Goal: Task Accomplishment & Management: Manage account settings

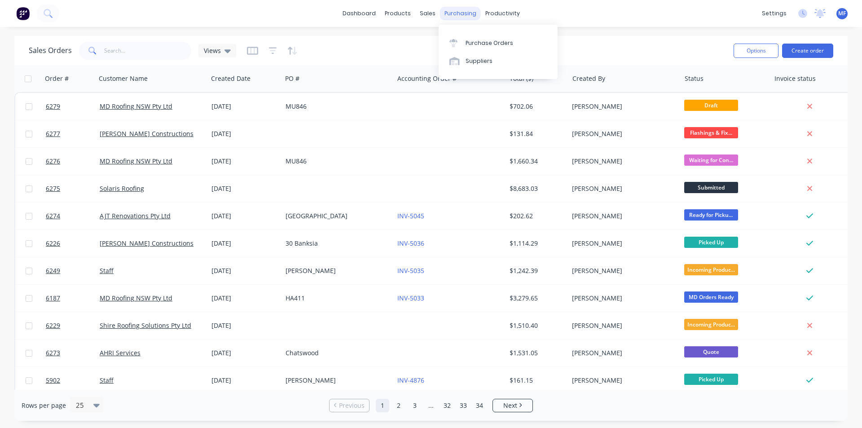
click at [460, 11] on div "purchasing" at bounding box center [460, 13] width 41 height 13
click at [470, 44] on div "Purchase Orders" at bounding box center [489, 43] width 48 height 8
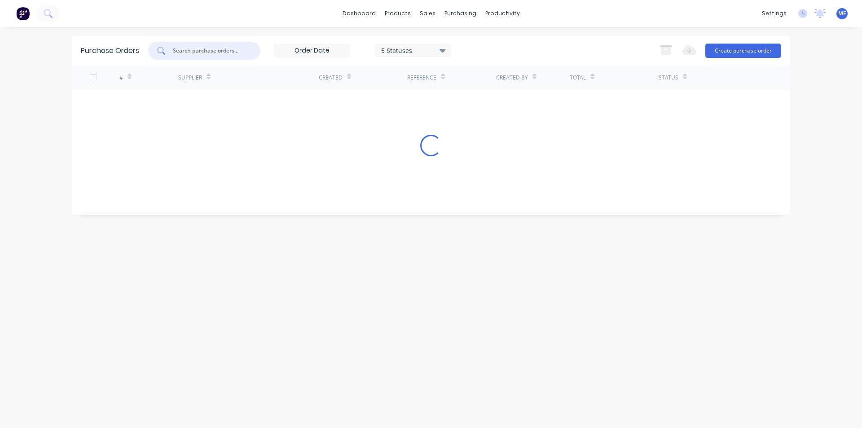
click at [201, 54] on input "text" at bounding box center [209, 50] width 75 height 9
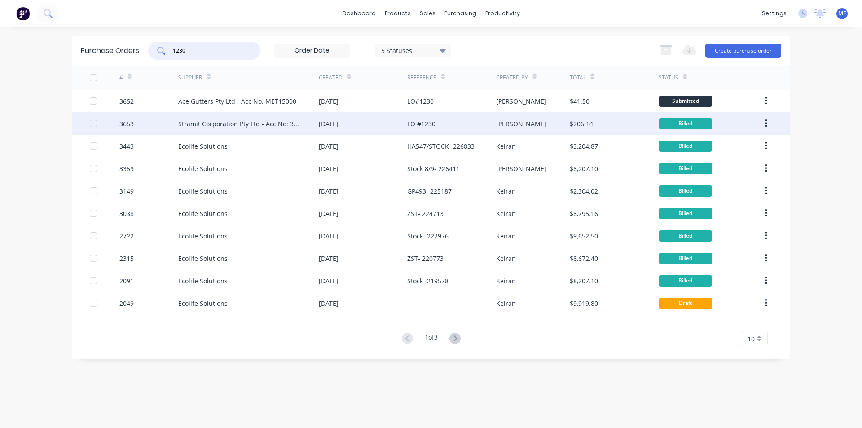
type input "1230"
click at [558, 125] on div "[PERSON_NAME]" at bounding box center [533, 123] width 74 height 22
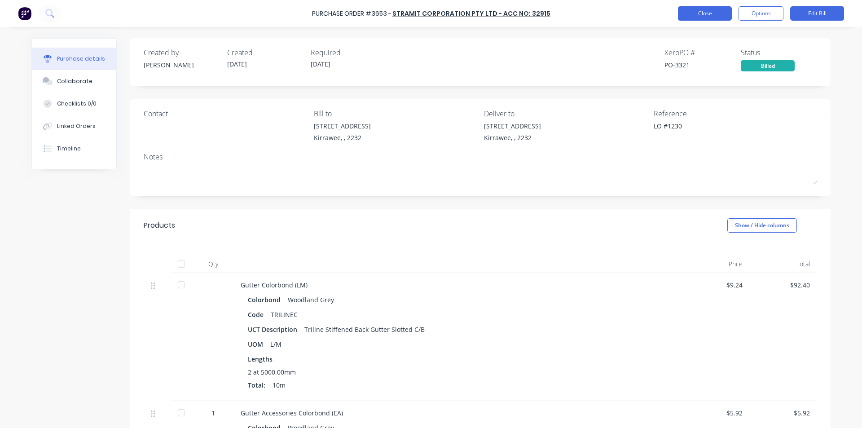
click at [687, 11] on button "Close" at bounding box center [705, 13] width 54 height 14
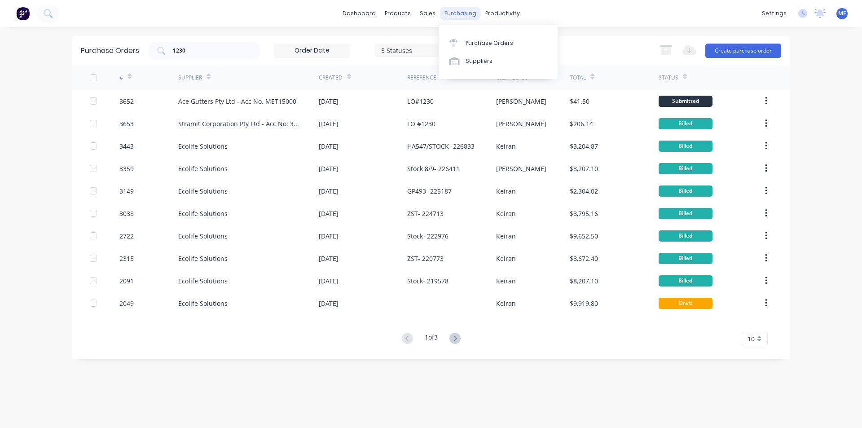
click at [452, 11] on div "purchasing" at bounding box center [460, 13] width 41 height 13
click at [469, 42] on div "Purchase Orders" at bounding box center [489, 43] width 48 height 8
click at [199, 48] on input "1230" at bounding box center [209, 50] width 75 height 9
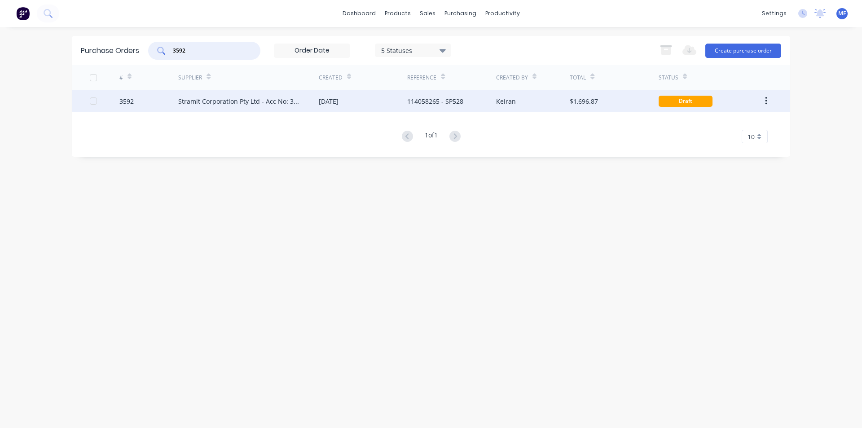
type input "3592"
click at [233, 99] on div "Stramit Corporation Pty Ltd - Acc No: 32915" at bounding box center [239, 101] width 123 height 9
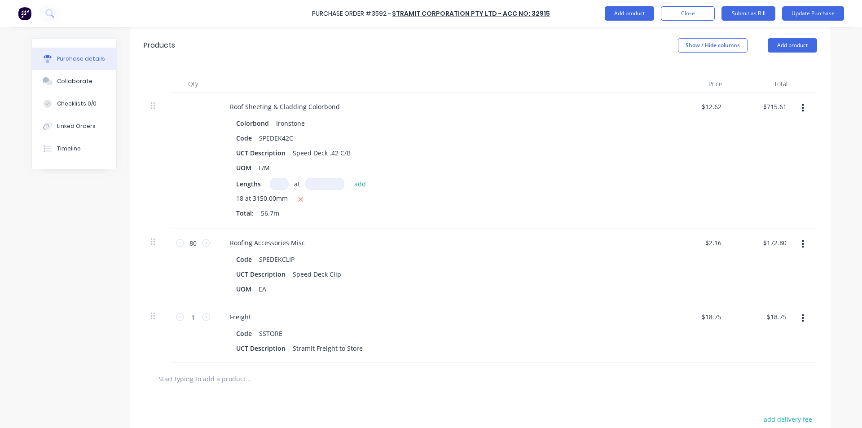
scroll to position [574, 0]
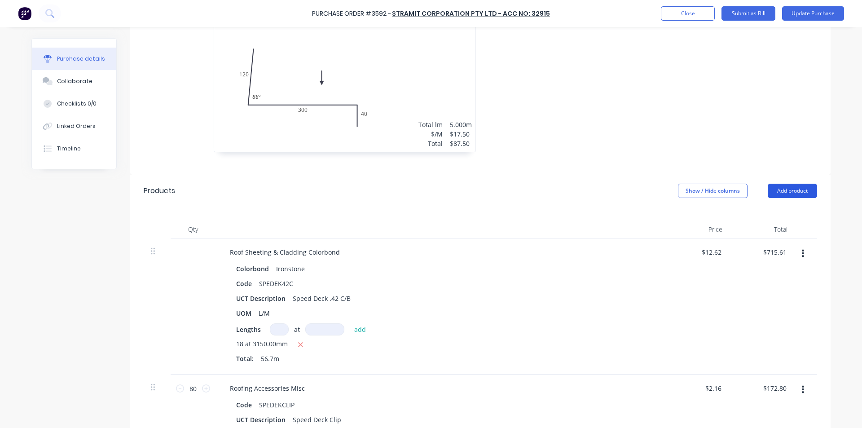
click at [785, 190] on button "Add product" at bounding box center [792, 191] width 49 height 14
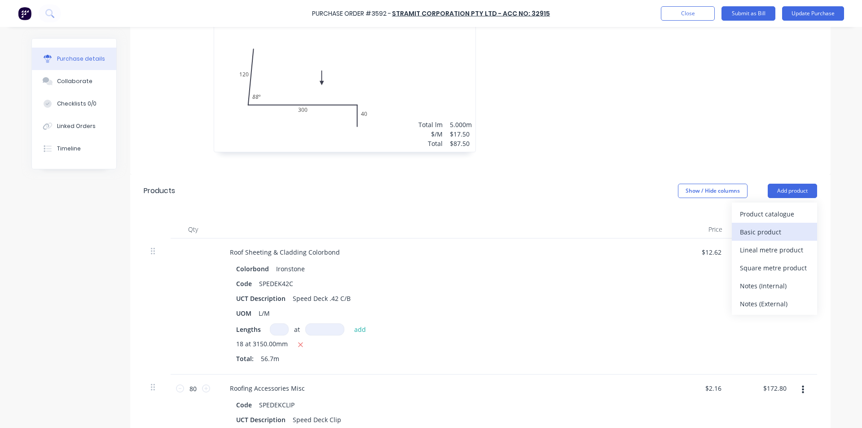
click at [765, 230] on div "Basic product" at bounding box center [774, 231] width 69 height 13
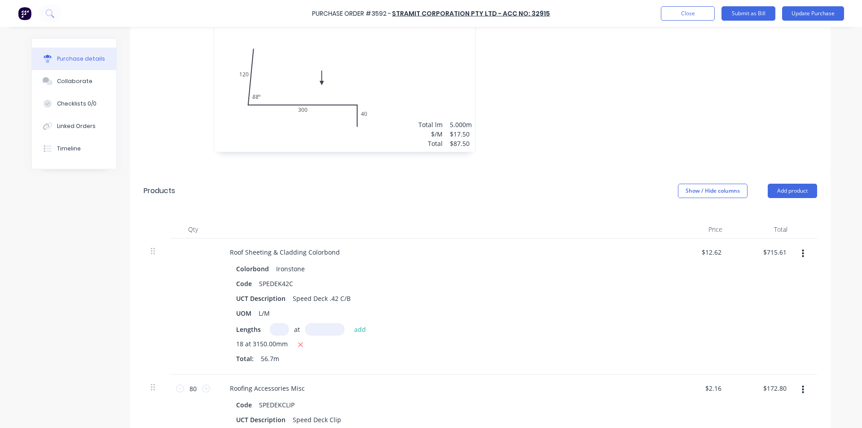
scroll to position [888, 0]
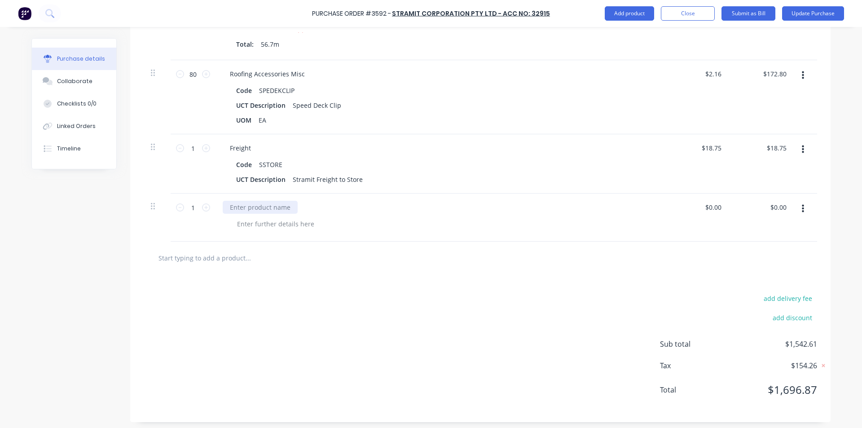
type textarea "x"
click at [237, 208] on div at bounding box center [260, 207] width 75 height 13
type textarea "x"
type input "0.00"
type textarea "x"
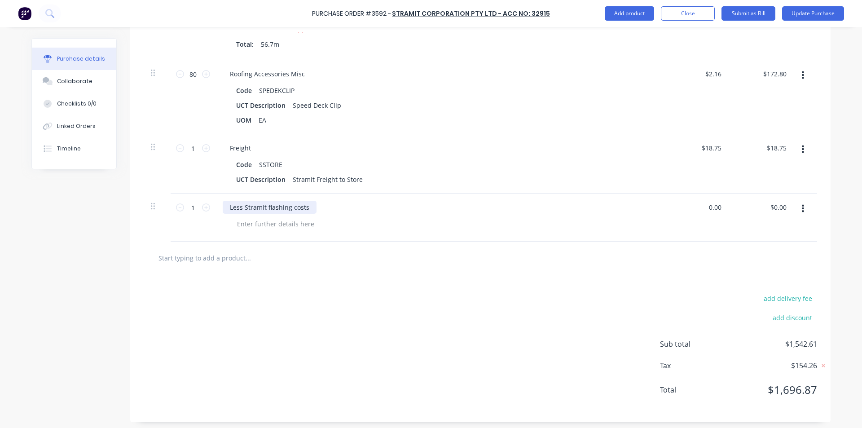
type input "$0.00"
type input "0"
type input "-174.64"
type textarea "x"
type input "$-174.64"
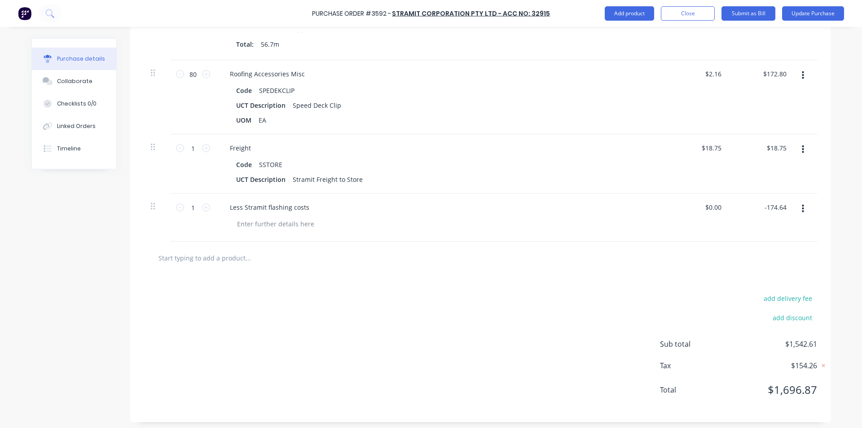
type input "$-174.64"
click at [595, 303] on div "add delivery fee add discount Sub total $1,367.97 Tax $136.80 Total $1,504.77" at bounding box center [480, 348] width 700 height 148
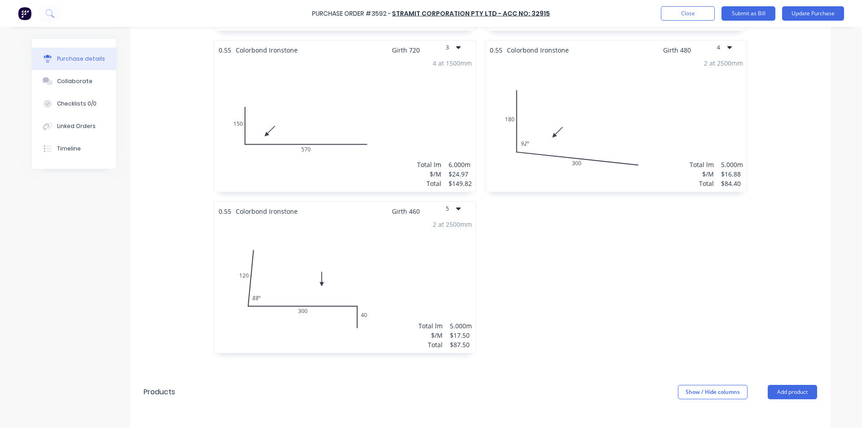
scroll to position [308, 0]
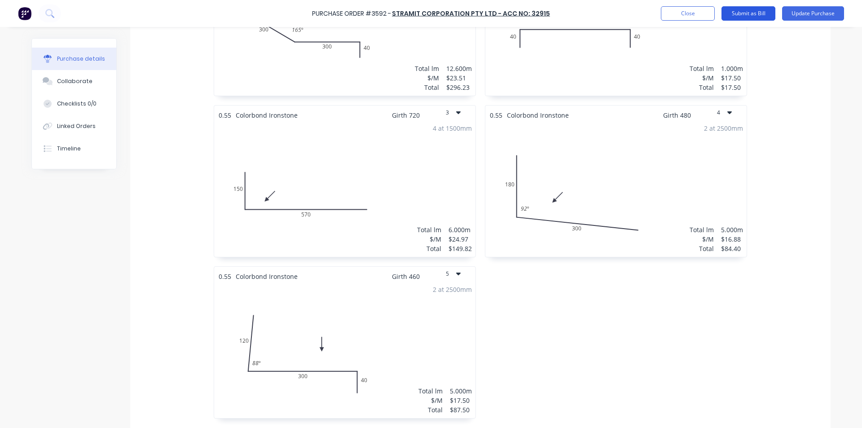
click at [744, 10] on button "Submit as Bill" at bounding box center [748, 13] width 54 height 14
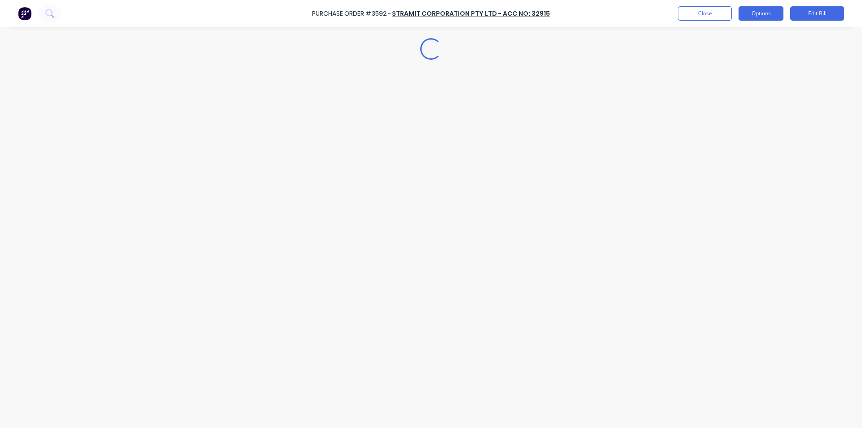
scroll to position [0, 0]
type textarea "x"
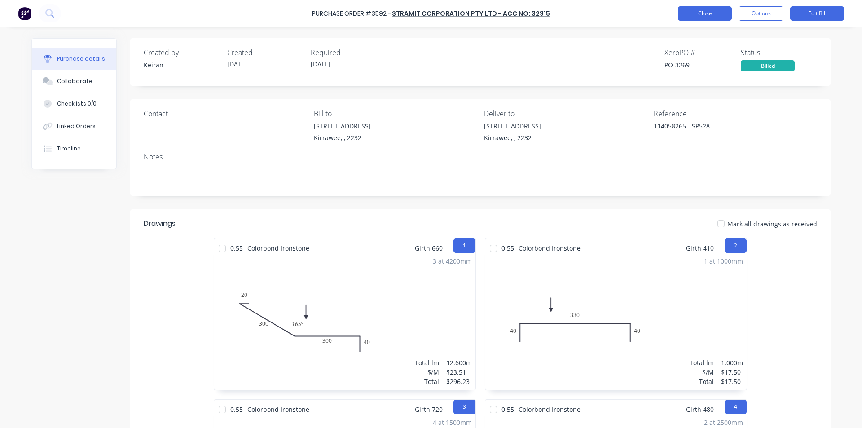
click at [713, 18] on button "Close" at bounding box center [705, 13] width 54 height 14
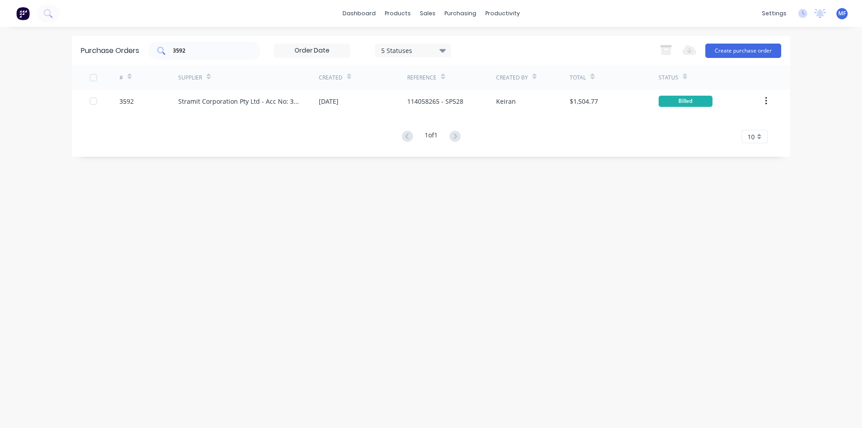
click at [213, 53] on input "3592" at bounding box center [209, 50] width 75 height 9
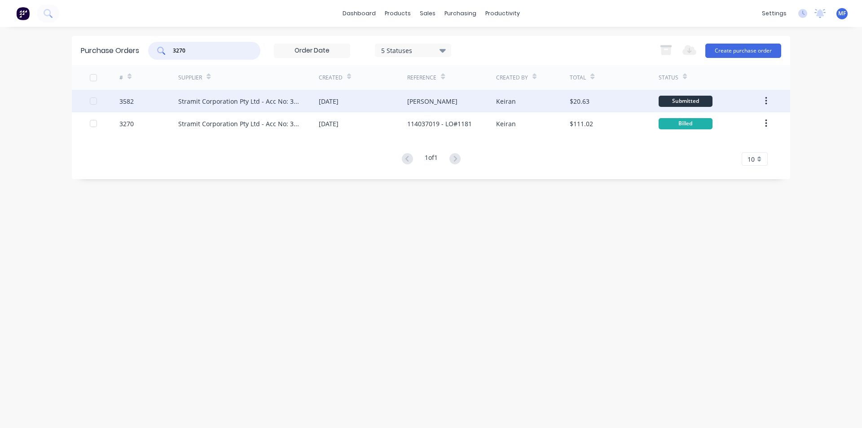
type input "3270"
click at [516, 98] on div "Keiran" at bounding box center [533, 101] width 74 height 22
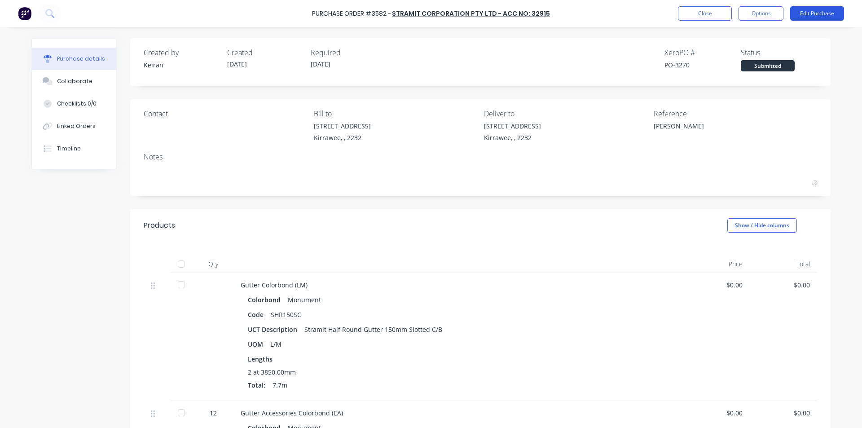
click at [806, 10] on button "Edit Purchase" at bounding box center [817, 13] width 54 height 14
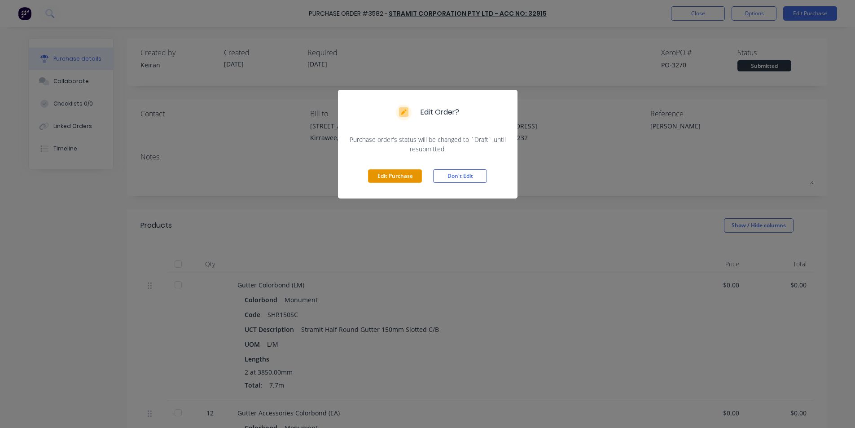
click at [393, 171] on button "Edit Purchase" at bounding box center [395, 175] width 54 height 13
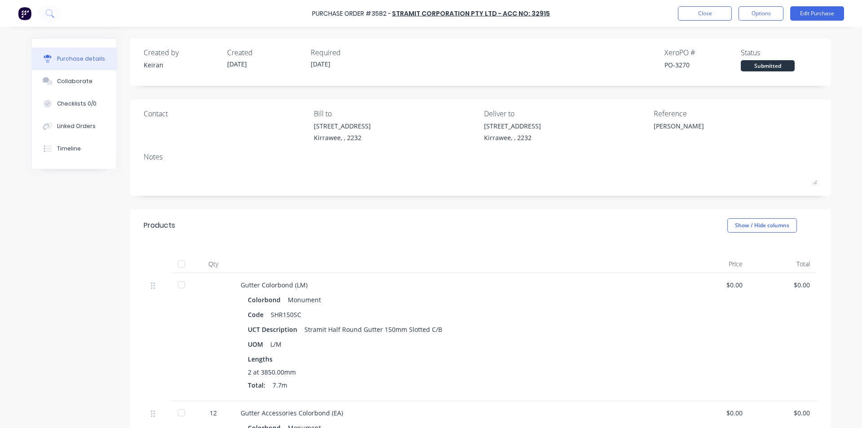
type textarea "x"
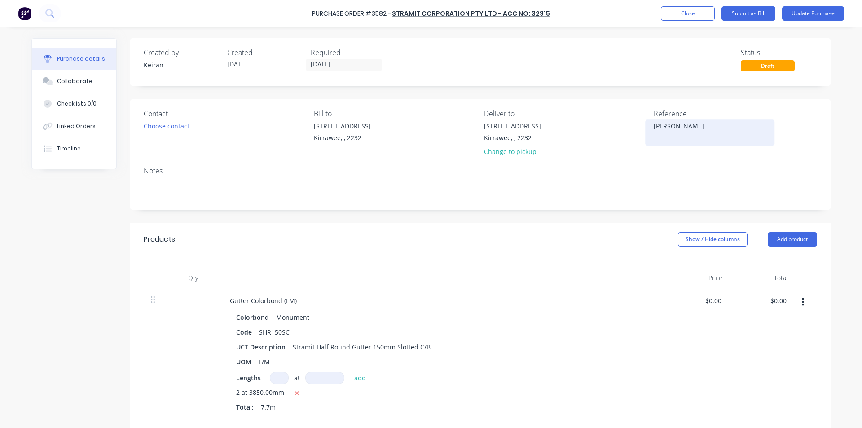
click at [694, 126] on textarea "[PERSON_NAME]" at bounding box center [710, 131] width 112 height 20
type textarea "114058289Eriksson"
type textarea "x"
type textarea "114058289 [PERSON_NAME]"
type textarea "x"
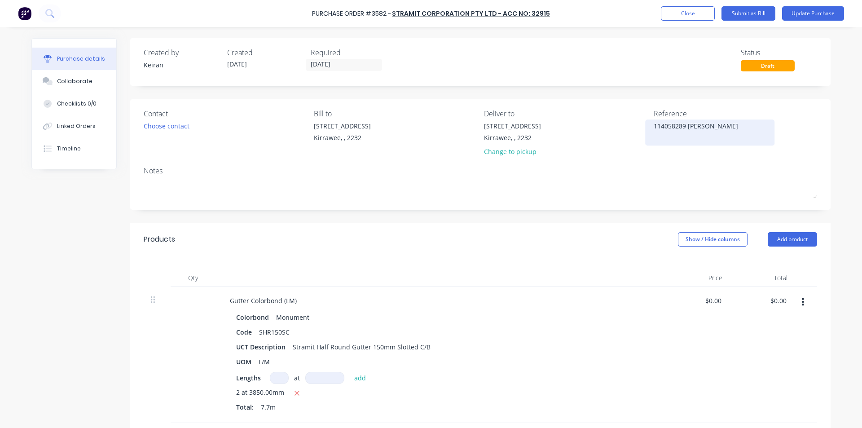
type textarea "114058289 -[PERSON_NAME]"
type textarea "x"
type textarea "114058289 - [PERSON_NAME]"
type textarea "x"
type textarea "114058289 - [PERSON_NAME]"
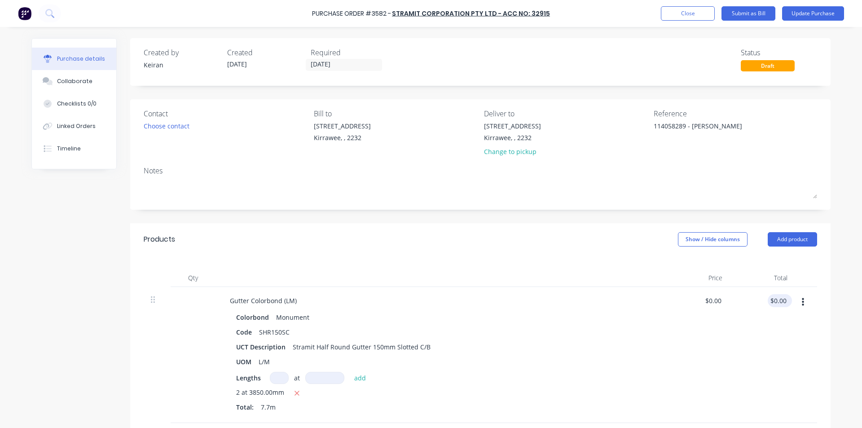
type input "0.00"
click at [775, 298] on input "0.00" at bounding box center [778, 300] width 21 height 13
click at [775, 299] on input "0.00" at bounding box center [779, 300] width 17 height 13
type textarea "x"
click at [775, 298] on input "0.00" at bounding box center [779, 300] width 17 height 13
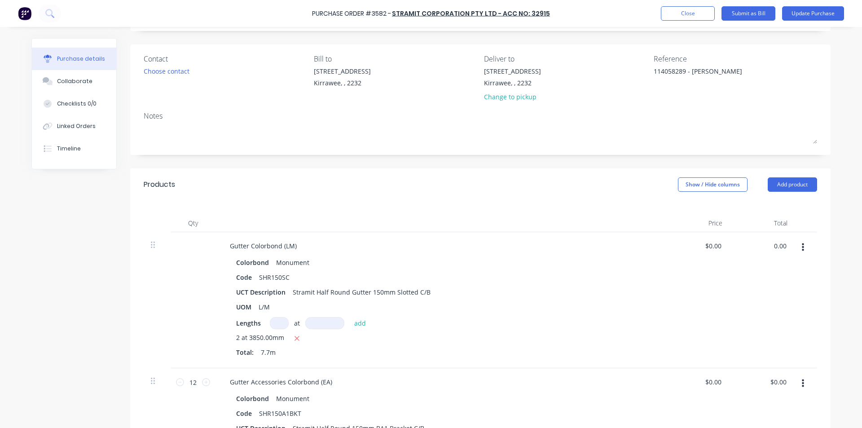
scroll to position [135, 0]
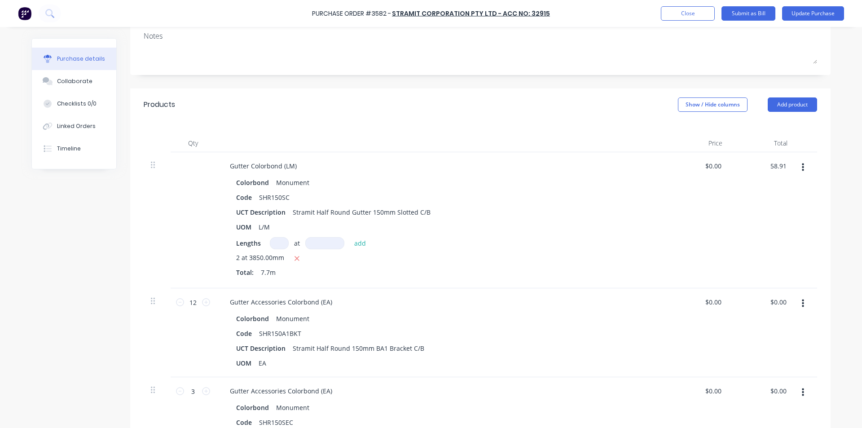
type input "58.91"
type textarea "x"
type input "$7.6506"
type input "$58.91"
click at [609, 318] on div "Colorbond Monument" at bounding box center [440, 318] width 408 height 13
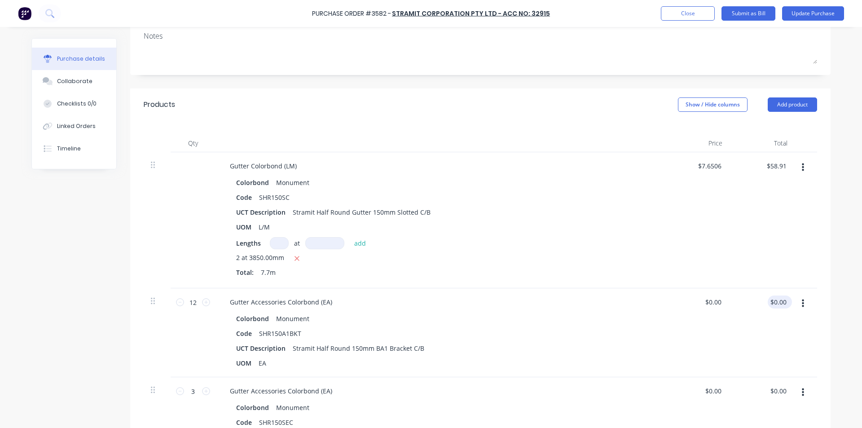
type textarea "x"
type input "0.00"
click at [774, 298] on input "0.00" at bounding box center [778, 301] width 21 height 13
click at [783, 302] on input "0.00" at bounding box center [779, 301] width 17 height 13
type textarea "x"
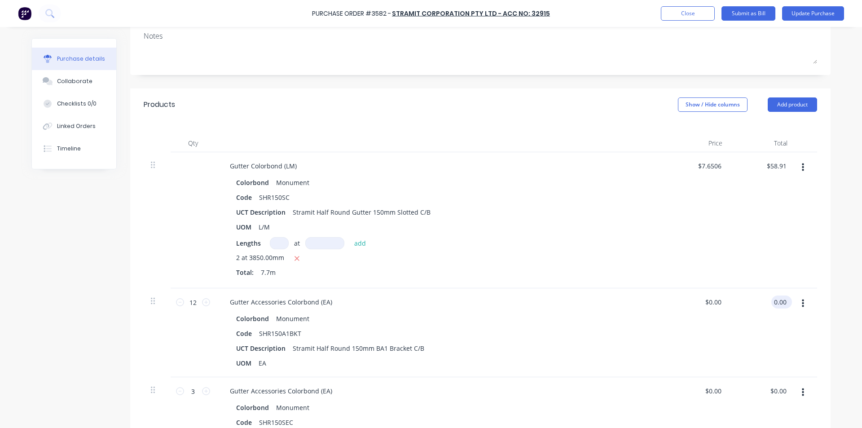
click at [783, 302] on input "0.00" at bounding box center [779, 301] width 17 height 13
type input "119.28"
type textarea "x"
type input "$9.94"
type input "$119.28"
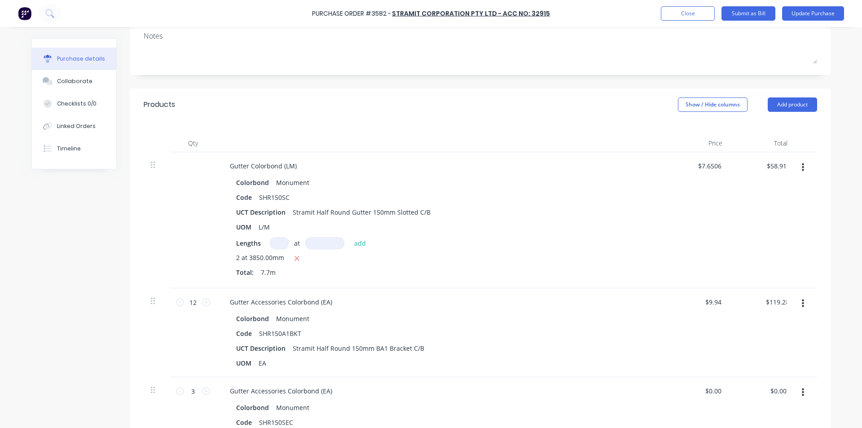
click at [768, 332] on div "$119.28 119.28" at bounding box center [761, 332] width 65 height 89
type textarea "x"
type input "0.00"
click at [782, 386] on input "0.00" at bounding box center [779, 390] width 17 height 13
click at [780, 388] on input "0.00" at bounding box center [779, 390] width 17 height 13
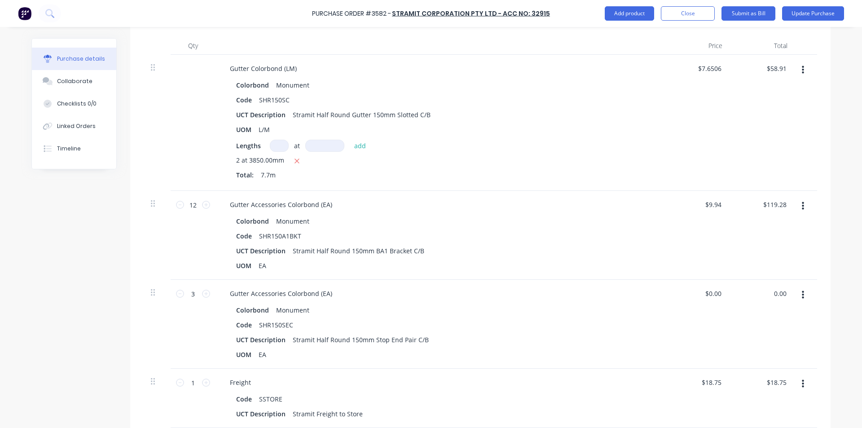
scroll to position [359, 0]
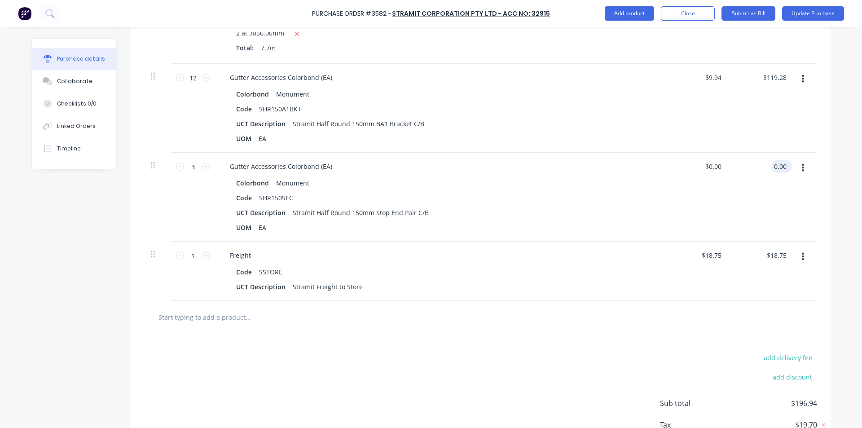
click at [781, 168] on input "0.00" at bounding box center [779, 166] width 17 height 13
type textarea "x"
click at [781, 168] on input "0.00" at bounding box center [779, 166] width 17 height 13
type input "40.44"
type textarea "x"
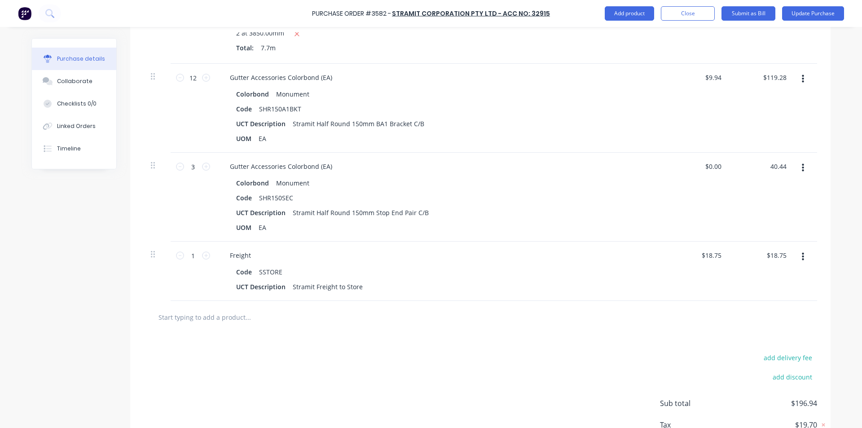
type input "$13.48"
type input "$40.44"
click at [768, 182] on div "$40.44 40.44" at bounding box center [761, 197] width 65 height 89
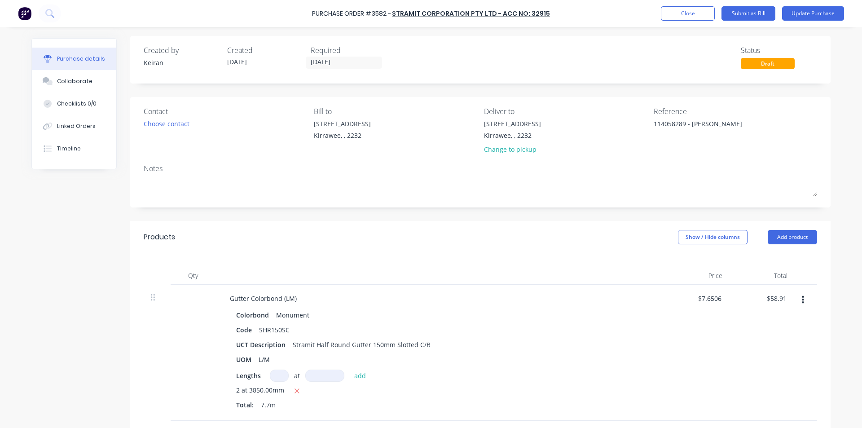
scroll to position [0, 0]
click at [766, 12] on button "Submit as Bill" at bounding box center [748, 13] width 54 height 14
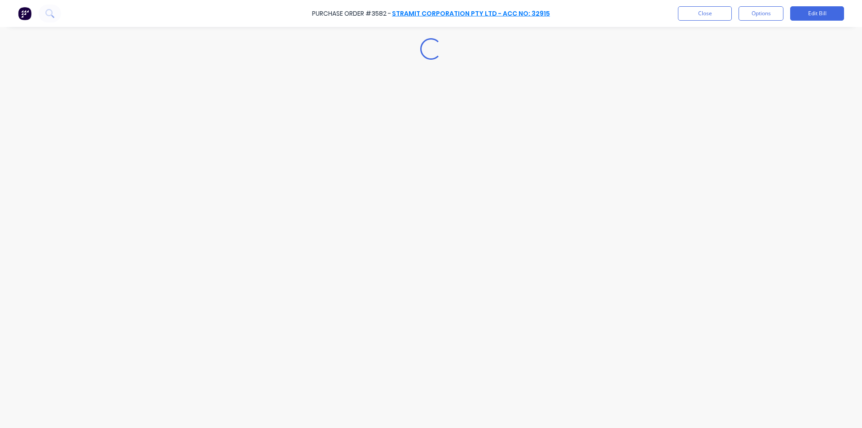
type textarea "x"
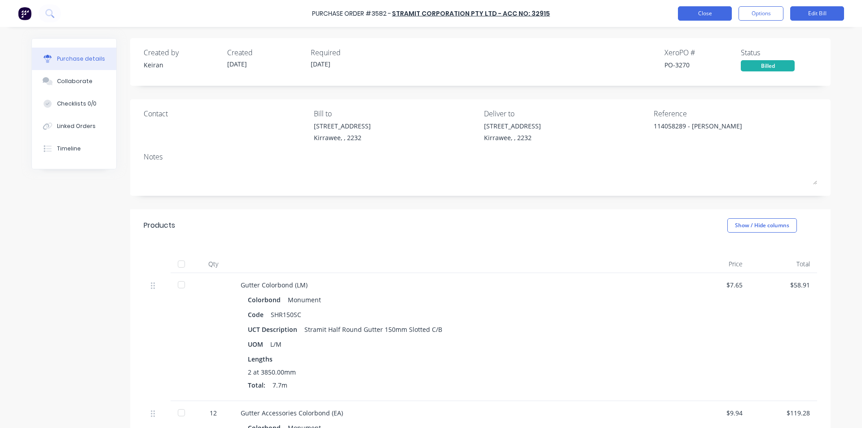
click at [708, 14] on button "Close" at bounding box center [705, 13] width 54 height 14
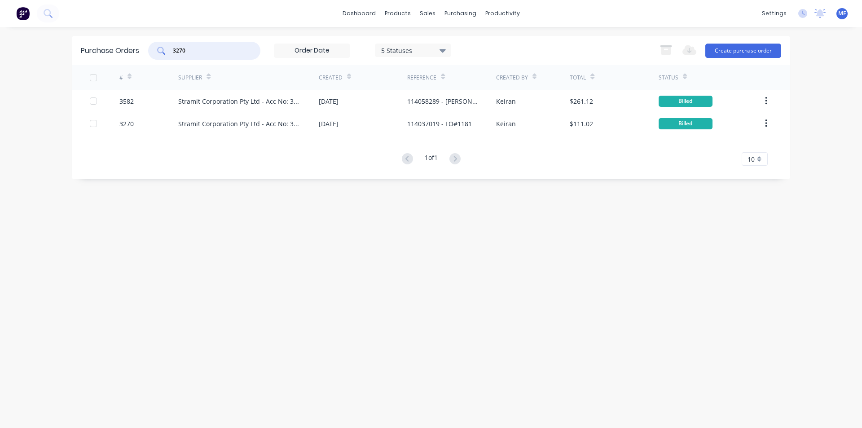
click at [210, 49] on input "3270" at bounding box center [209, 50] width 75 height 9
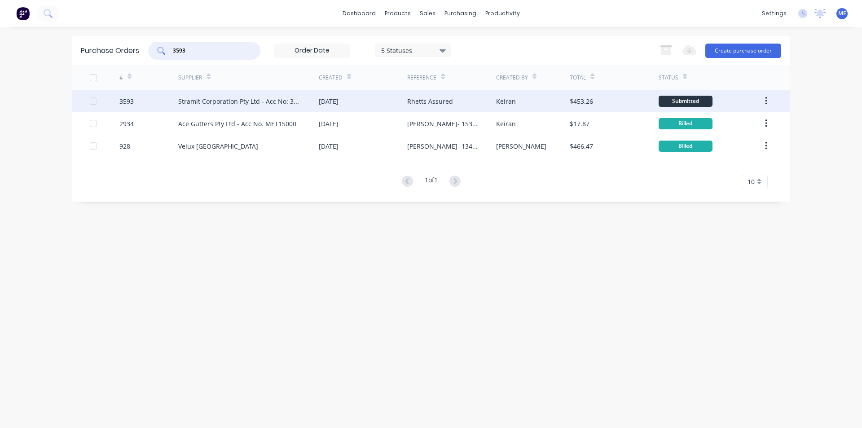
type input "3593"
click at [221, 97] on div "Stramit Corporation Pty Ltd - Acc No: 32915" at bounding box center [239, 101] width 123 height 9
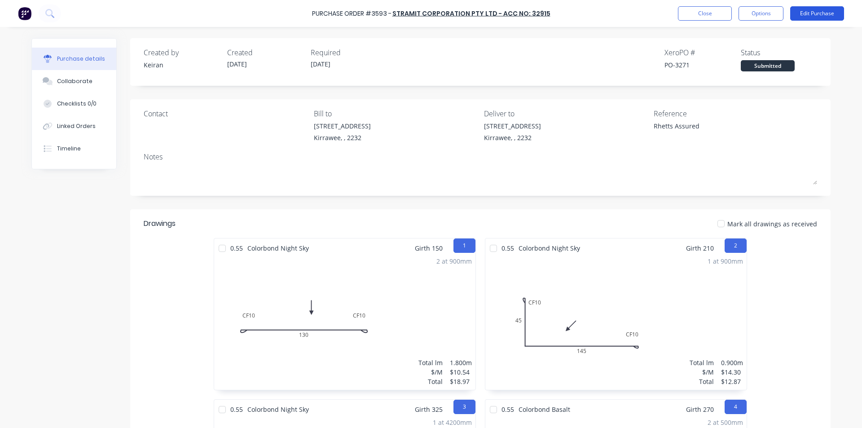
click at [812, 11] on button "Edit Purchase" at bounding box center [817, 13] width 54 height 14
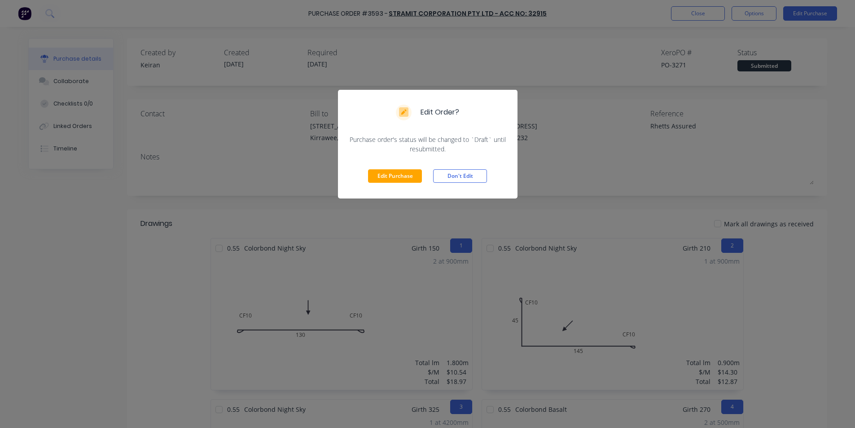
drag, startPoint x: 394, startPoint y: 173, endPoint x: 498, endPoint y: 189, distance: 104.9
click at [395, 172] on button "Edit Purchase" at bounding box center [395, 175] width 54 height 13
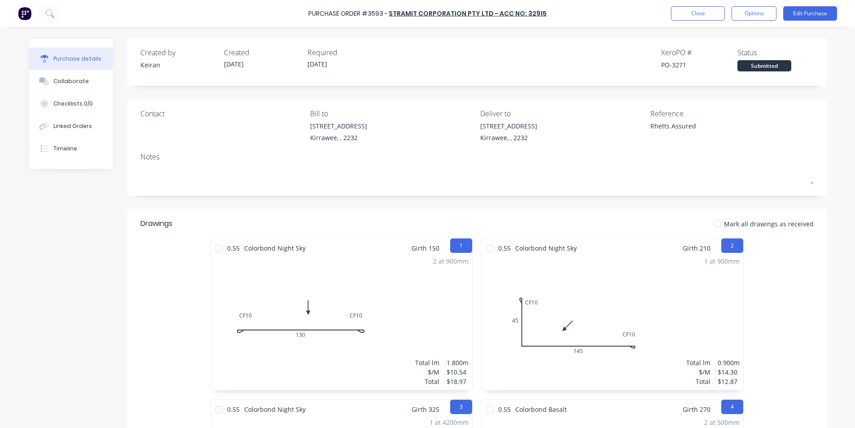
type textarea "x"
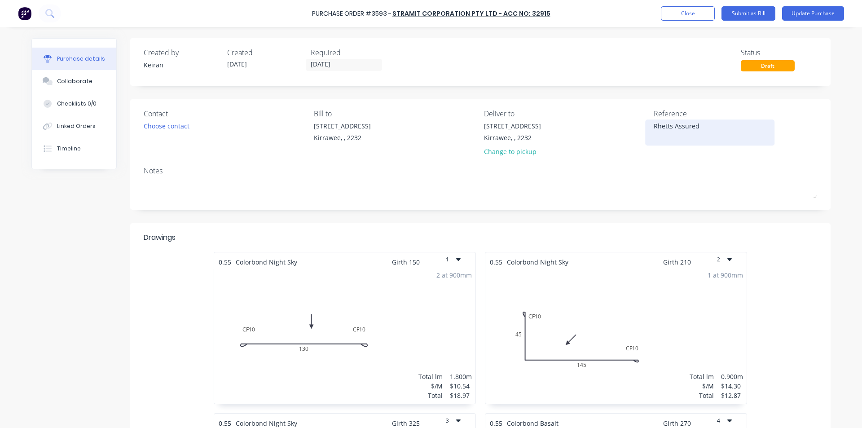
drag, startPoint x: 747, startPoint y: 123, endPoint x: 755, endPoint y: 124, distance: 7.3
click at [747, 123] on textarea "Rhetts Assured" at bounding box center [710, 131] width 112 height 20
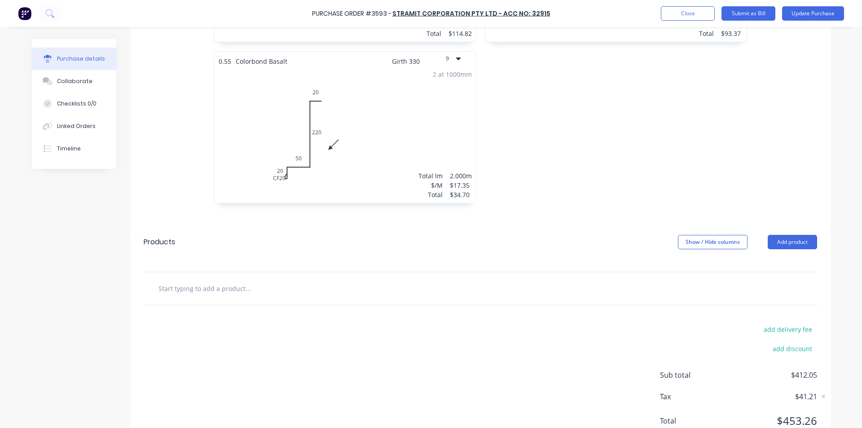
scroll to position [879, 0]
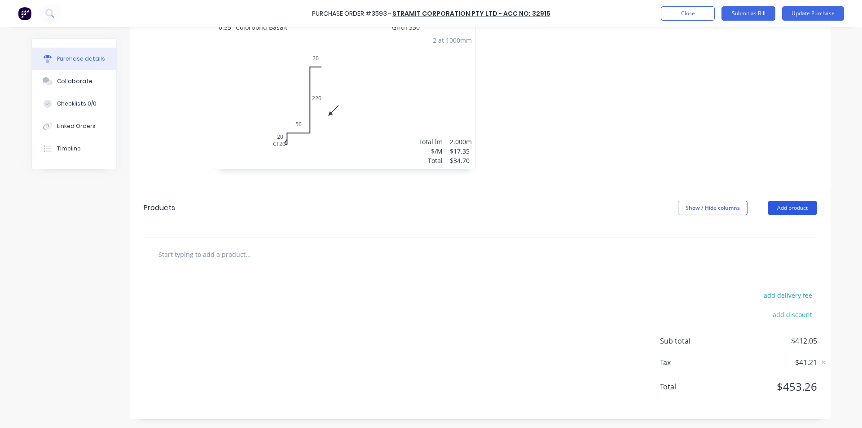
type textarea "114058298 - Rhetts Assured"
type textarea "x"
type textarea "114058298 - Rhetts Assured"
drag, startPoint x: 793, startPoint y: 206, endPoint x: 794, endPoint y: 217, distance: 10.4
click at [793, 207] on button "Add product" at bounding box center [792, 208] width 49 height 14
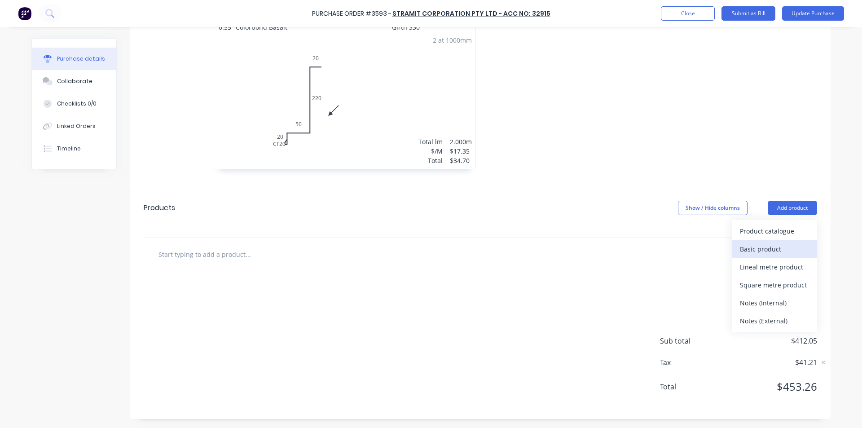
click at [798, 250] on div "Basic product" at bounding box center [774, 248] width 69 height 13
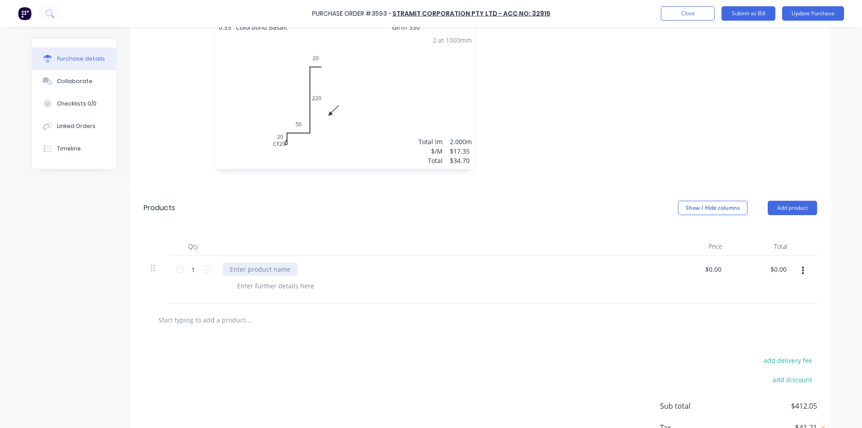
type textarea "x"
click at [263, 265] on div at bounding box center [260, 269] width 75 height 13
type textarea "x"
type input "0.00"
type textarea "x"
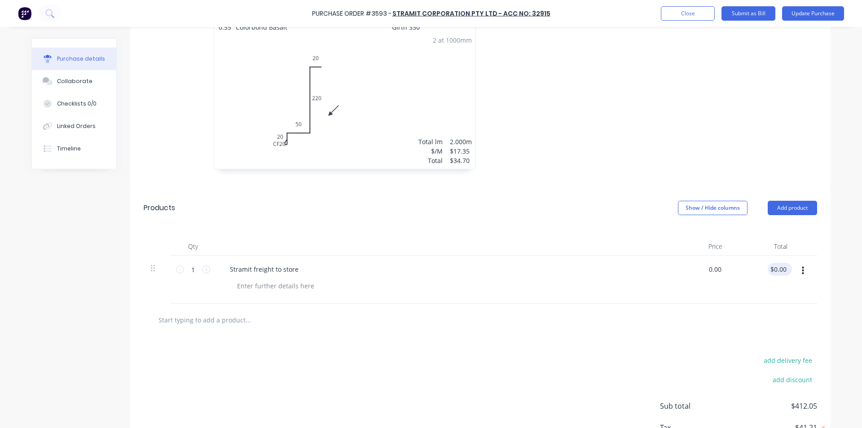
type input "$0.00"
type input "0.00"
click at [772, 269] on input "0.00" at bounding box center [778, 269] width 21 height 13
click at [772, 269] on input "0.00" at bounding box center [779, 269] width 17 height 13
type textarea "x"
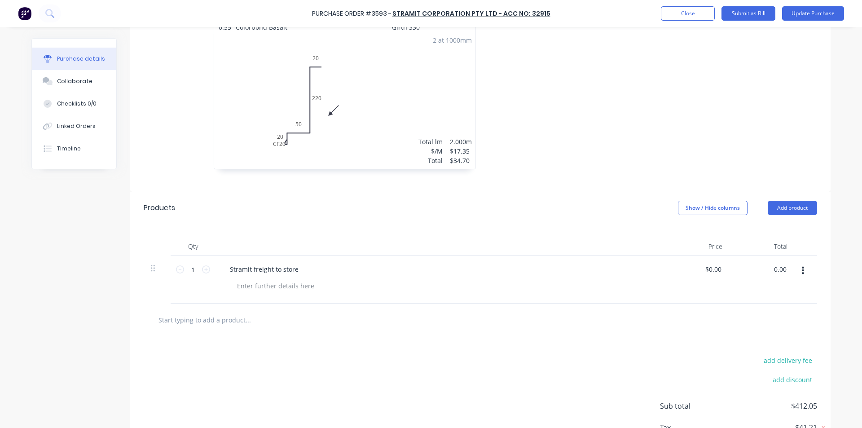
type input "$0.00"
click at [294, 276] on div "Stramit freight to store" at bounding box center [439, 279] width 449 height 48
click at [272, 268] on div "Stramit freight to store" at bounding box center [264, 269] width 83 height 13
click at [238, 320] on input "text" at bounding box center [248, 320] width 180 height 18
type textarea "x"
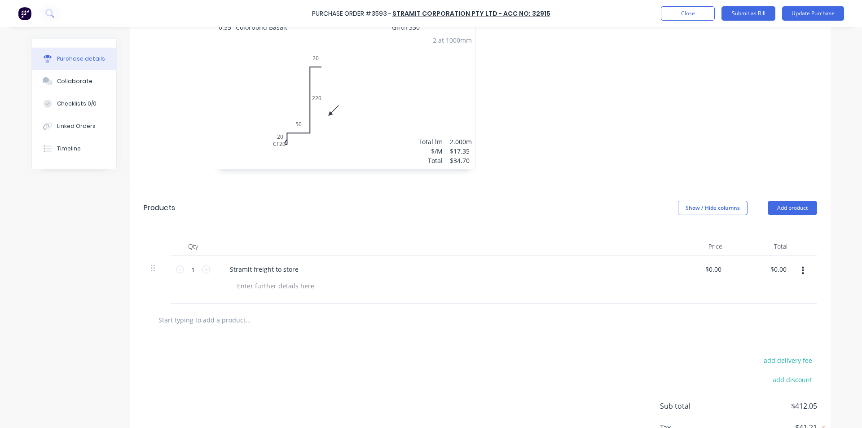
type input "S"
type textarea "x"
type input "St"
type textarea "x"
type input "Str"
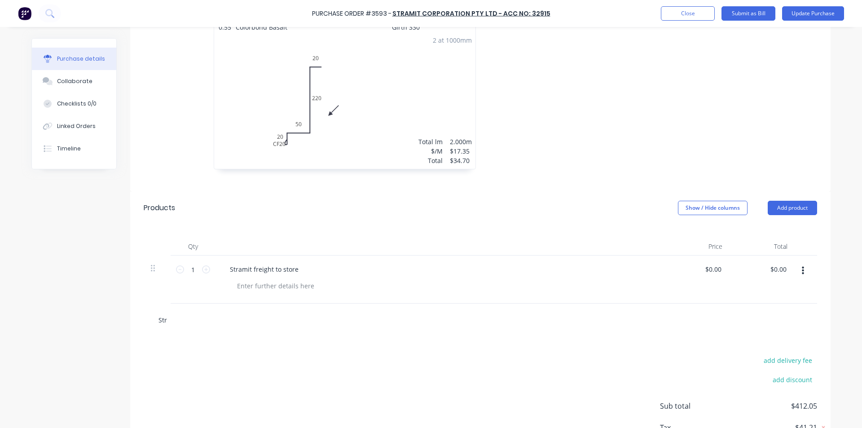
type textarea "x"
type input "Stra"
type textarea "x"
type input "[PERSON_NAME]"
type textarea "x"
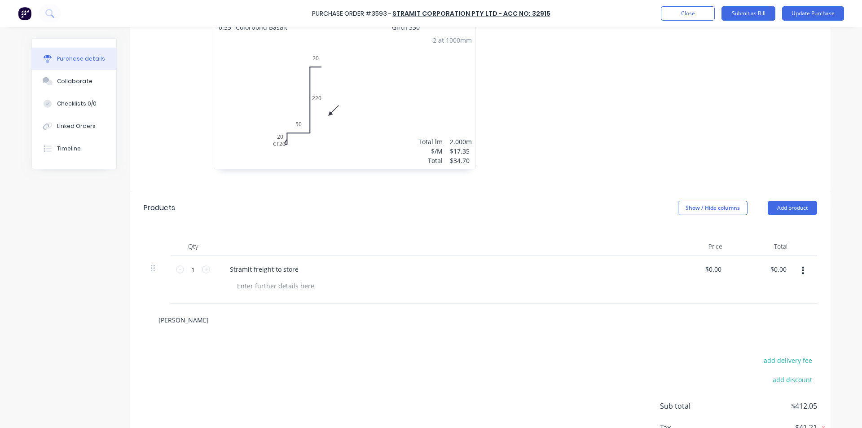
type input "Strami"
type textarea "x"
type input "Stramit"
type textarea "x"
type input "Stramit"
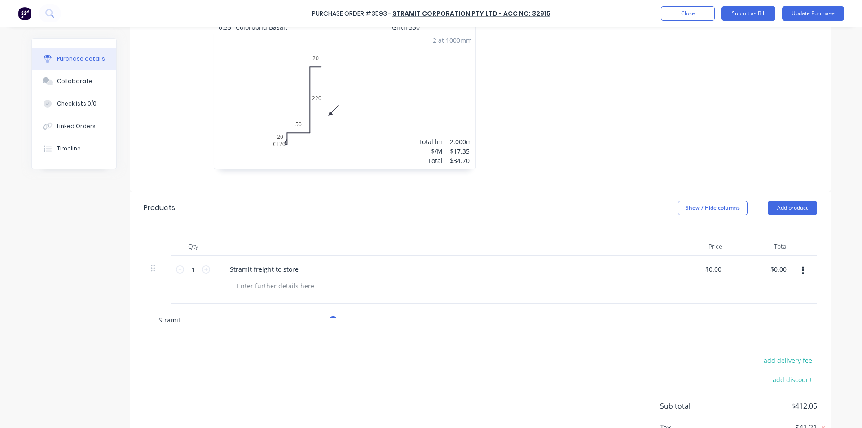
type textarea "x"
type input "Stramit f"
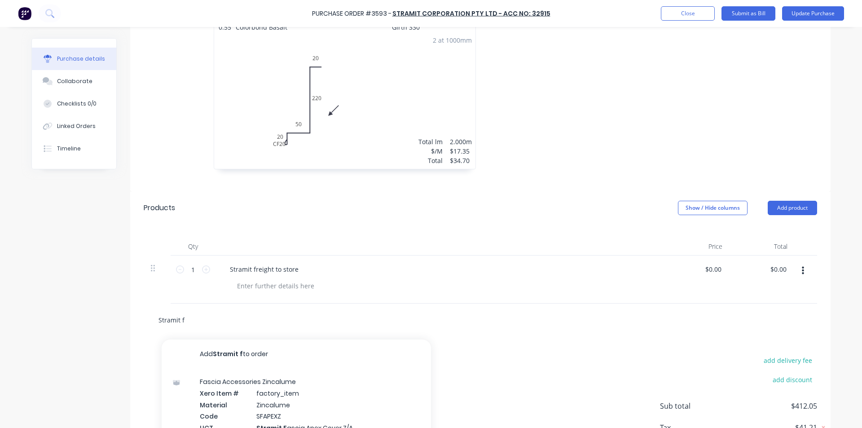
type textarea "x"
type input "Stramit fr"
type textarea "x"
type input "Stramit fre"
type textarea "x"
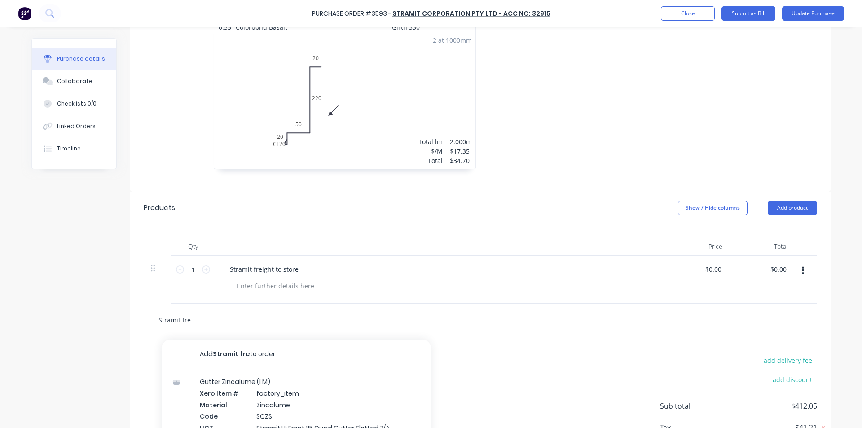
type input "Stramit frei"
type textarea "x"
type input "Stramit freig"
type textarea "x"
type input "Stramit freigh"
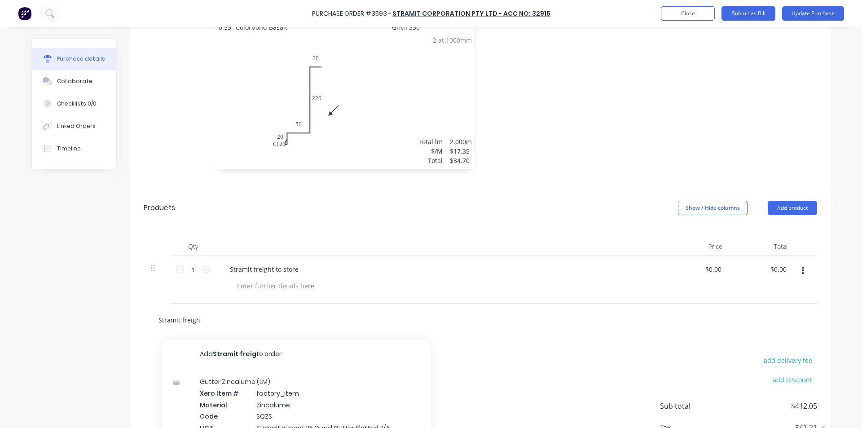
type textarea "x"
type input "Stramit freight"
type textarea "x"
type input "Stramit freight"
type textarea "x"
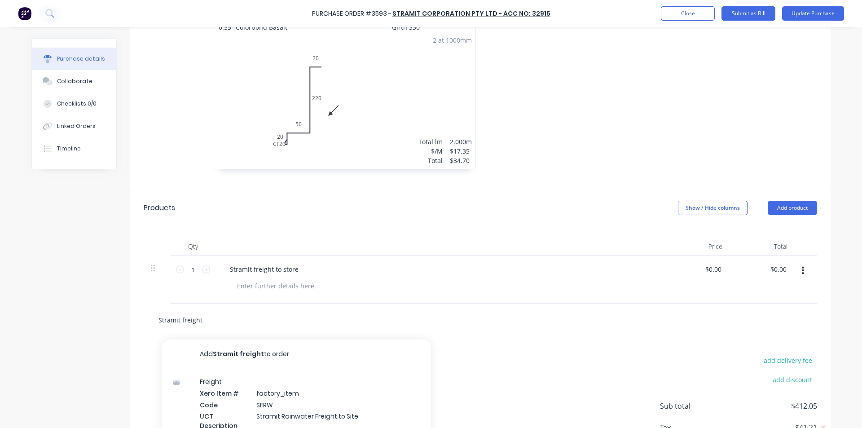
type input "Stramit freight t"
type textarea "x"
type input "Stramit freight to"
type textarea "x"
type input "Stramit freight to"
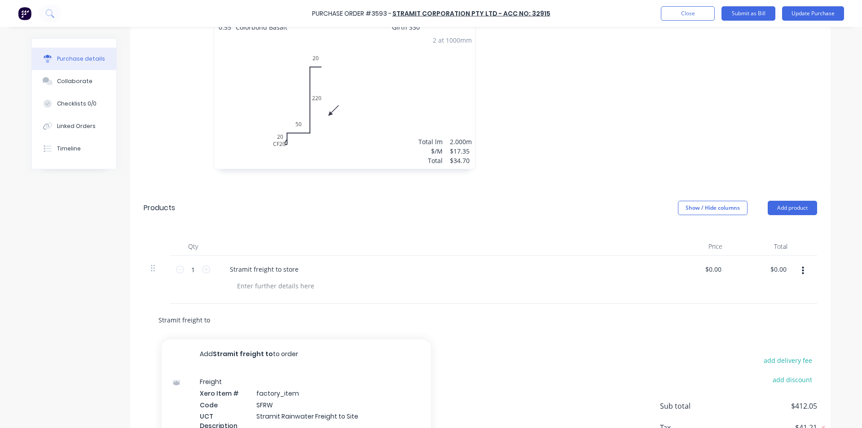
type textarea "x"
type input "Stramit freight to s"
type textarea "x"
type input "Stramit freight to st"
type textarea "x"
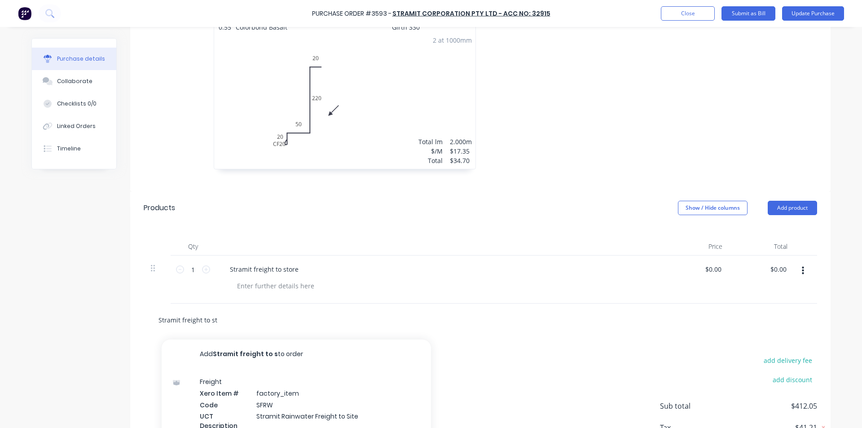
type input "Stramit freight to sto"
type textarea "x"
type input "Stramit freight to stor"
type textarea "x"
type input "Stramit freight to store"
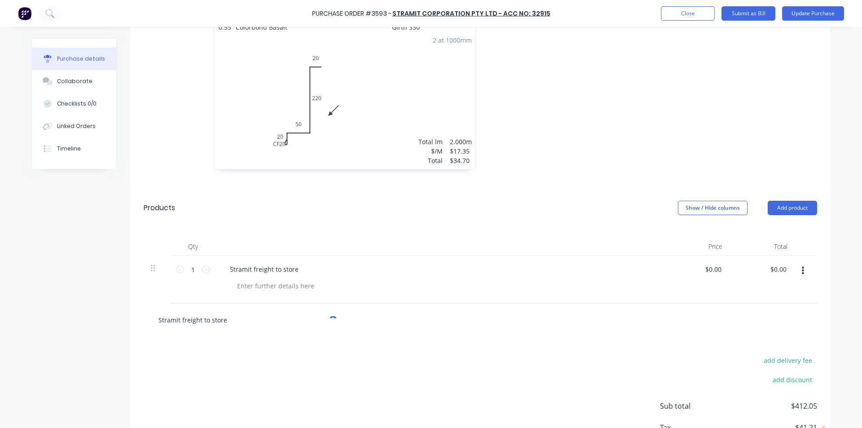
type textarea "x"
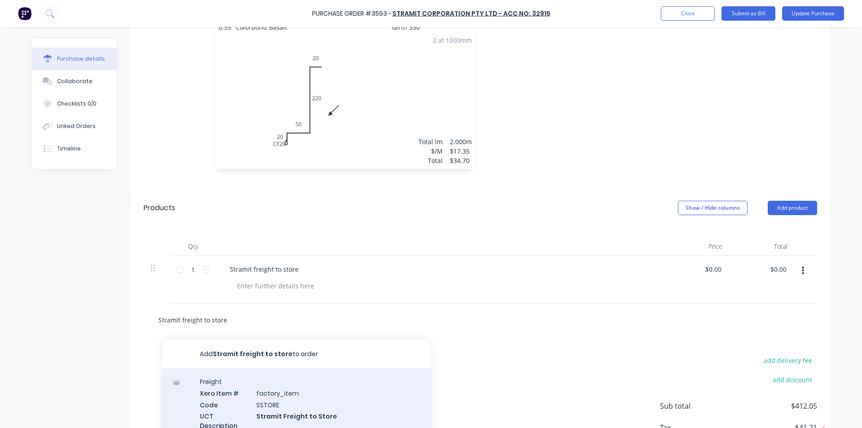
type input "Stramit freight to store"
click at [297, 395] on div "Freight Xero Item # factory_item Code SSTORE UCT Description Stramit Freight to…" at bounding box center [296, 409] width 269 height 82
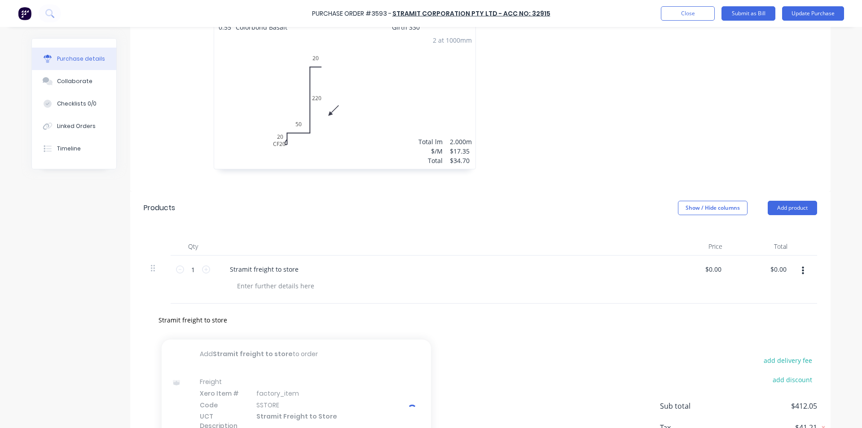
type textarea "x"
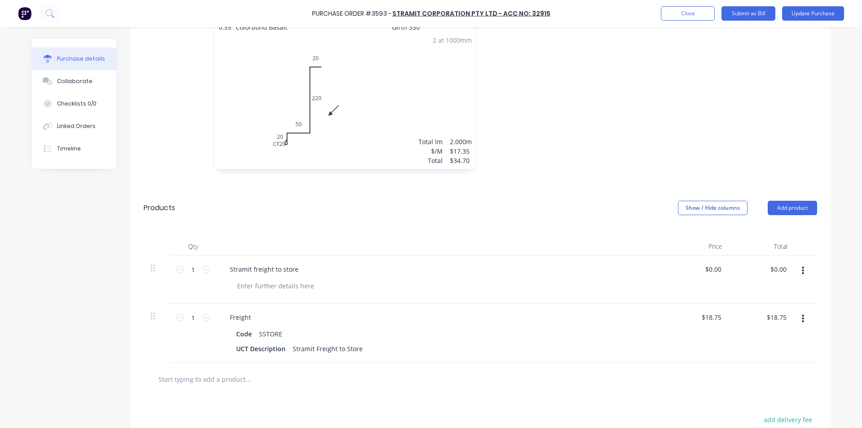
click at [307, 267] on div "Stramit freight to store" at bounding box center [440, 269] width 434 height 13
click at [294, 271] on div "Stramit freight to store" at bounding box center [264, 269] width 83 height 13
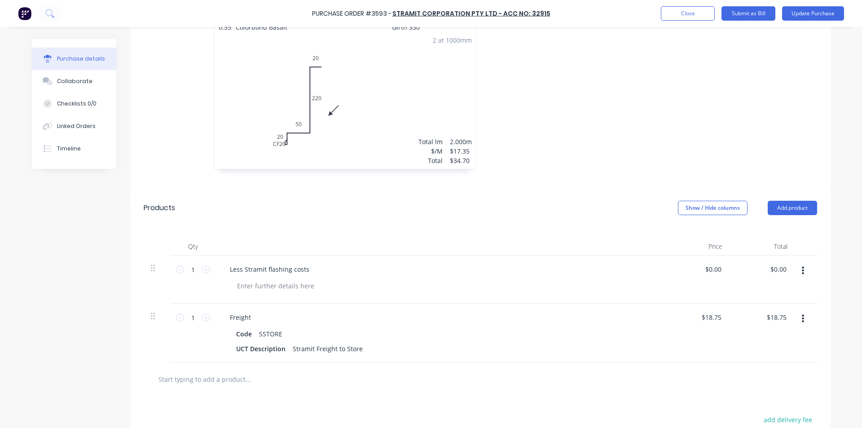
type textarea "x"
type input "0.00"
type textarea "x"
type input "$0.00"
type input "0.00"
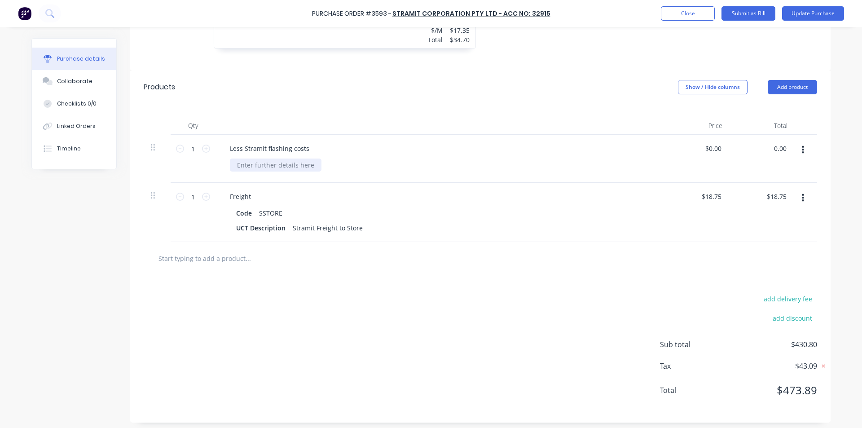
scroll to position [1004, 0]
click at [774, 140] on input "0.00" at bounding box center [779, 144] width 17 height 13
type textarea "x"
click at [774, 139] on input "0.00" at bounding box center [779, 144] width 17 height 13
type input "-148.13"
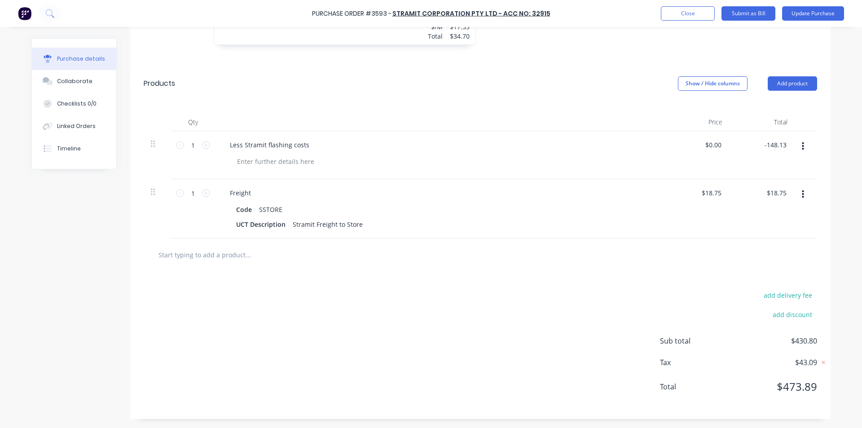
type textarea "x"
type input "$-148.13"
click at [621, 197] on div "Freight" at bounding box center [440, 192] width 434 height 13
type textarea "x"
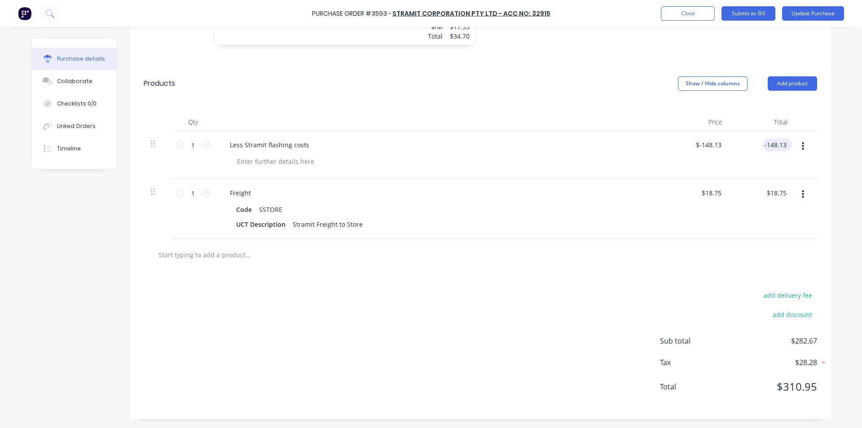
click at [781, 146] on input "-148.13" at bounding box center [775, 144] width 26 height 13
type input "-148.14"
type textarea "x"
type input "$-148.14"
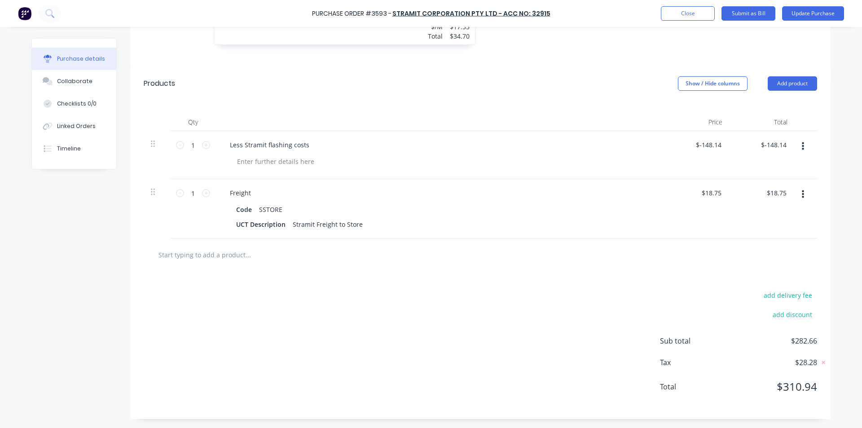
click at [552, 292] on div "add delivery fee add discount Sub total $282.66 Tax $28.28 Total $310.94" at bounding box center [480, 345] width 700 height 148
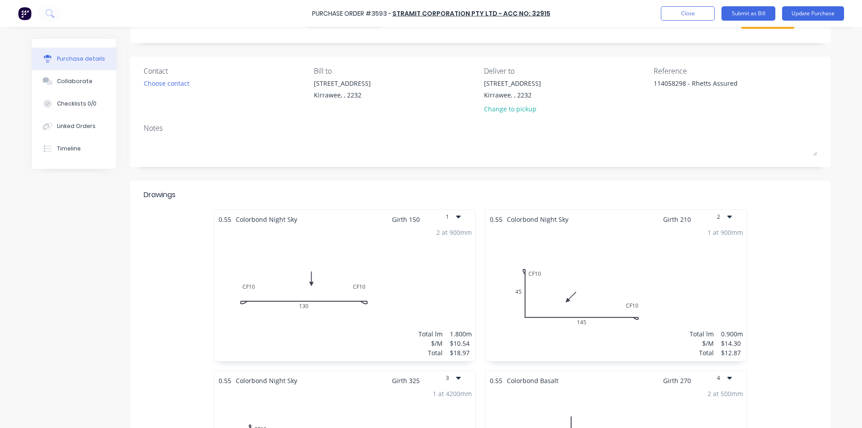
scroll to position [0, 0]
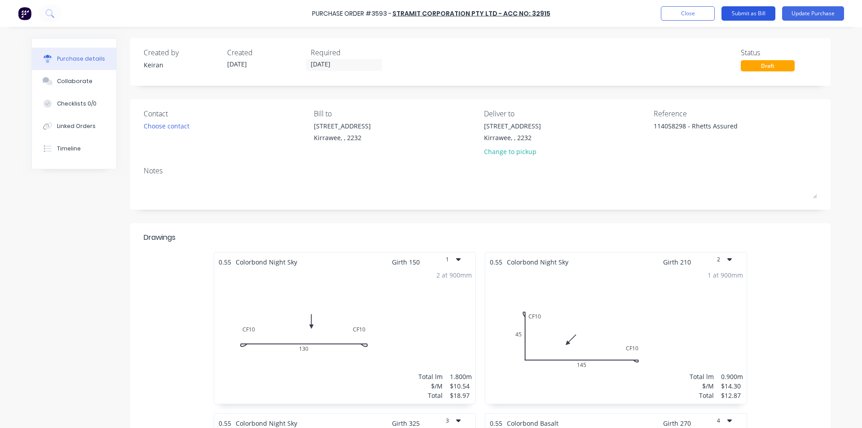
click at [751, 9] on button "Submit as Bill" at bounding box center [748, 13] width 54 height 14
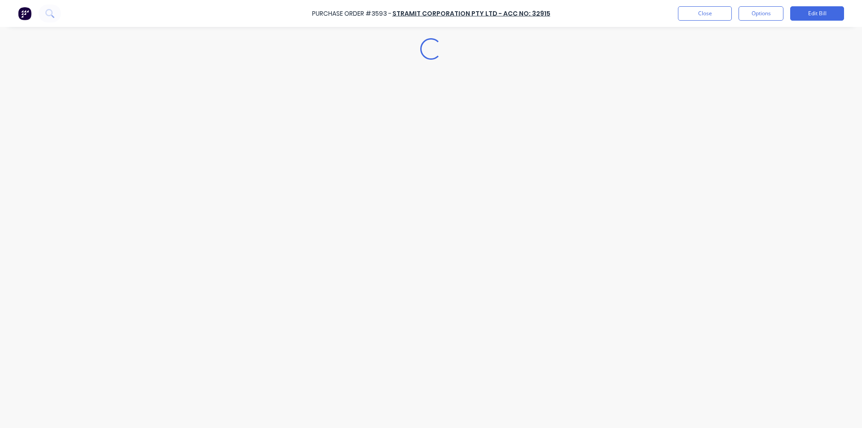
type textarea "x"
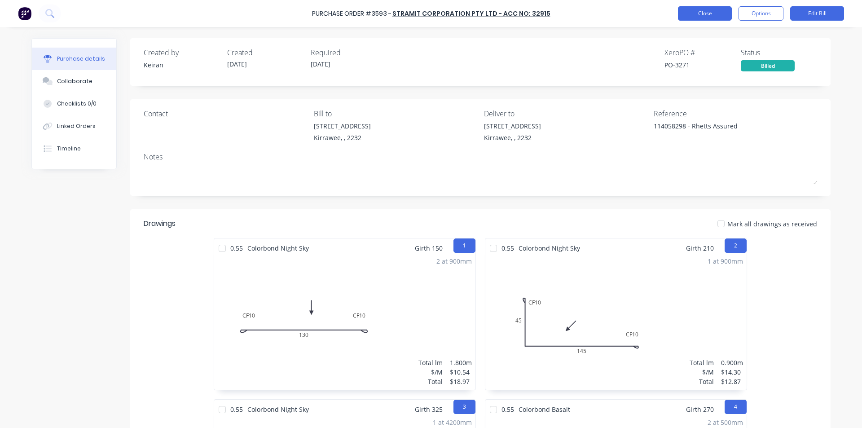
click at [715, 9] on button "Close" at bounding box center [705, 13] width 54 height 14
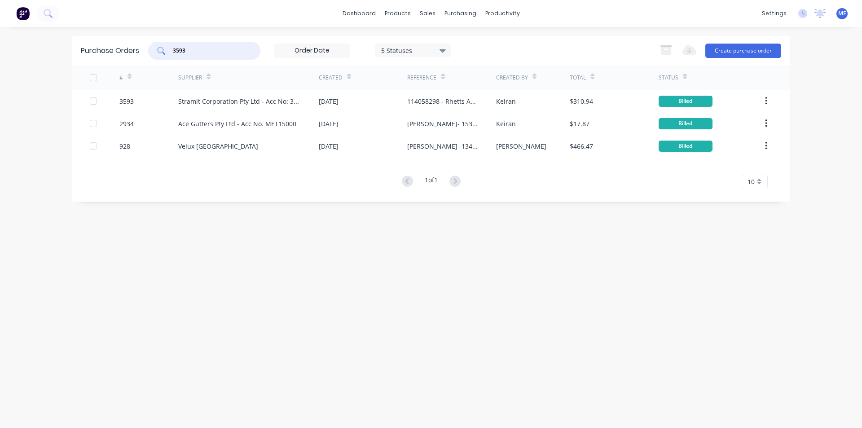
click at [199, 46] on input "3593" at bounding box center [209, 50] width 75 height 9
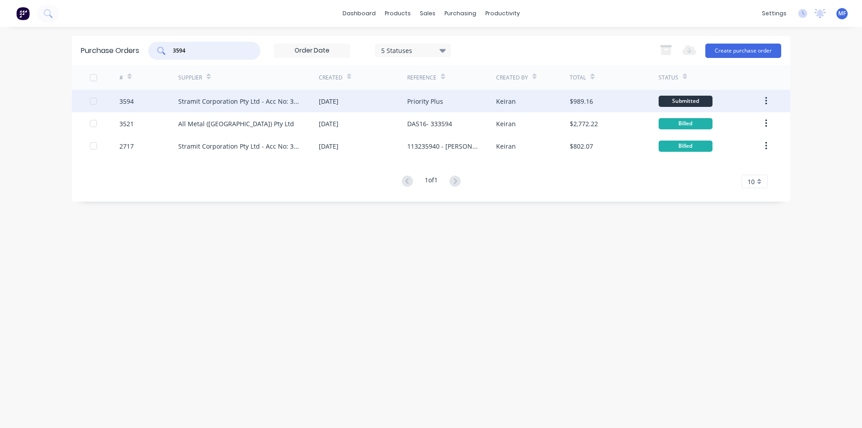
type input "3594"
click at [223, 101] on div "Stramit Corporation Pty Ltd - Acc No: 32915" at bounding box center [239, 101] width 123 height 9
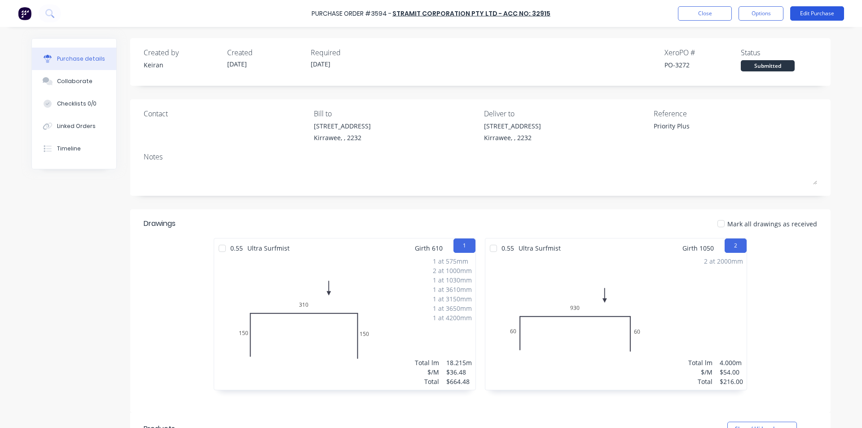
click at [821, 11] on button "Edit Purchase" at bounding box center [817, 13] width 54 height 14
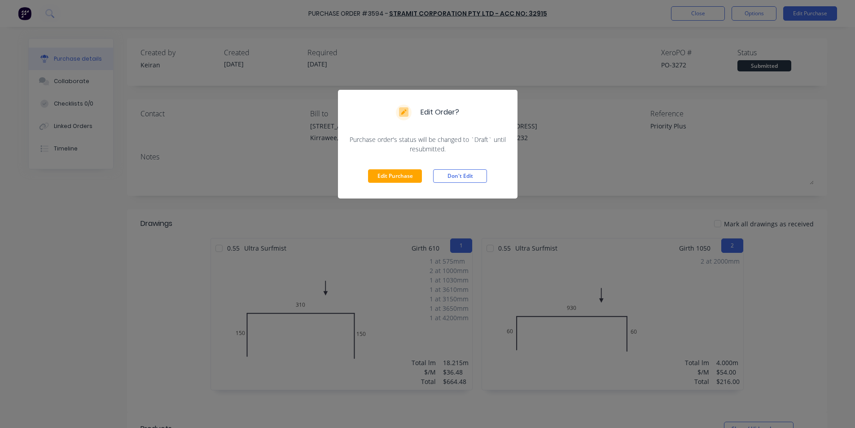
click at [388, 168] on div "Edit Purchase Don't Edit" at bounding box center [428, 176] width 180 height 45
click at [388, 171] on button "Edit Purchase" at bounding box center [395, 175] width 54 height 13
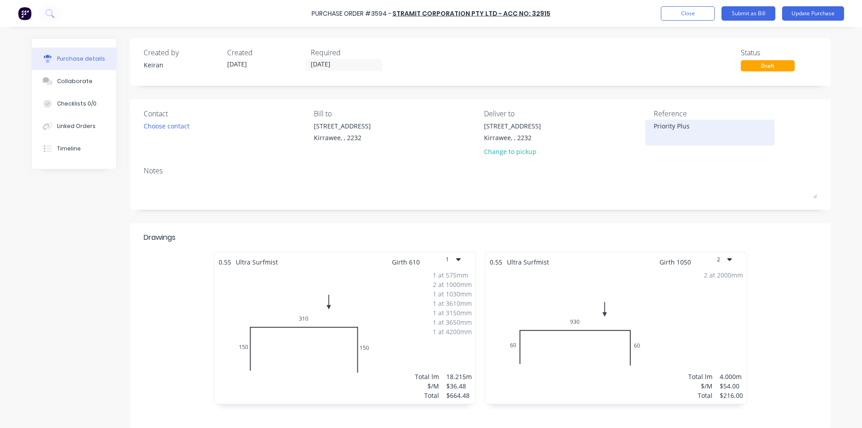
type textarea "x"
click at [654, 123] on div "Priority Plus" at bounding box center [710, 132] width 112 height 22
click at [654, 127] on textarea "Priority Plus" at bounding box center [710, 131] width 112 height 20
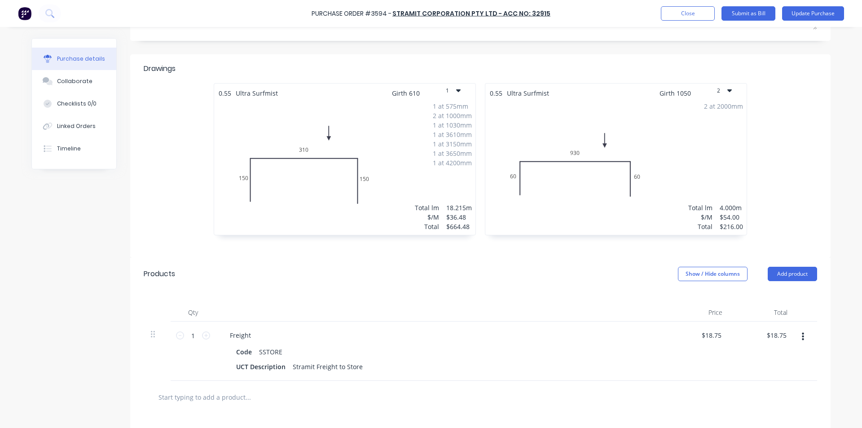
scroll to position [224, 0]
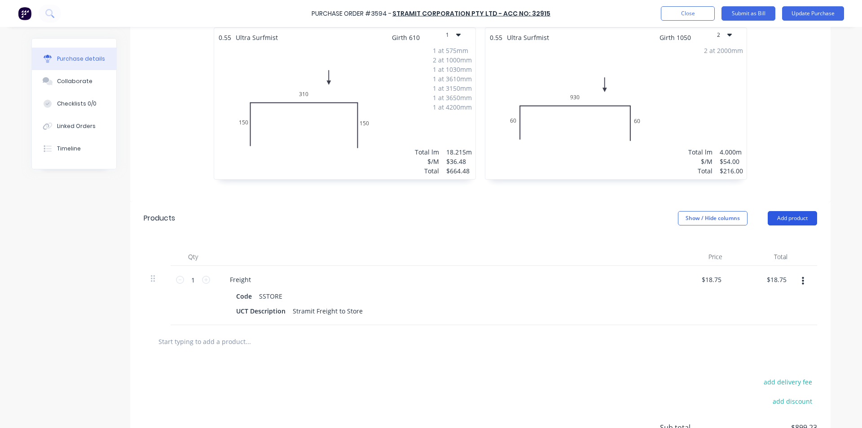
type textarea "114058305 - Priority Plus"
type textarea "x"
type textarea "114058305 - Priority Plus"
click at [805, 215] on button "Add product" at bounding box center [792, 218] width 49 height 14
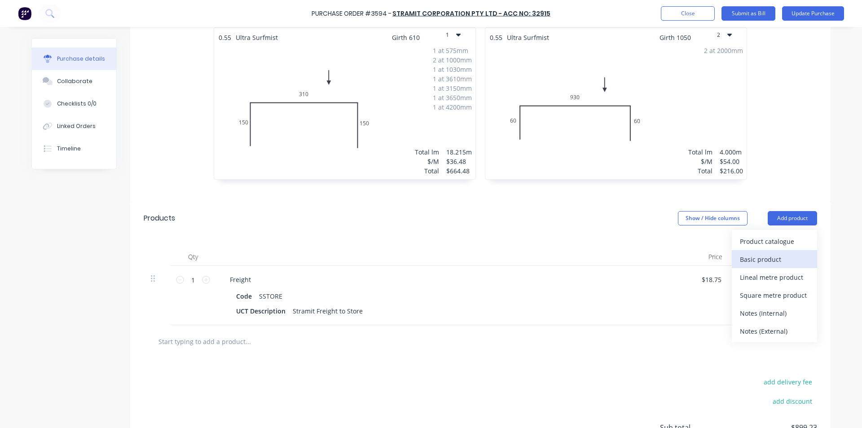
drag, startPoint x: 774, startPoint y: 262, endPoint x: 767, endPoint y: 264, distance: 7.3
click at [773, 262] on div "Basic product" at bounding box center [774, 259] width 69 height 13
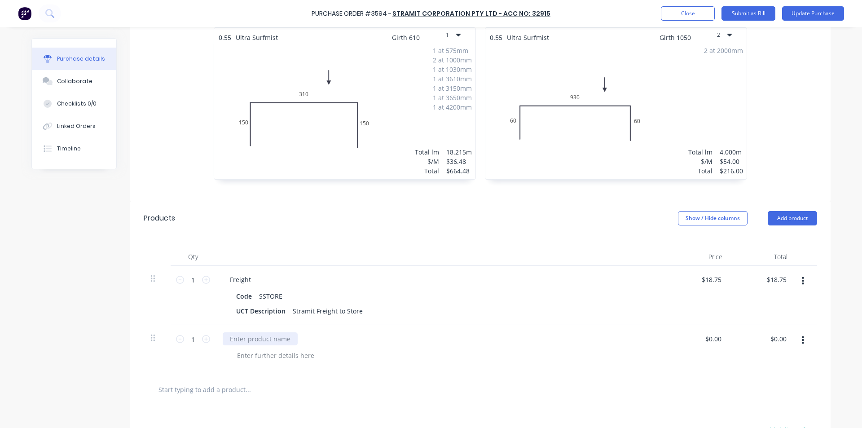
type textarea "x"
drag, startPoint x: 254, startPoint y: 338, endPoint x: 259, endPoint y: 338, distance: 4.9
click at [254, 335] on div at bounding box center [260, 338] width 75 height 13
type textarea "x"
type input "0.00"
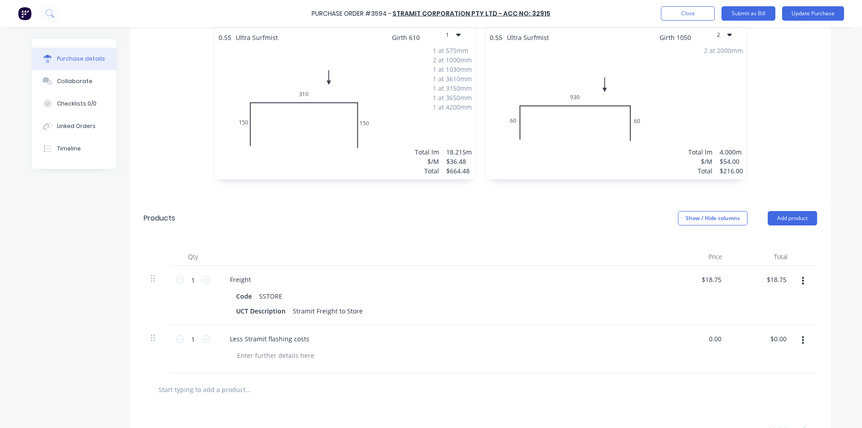
scroll to position [359, 0]
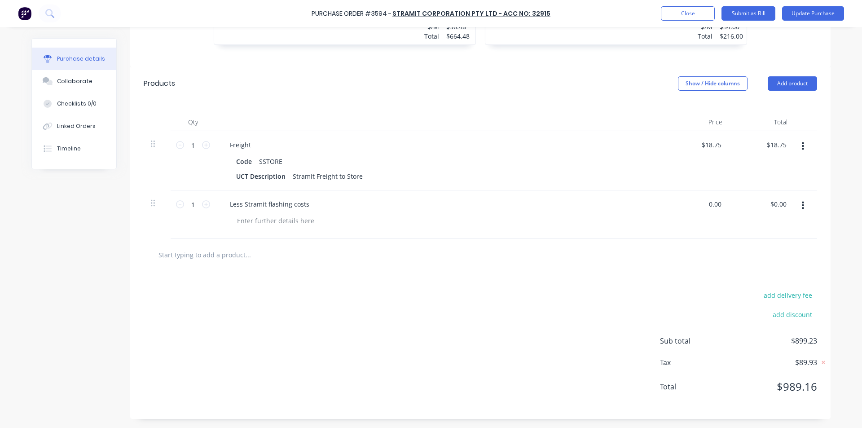
type textarea "x"
type input "$0.00"
click at [577, 309] on div "add delivery fee add discount Sub total $899.23 Tax $89.93 Total $989.16" at bounding box center [480, 345] width 700 height 148
type textarea "x"
type input "0.00"
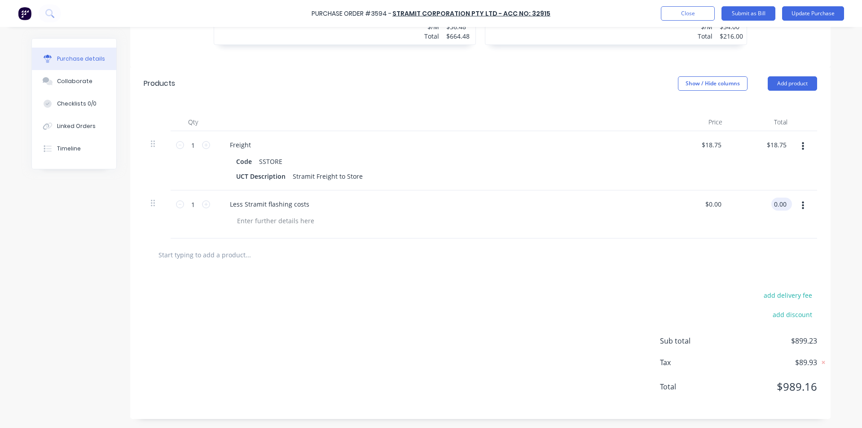
click at [781, 208] on input "0.00" at bounding box center [779, 203] width 17 height 13
type textarea "x"
click at [780, 207] on input "0.00" at bounding box center [779, 203] width 17 height 13
type input "-207.28"
type textarea "x"
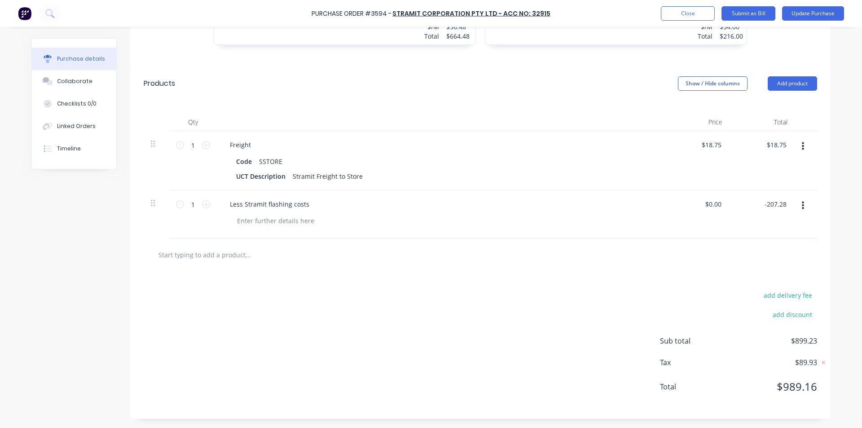
type input "$-207.28"
click at [563, 292] on div "add delivery fee add discount Sub total $899.23 Tax $89.93 Total $989.16" at bounding box center [480, 345] width 700 height 148
click at [536, 316] on div "add delivery fee add discount Sub total $691.95 Tax $69.20 Total $761.15" at bounding box center [480, 345] width 700 height 148
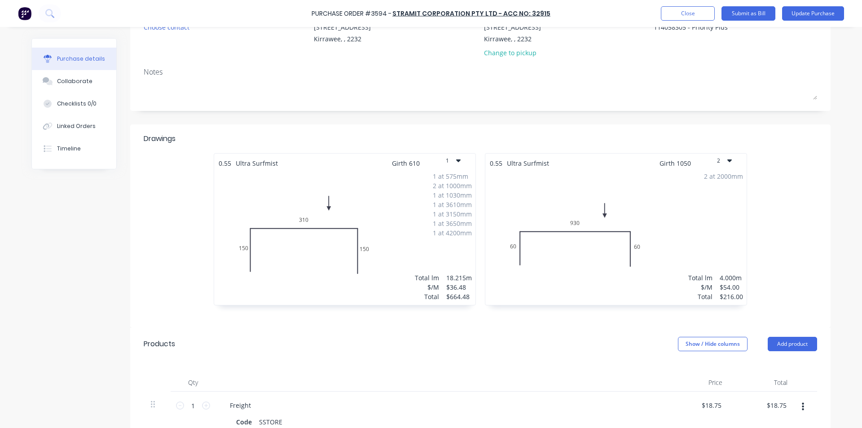
scroll to position [0, 0]
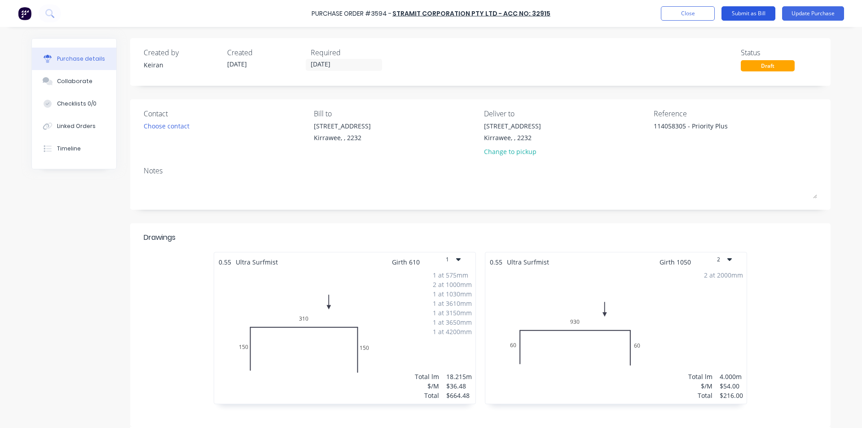
click at [753, 13] on button "Submit as Bill" at bounding box center [748, 13] width 54 height 14
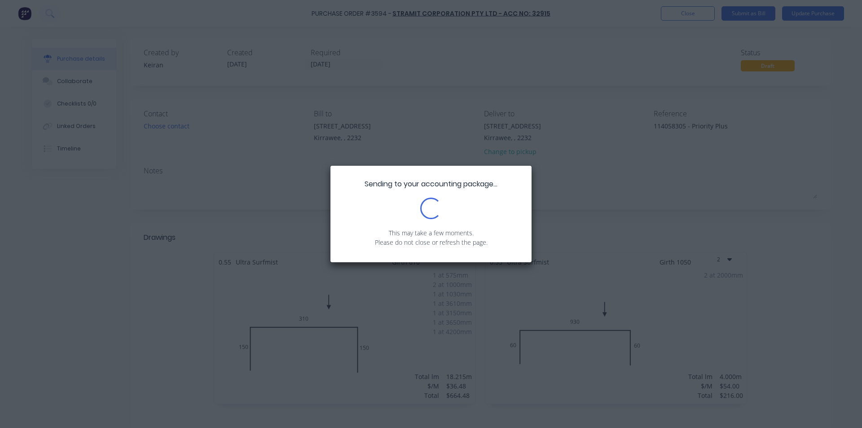
type textarea "x"
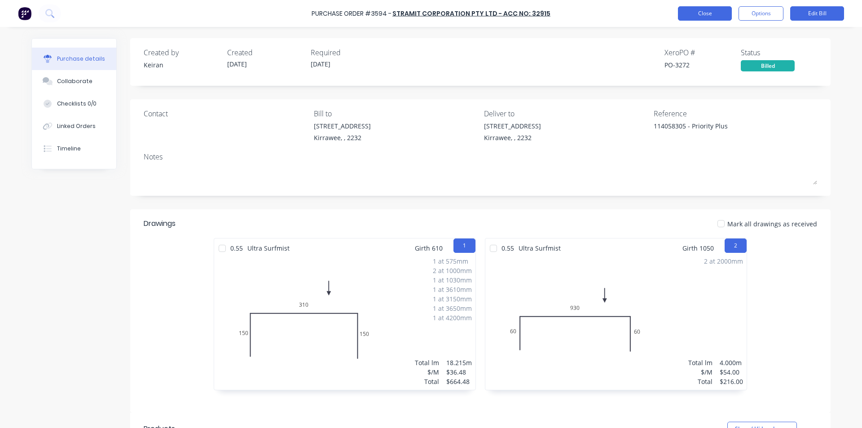
click at [701, 14] on button "Close" at bounding box center [705, 13] width 54 height 14
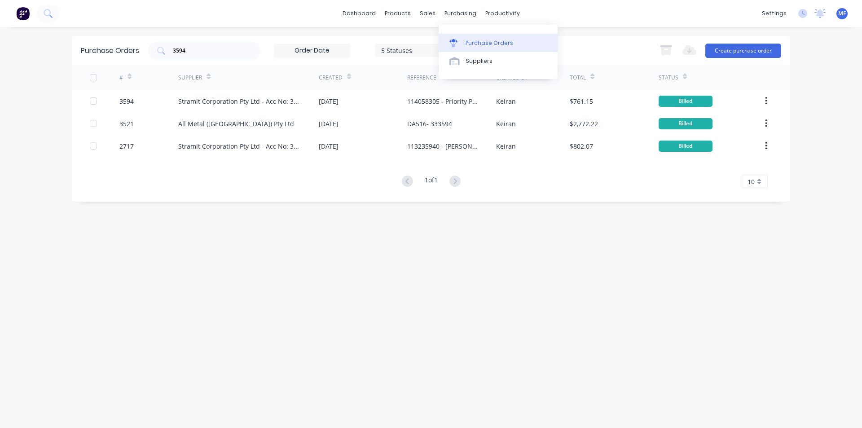
drag, startPoint x: 465, startPoint y: 13, endPoint x: 472, endPoint y: 34, distance: 22.9
click at [465, 13] on div "purchasing" at bounding box center [460, 13] width 41 height 13
click at [479, 45] on div "Purchase Orders" at bounding box center [489, 43] width 48 height 8
click at [215, 46] on input "3594" at bounding box center [209, 50] width 75 height 9
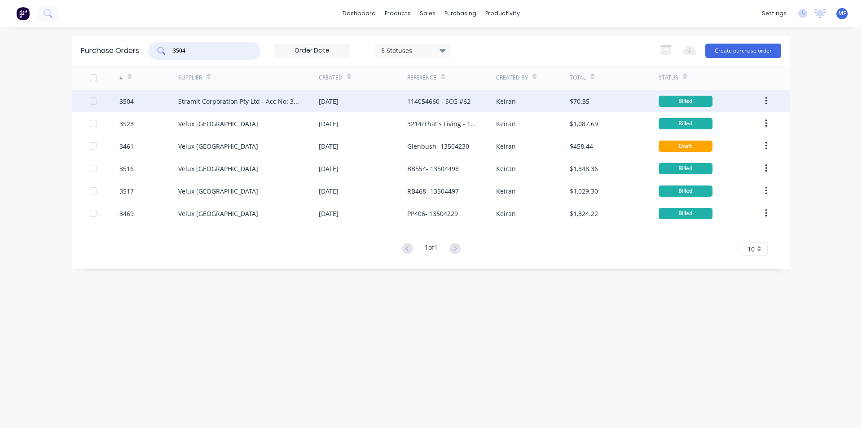
type input "3504"
click at [221, 97] on div "Stramit Corporation Pty Ltd - Acc No: 32915" at bounding box center [239, 101] width 123 height 9
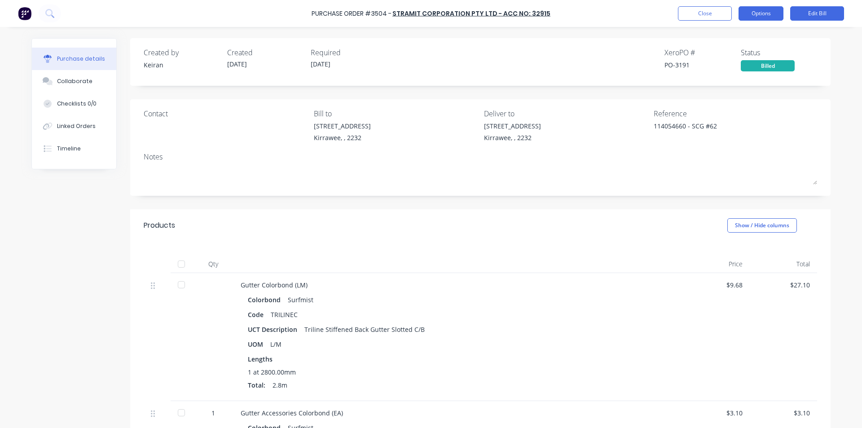
click at [763, 7] on button "Options" at bounding box center [760, 13] width 45 height 14
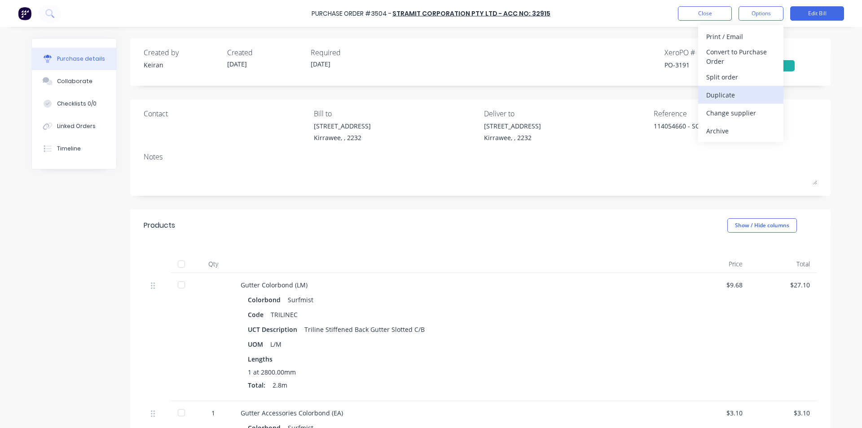
click at [731, 98] on div "Duplicate" at bounding box center [740, 94] width 69 height 13
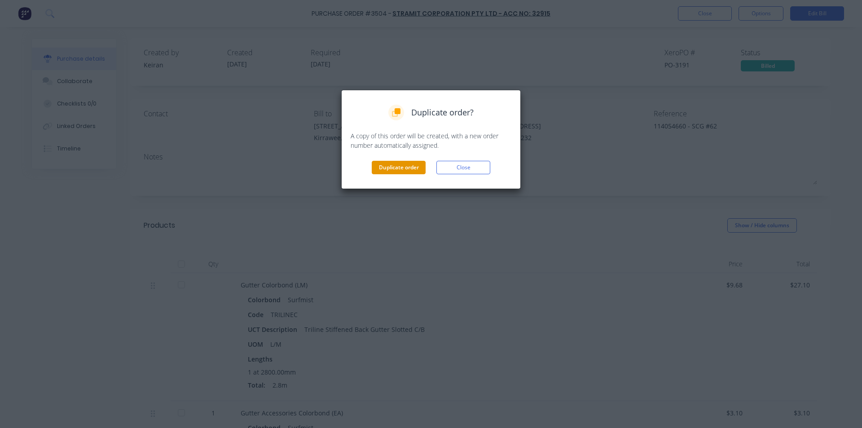
click at [409, 167] on button "Duplicate order" at bounding box center [399, 167] width 54 height 13
type textarea "x"
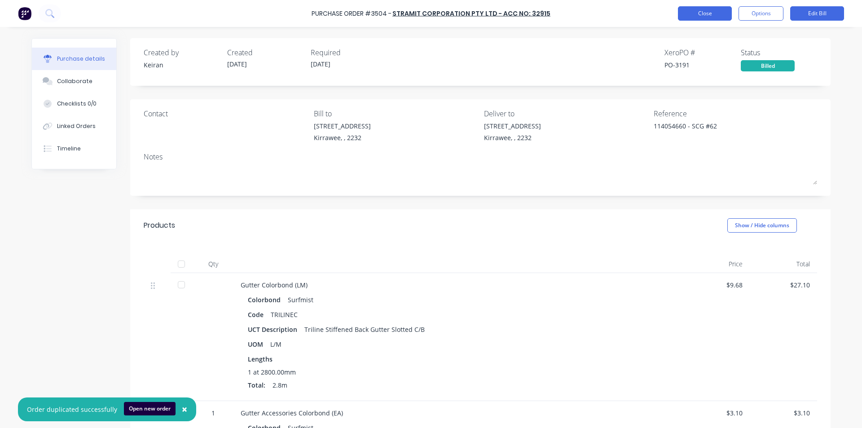
click at [696, 10] on button "Close" at bounding box center [705, 13] width 54 height 14
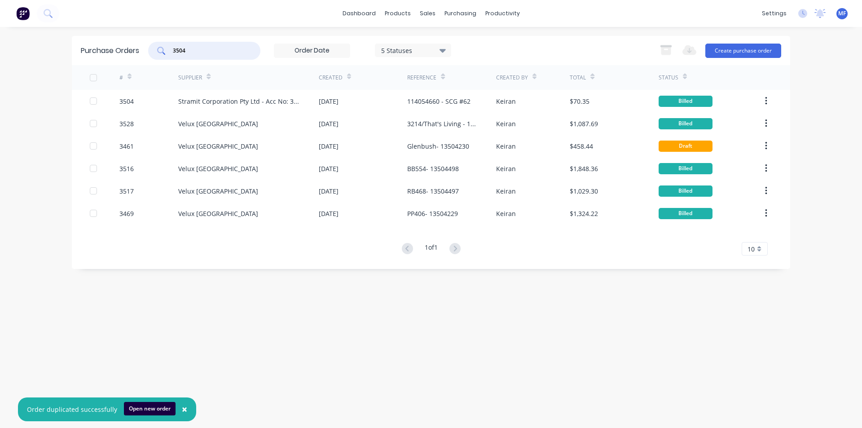
click at [201, 49] on input "3504" at bounding box center [209, 50] width 75 height 9
click at [201, 50] on input "3504" at bounding box center [209, 50] width 75 height 9
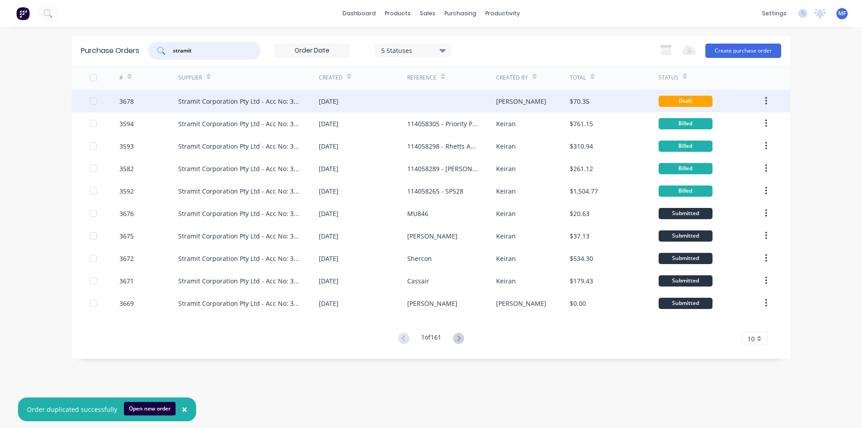
type input "stramit"
click at [312, 97] on div "Stramit Corporation Pty Ltd - Acc No: 32915" at bounding box center [248, 101] width 140 height 22
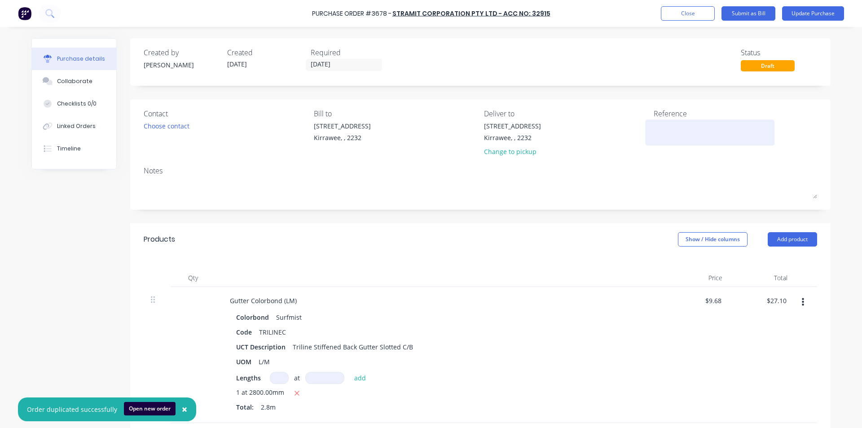
click at [671, 134] on textarea at bounding box center [710, 131] width 112 height 20
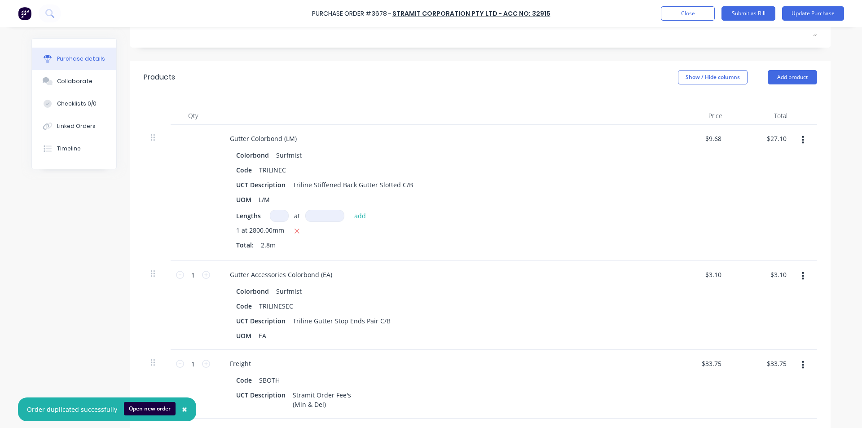
scroll to position [180, 0]
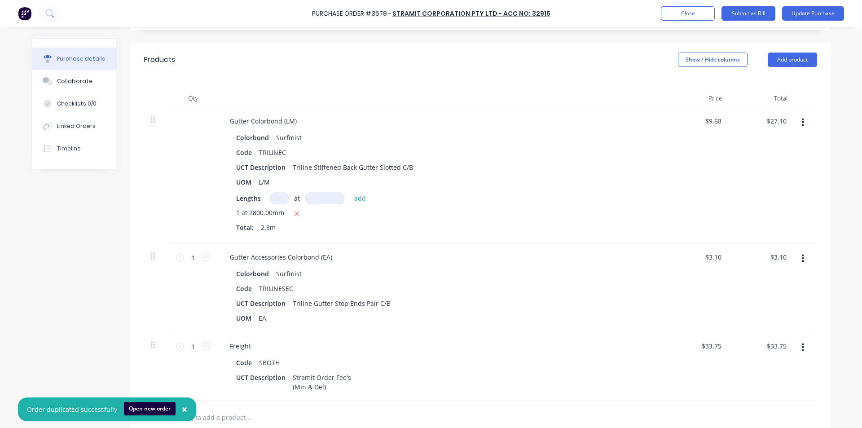
type textarea "114058954 - 3504"
type textarea "x"
type textarea "114058954 - 3504"
click at [802, 120] on icon "button" at bounding box center [803, 123] width 2 height 10
click at [766, 197] on button "Delete" at bounding box center [775, 200] width 76 height 18
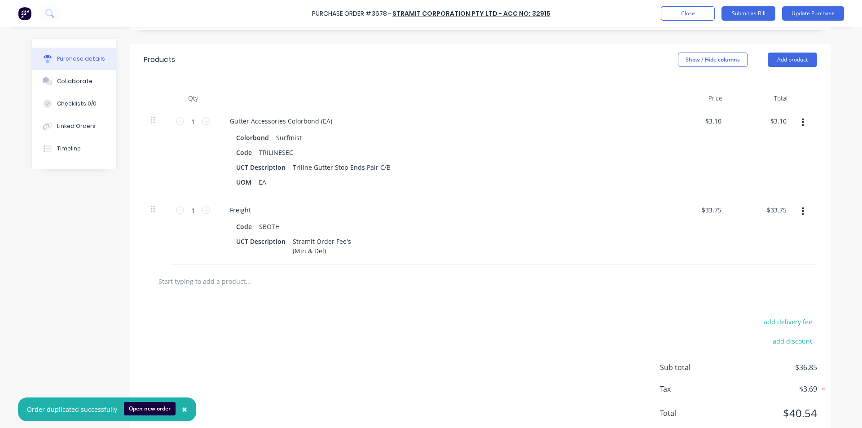
click at [802, 213] on icon "button" at bounding box center [803, 211] width 2 height 10
click at [775, 292] on button "Delete" at bounding box center [775, 289] width 76 height 18
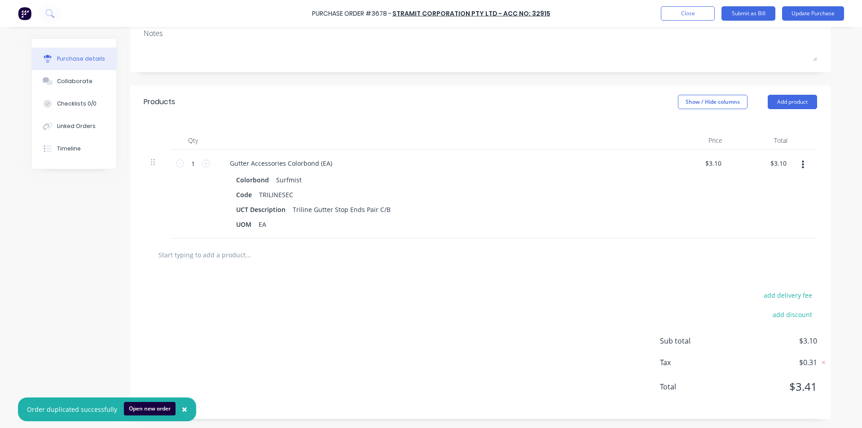
click at [484, 332] on div "add delivery fee add discount Sub total $3.10 Tax $0.31 Total $3.41" at bounding box center [480, 345] width 700 height 148
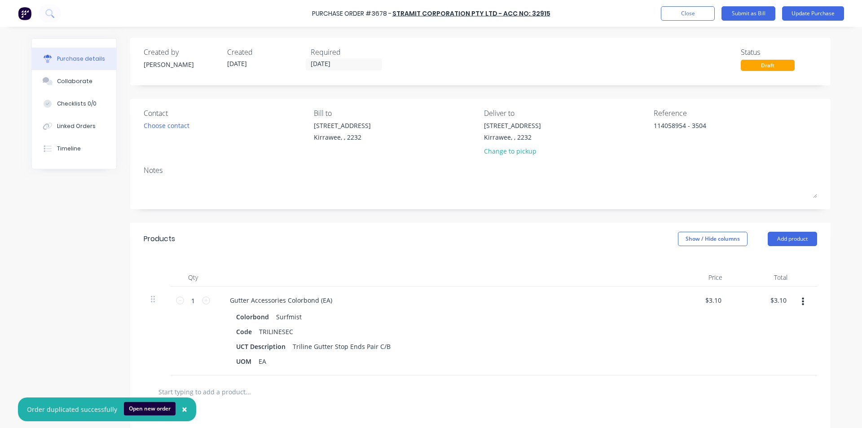
scroll to position [0, 0]
click at [753, 9] on button "Submit as Bill" at bounding box center [748, 13] width 54 height 14
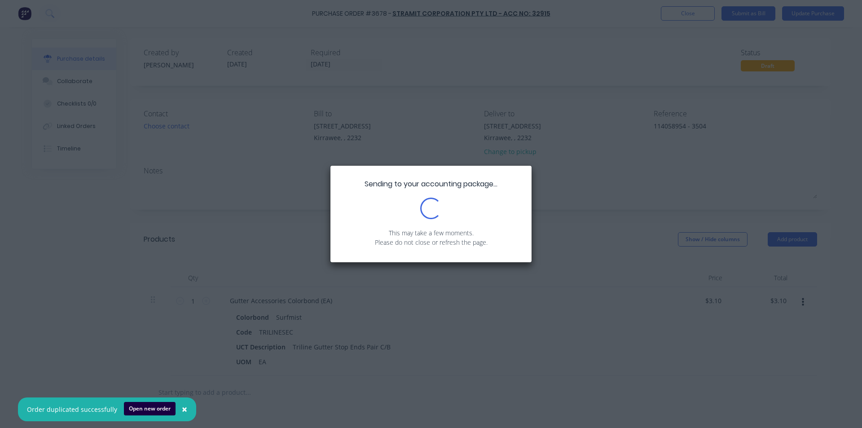
type textarea "x"
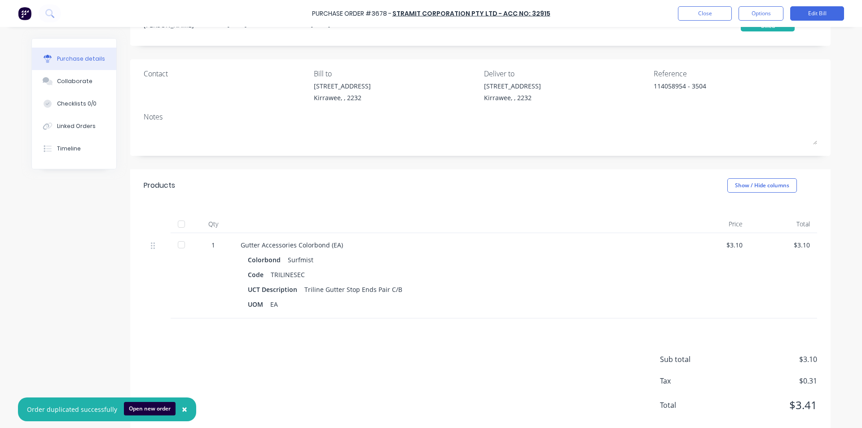
scroll to position [58, 0]
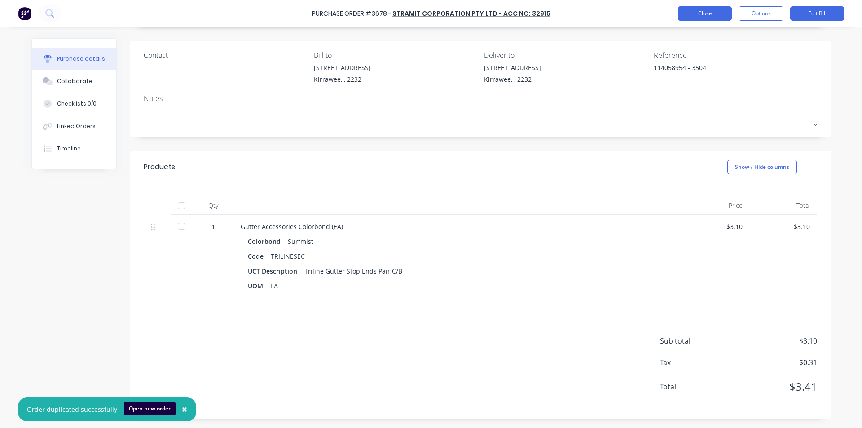
click at [703, 15] on button "Close" at bounding box center [705, 13] width 54 height 14
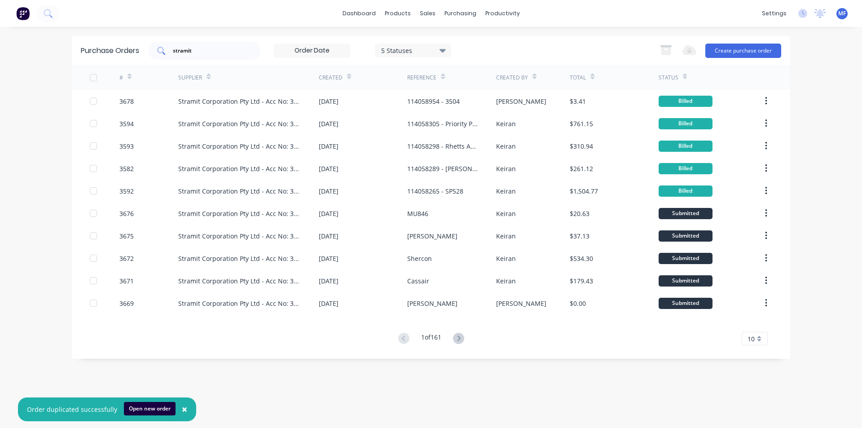
click at [218, 47] on input "stramit" at bounding box center [209, 50] width 75 height 9
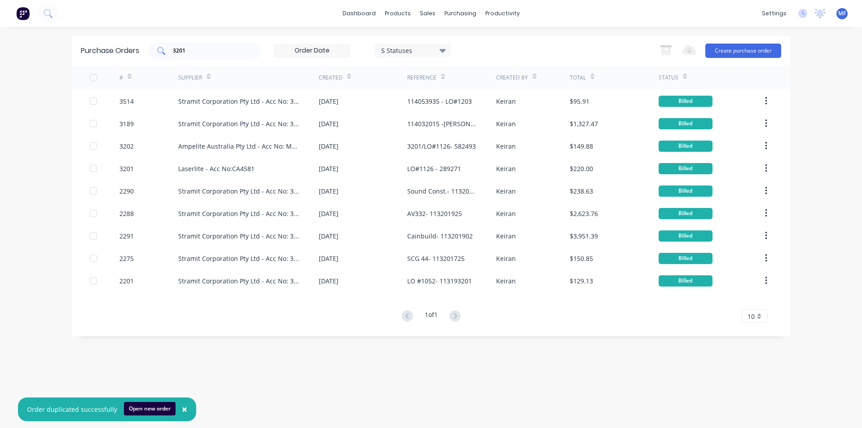
click at [230, 43] on div "3201" at bounding box center [204, 51] width 112 height 18
type input "3"
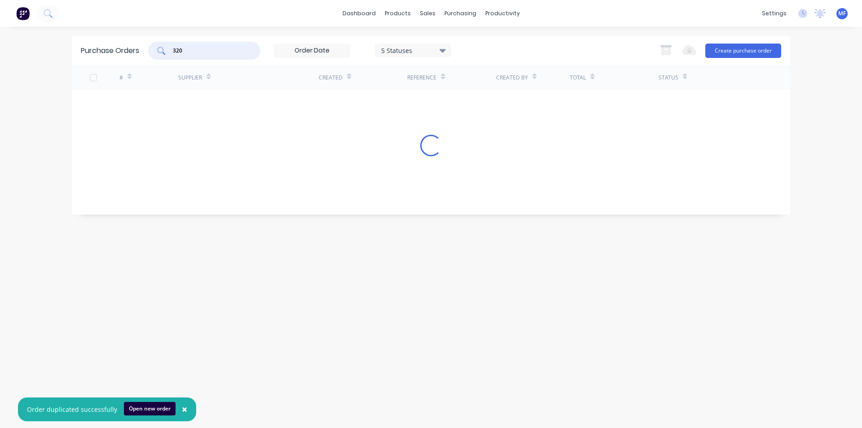
type input "3201"
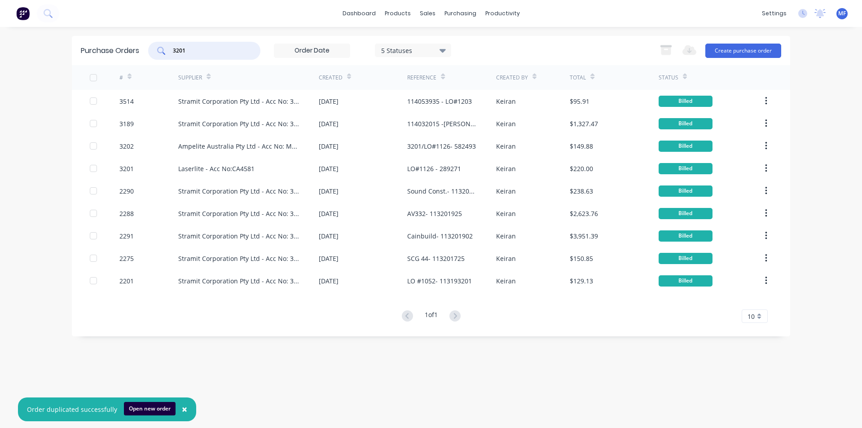
click at [202, 50] on input "3201" at bounding box center [209, 50] width 75 height 9
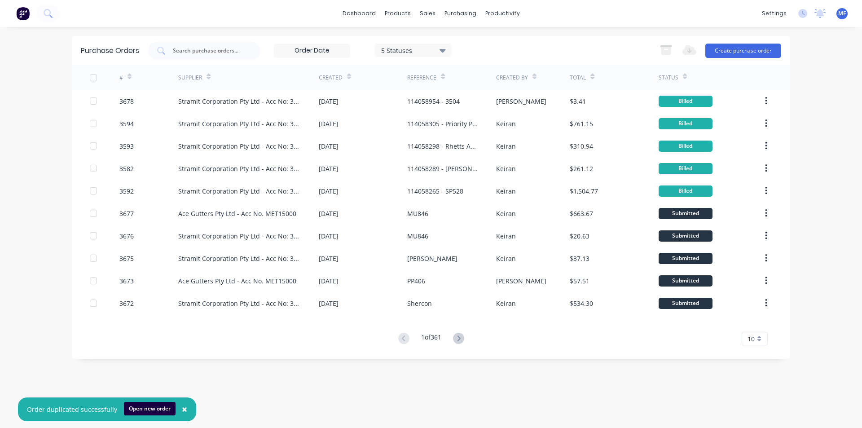
click at [760, 338] on div "10" at bounding box center [754, 338] width 26 height 13
click at [757, 321] on div "35" at bounding box center [754, 324] width 25 height 16
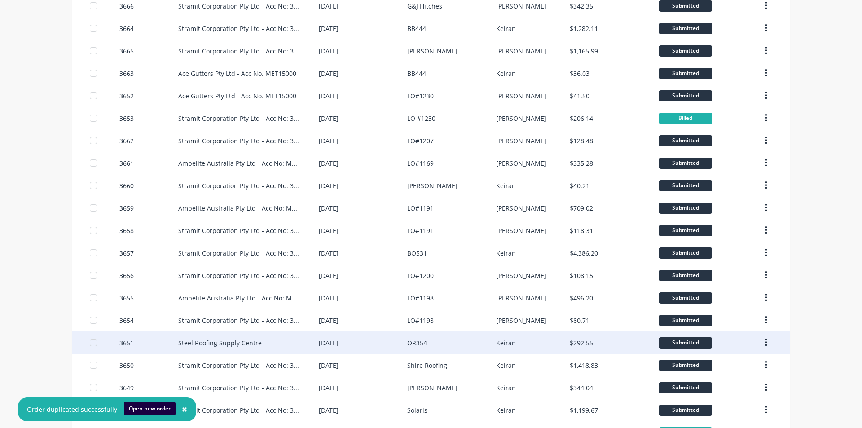
scroll to position [501, 0]
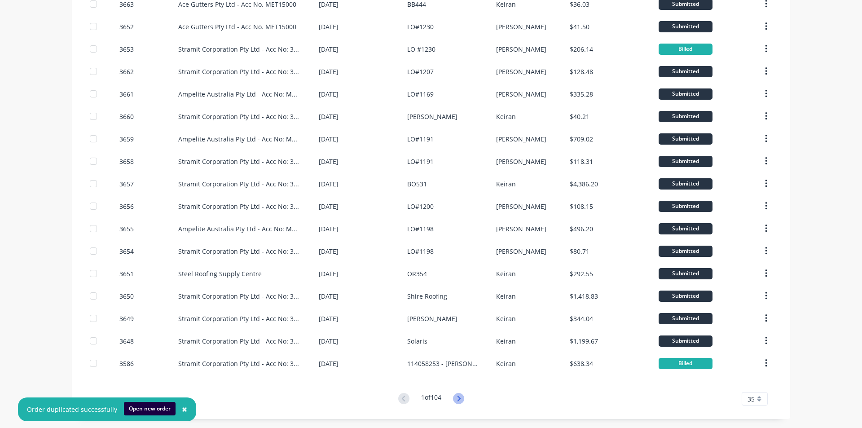
click at [458, 396] on icon at bounding box center [458, 398] width 11 height 11
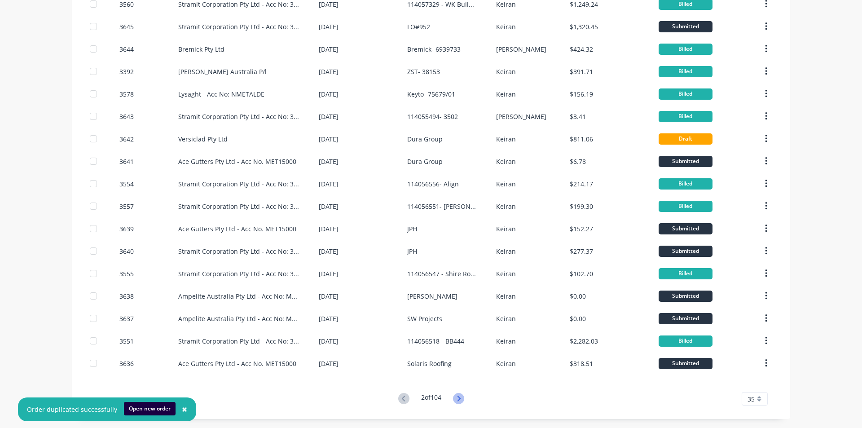
click at [460, 400] on icon at bounding box center [458, 398] width 11 height 11
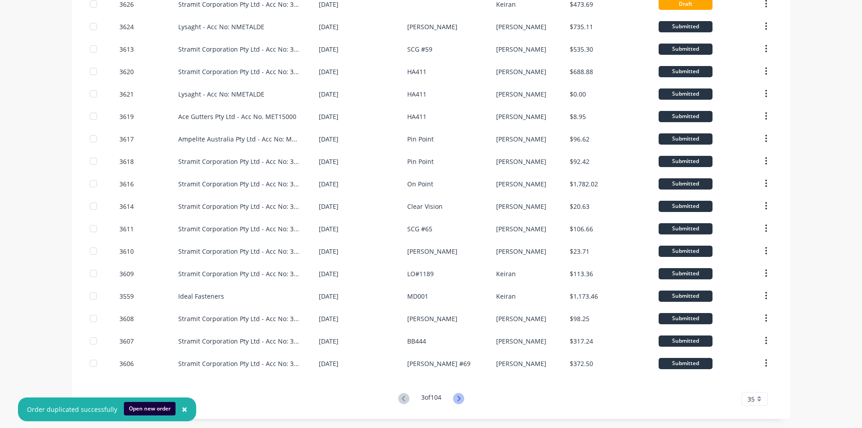
click at [459, 395] on icon at bounding box center [458, 398] width 11 height 11
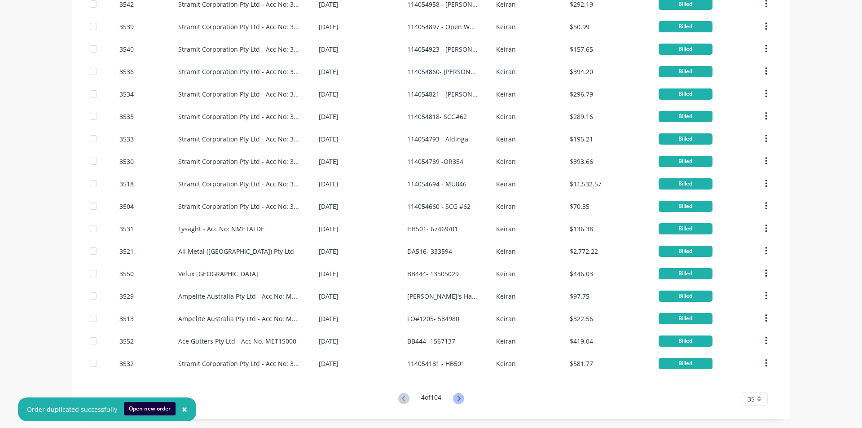
click at [455, 399] on icon at bounding box center [458, 398] width 11 height 11
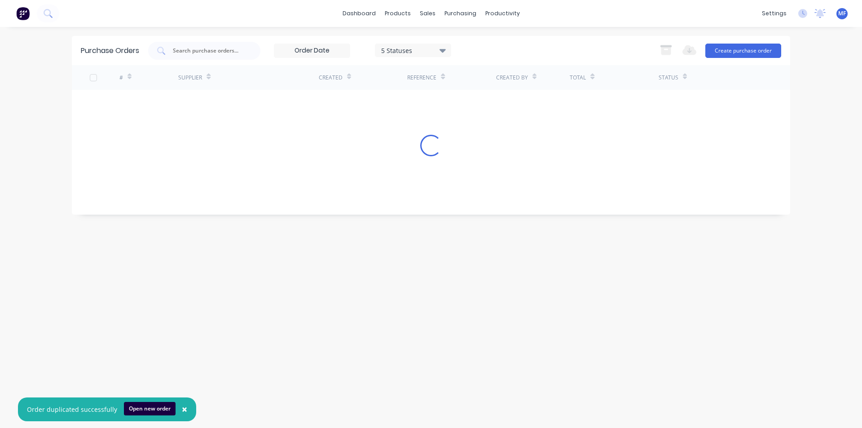
scroll to position [0, 0]
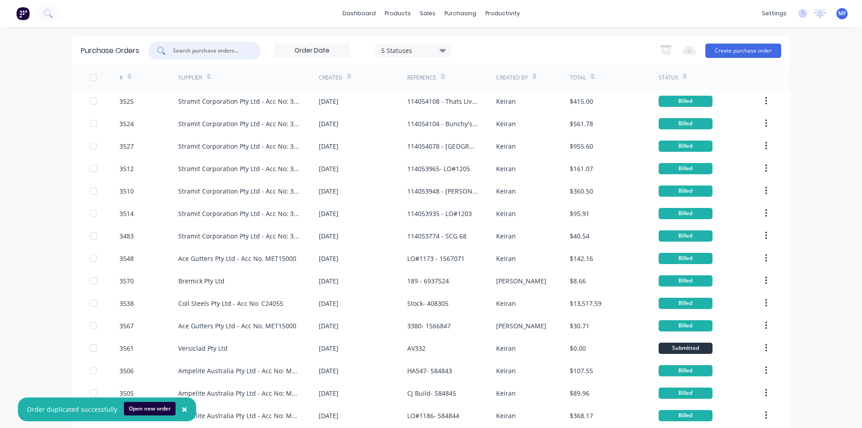
click at [194, 51] on input "text" at bounding box center [209, 50] width 75 height 9
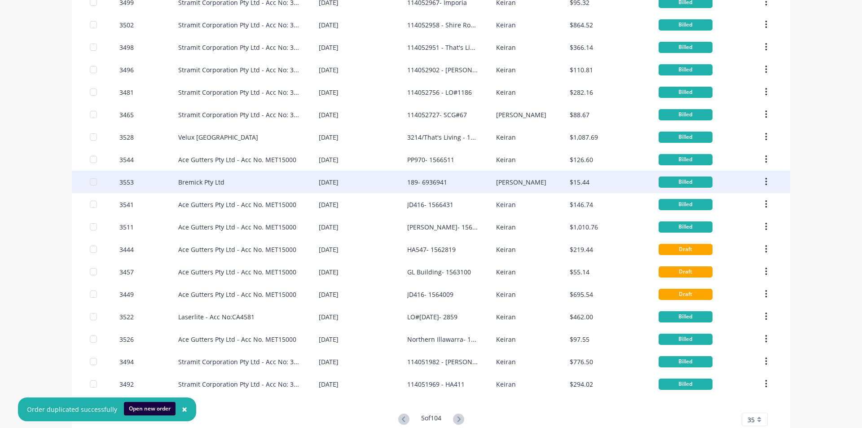
scroll to position [501, 0]
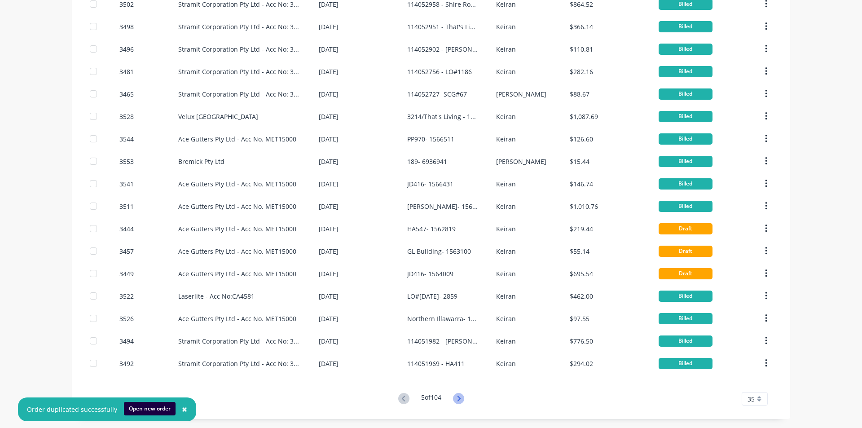
click at [455, 399] on icon at bounding box center [458, 398] width 11 height 11
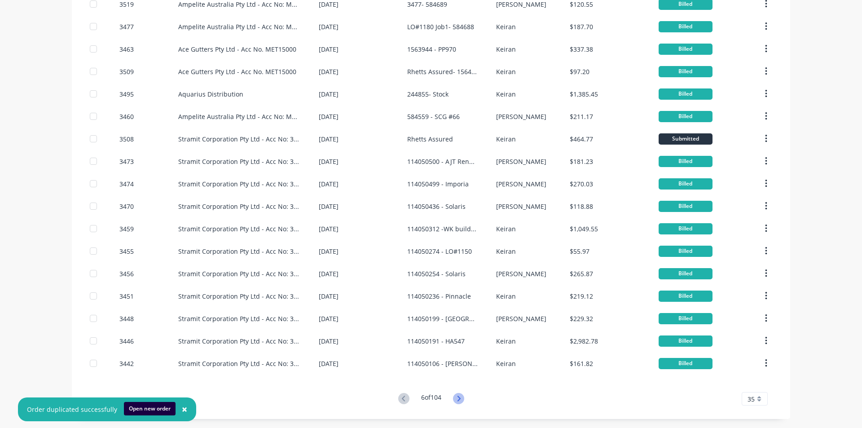
click at [458, 399] on icon at bounding box center [458, 398] width 11 height 11
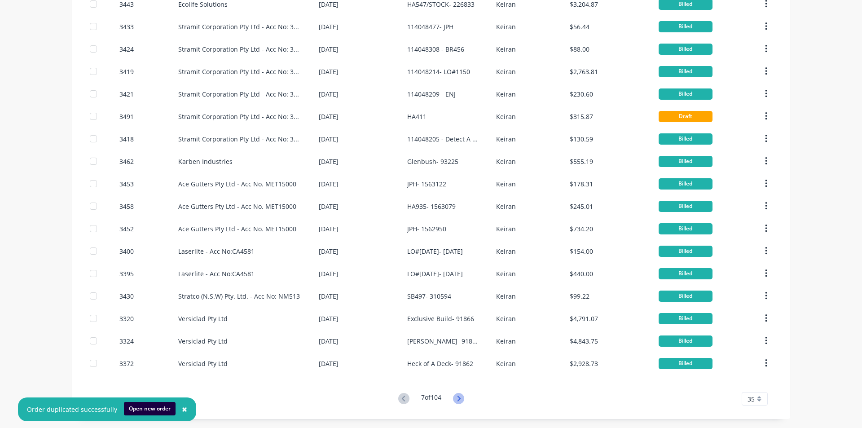
click at [458, 399] on g at bounding box center [458, 398] width 11 height 11
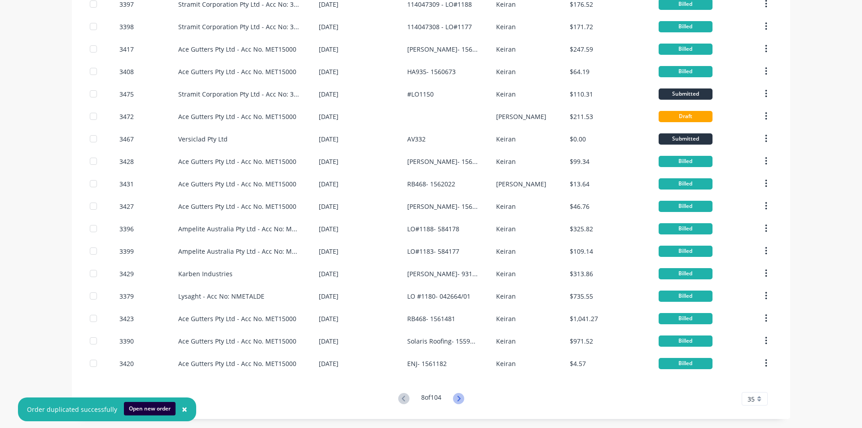
click at [453, 397] on icon at bounding box center [458, 398] width 11 height 11
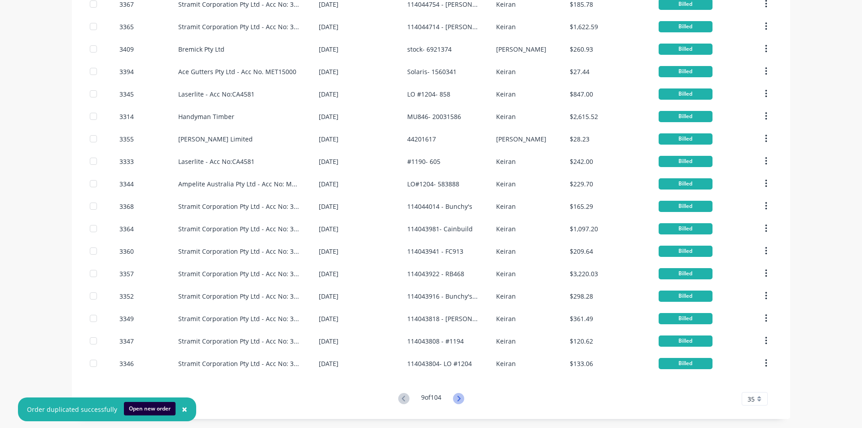
click at [459, 396] on icon at bounding box center [458, 398] width 11 height 11
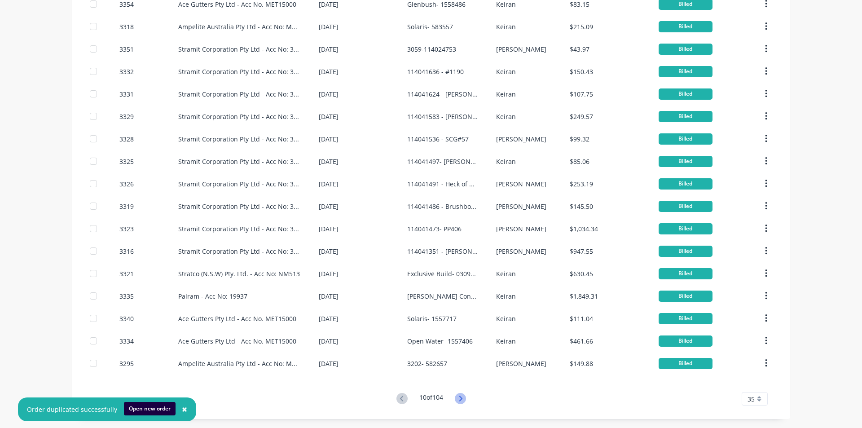
click at [458, 401] on icon at bounding box center [460, 398] width 11 height 11
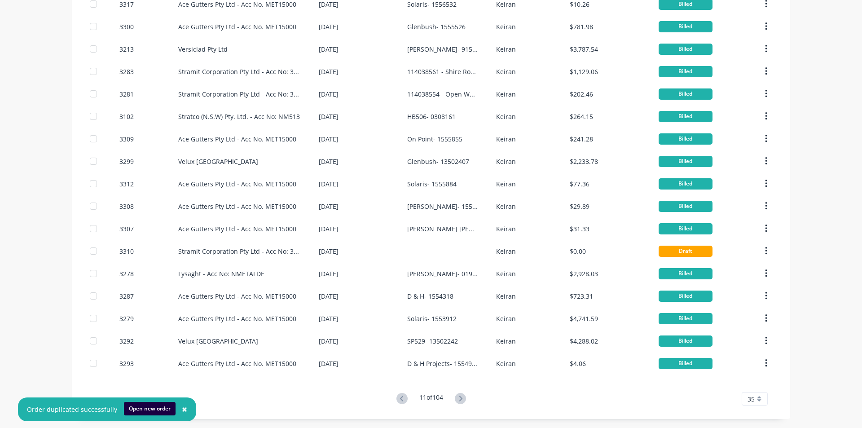
click at [457, 399] on icon at bounding box center [460, 398] width 11 height 11
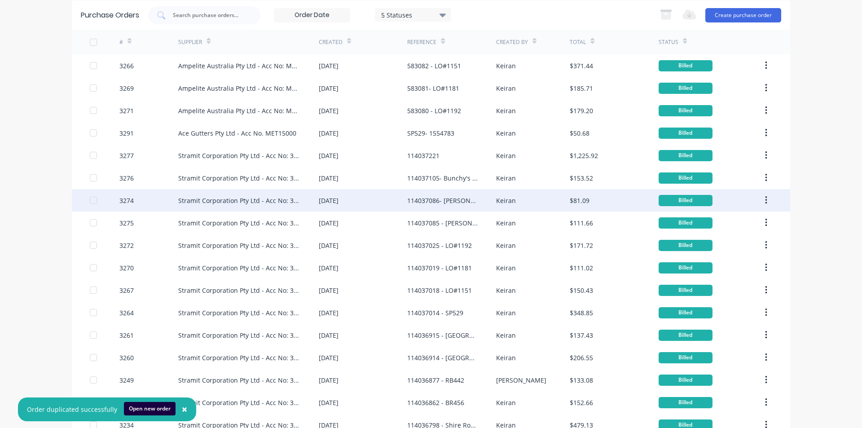
scroll to position [0, 0]
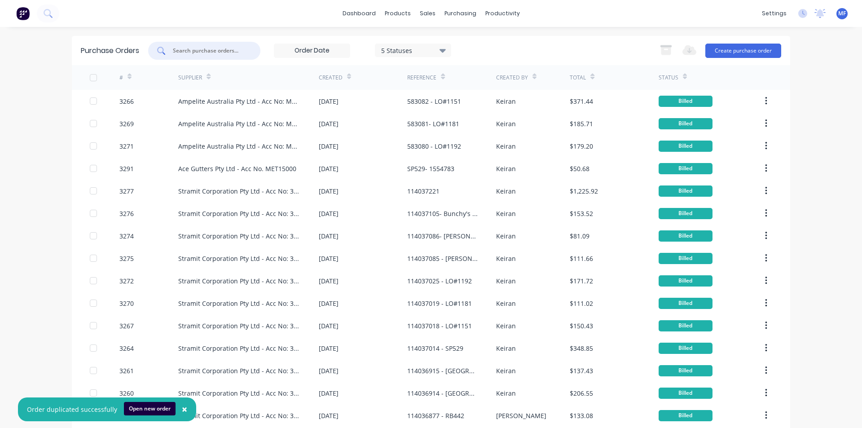
click at [190, 53] on input "text" at bounding box center [209, 50] width 75 height 9
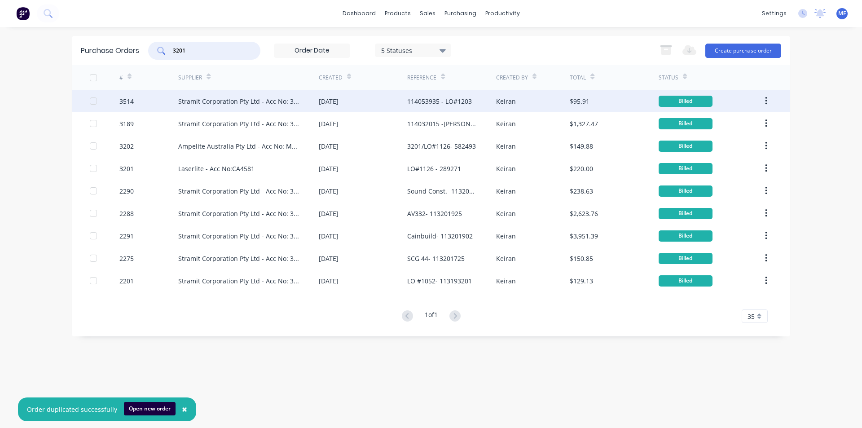
type input "3201"
click at [435, 101] on div "114053935 - LO#1203" at bounding box center [439, 101] width 65 height 9
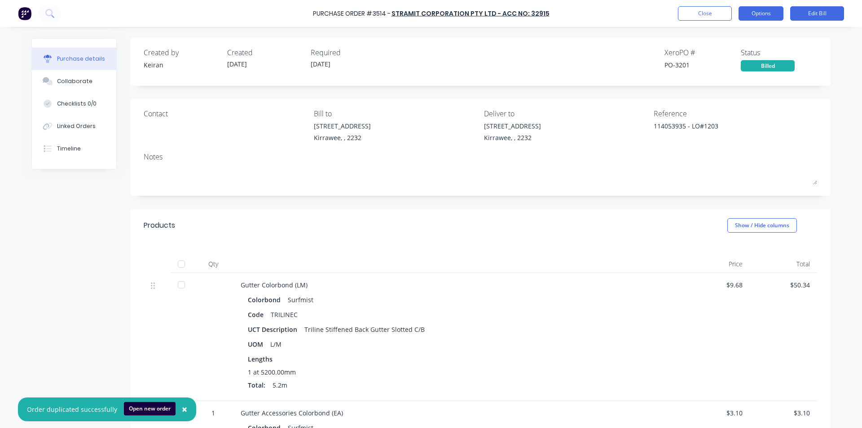
click at [757, 9] on button "Options" at bounding box center [760, 13] width 45 height 14
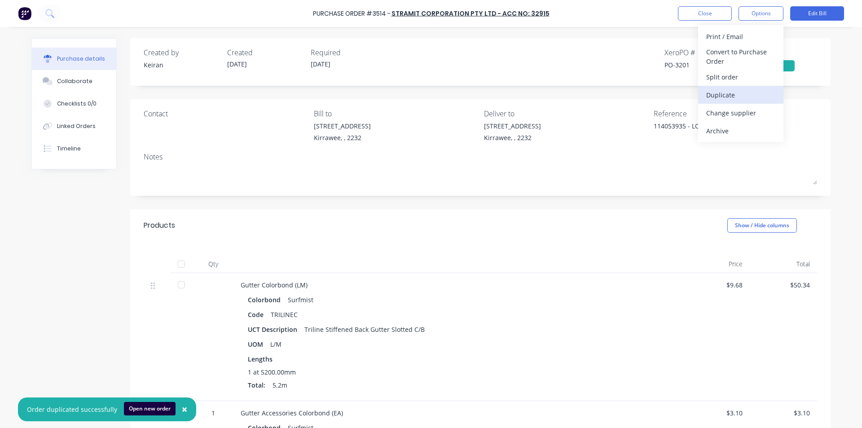
click at [741, 92] on div "Duplicate" at bounding box center [740, 94] width 69 height 13
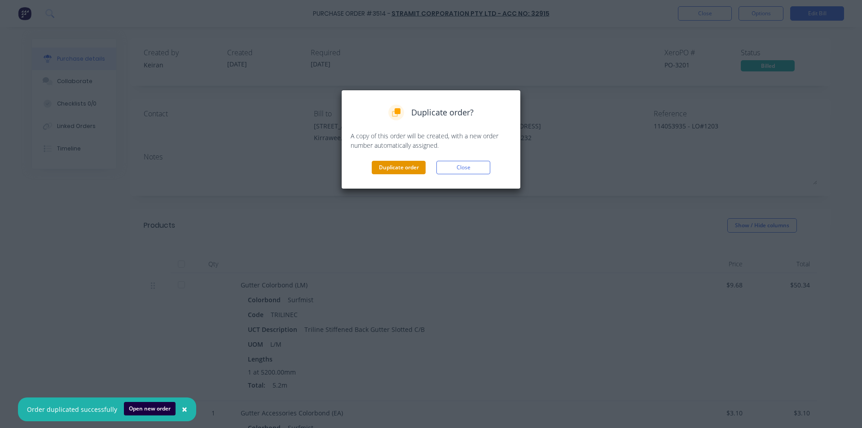
click at [399, 168] on button "Duplicate order" at bounding box center [399, 167] width 54 height 13
type textarea "x"
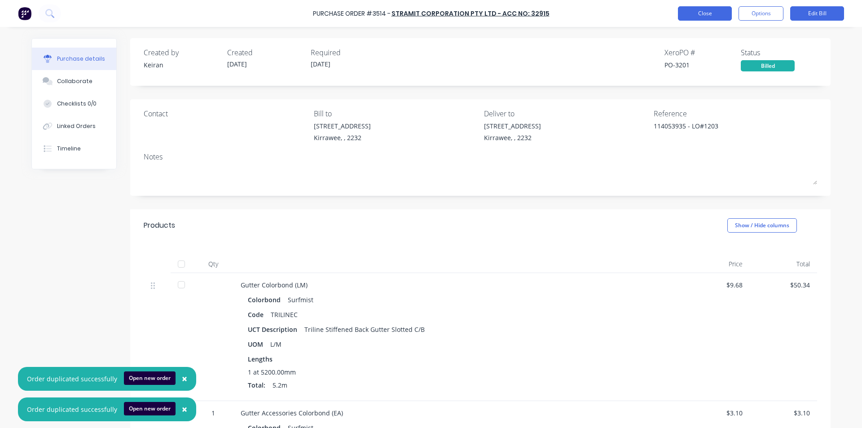
click at [699, 14] on button "Close" at bounding box center [705, 13] width 54 height 14
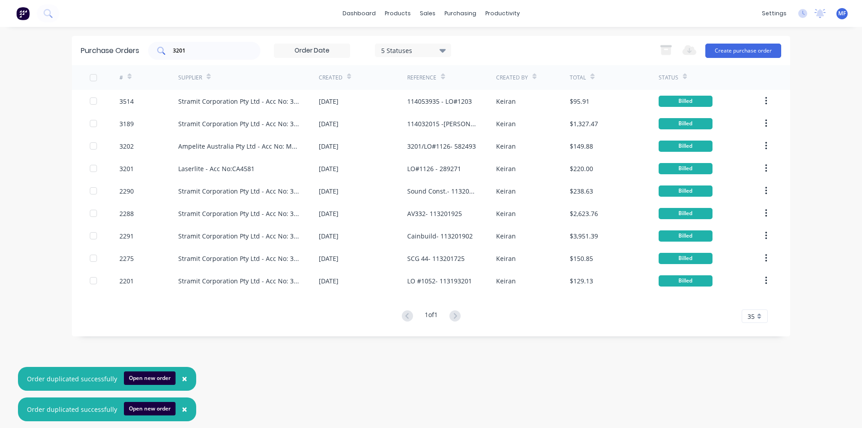
click at [190, 52] on input "3201" at bounding box center [209, 50] width 75 height 9
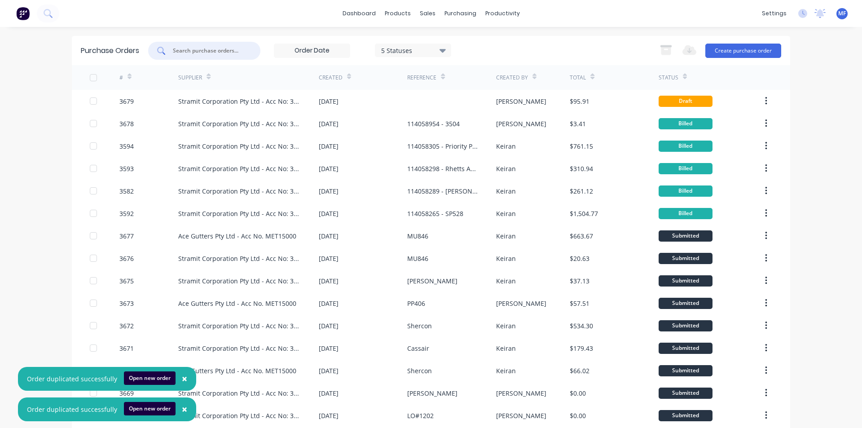
click at [182, 410] on span "×" at bounding box center [184, 409] width 5 height 13
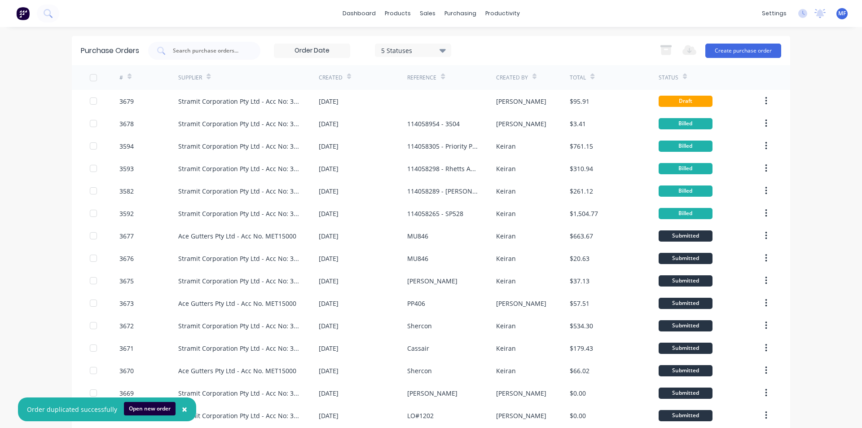
click at [182, 405] on span "×" at bounding box center [184, 409] width 5 height 13
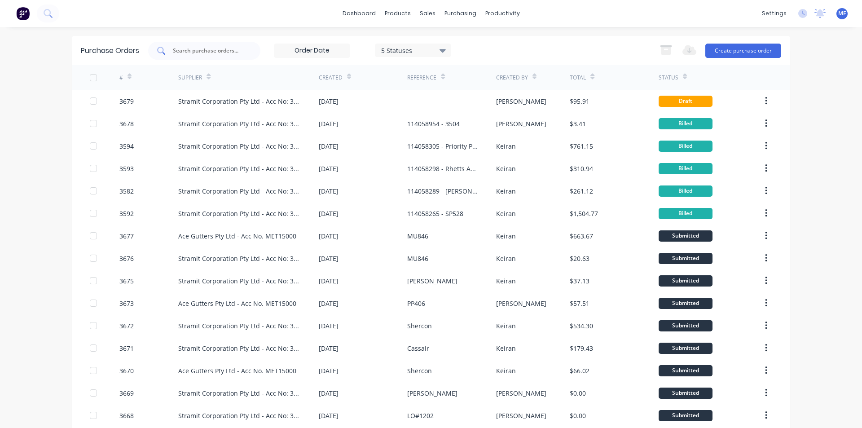
click at [197, 54] on input "text" at bounding box center [209, 50] width 75 height 9
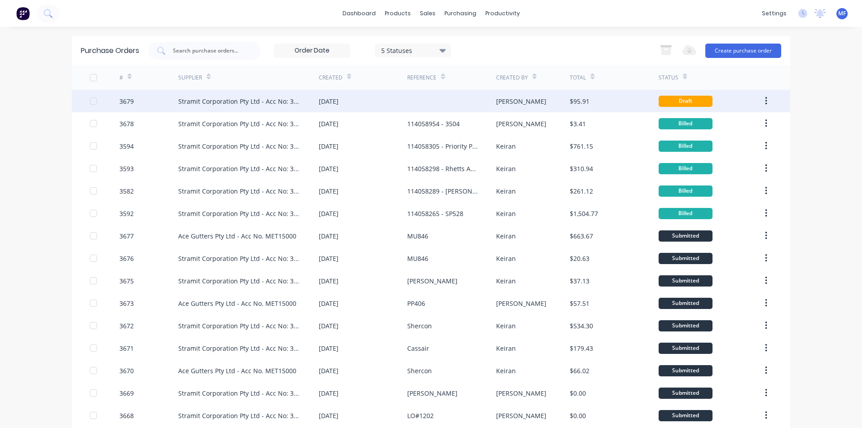
click at [327, 99] on div "[DATE]" at bounding box center [329, 101] width 20 height 9
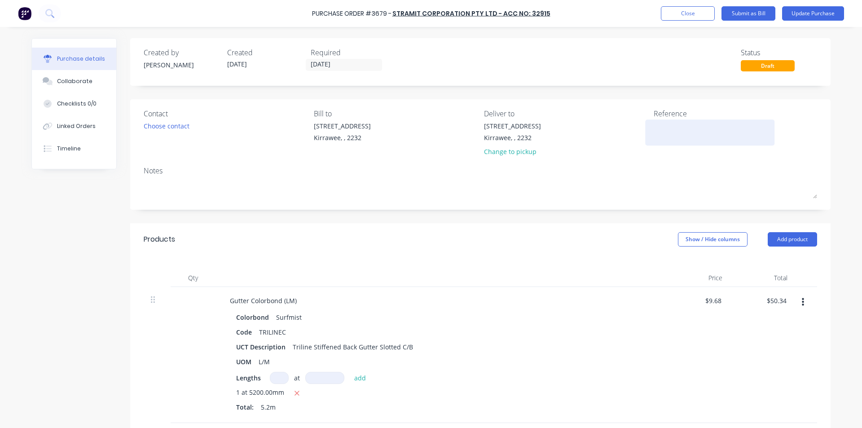
click at [658, 130] on textarea at bounding box center [710, 131] width 112 height 20
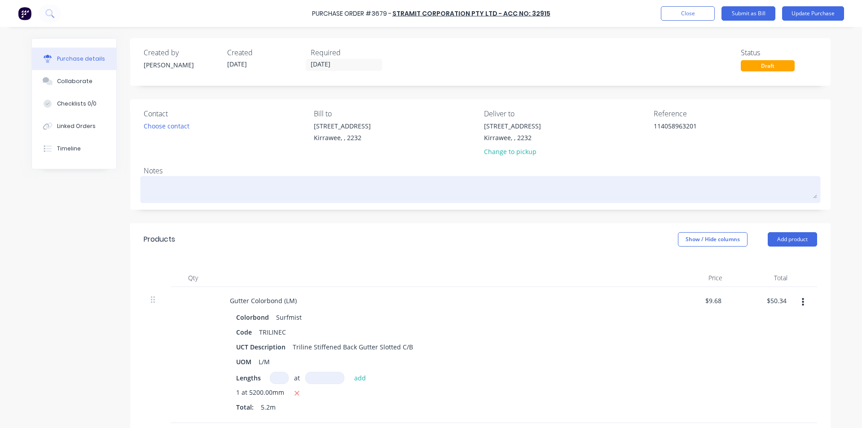
type textarea "1140589663201"
type textarea "x"
type textarea "114058966 3201"
type textarea "x"
type textarea "114058966 -3201"
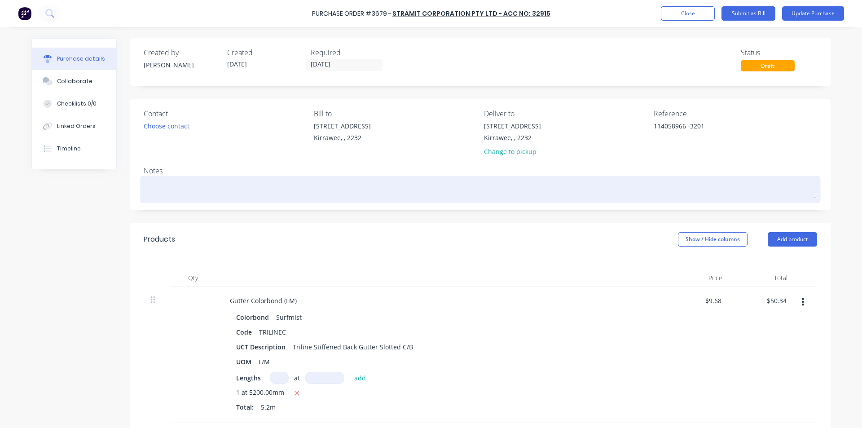
type textarea "x"
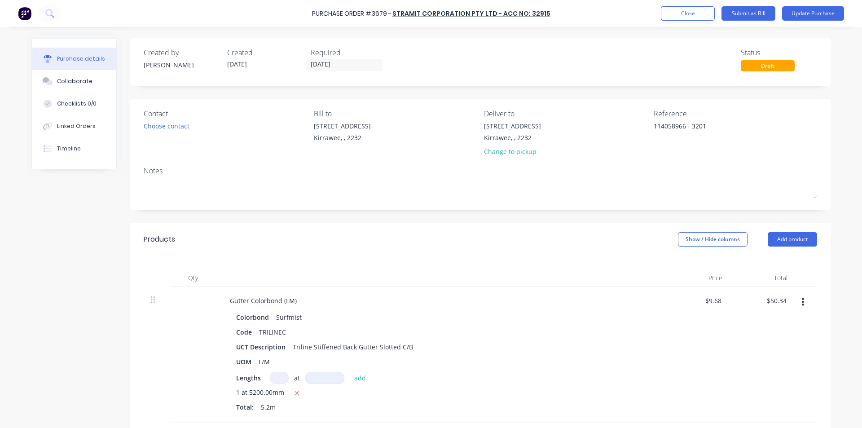
type textarea "114058966 - 3201"
type textarea "x"
type textarea "114058966 - 3201"
click at [697, 347] on div "$9.68 $9.68" at bounding box center [696, 355] width 65 height 136
click at [802, 304] on icon "button" at bounding box center [803, 302] width 2 height 10
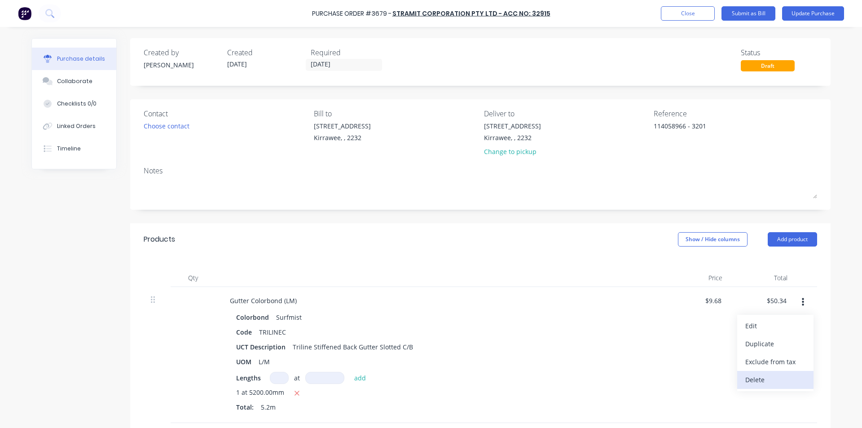
click at [771, 380] on button "Delete" at bounding box center [775, 380] width 76 height 18
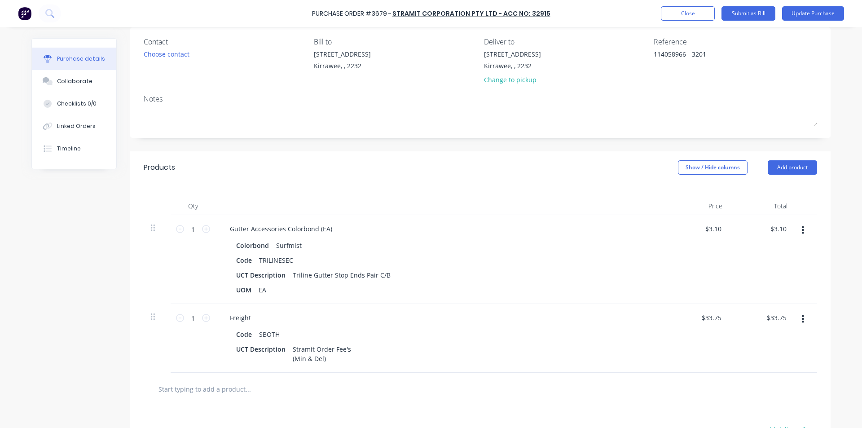
scroll to position [135, 0]
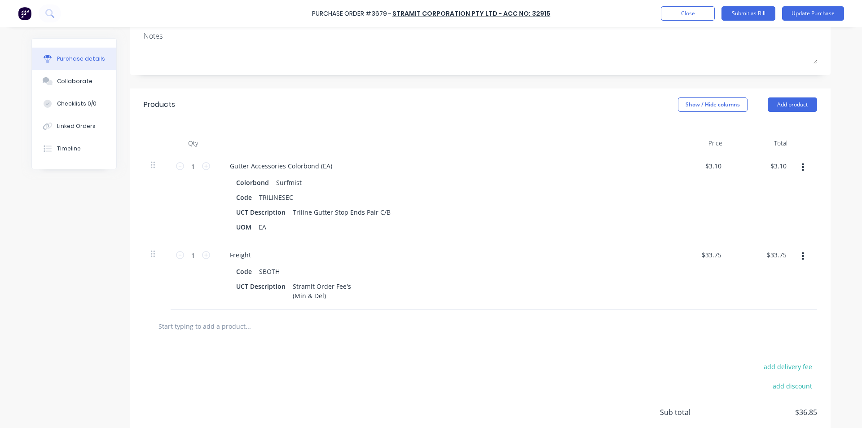
click at [802, 257] on icon "button" at bounding box center [803, 256] width 2 height 10
click at [761, 329] on button "Delete" at bounding box center [775, 334] width 76 height 18
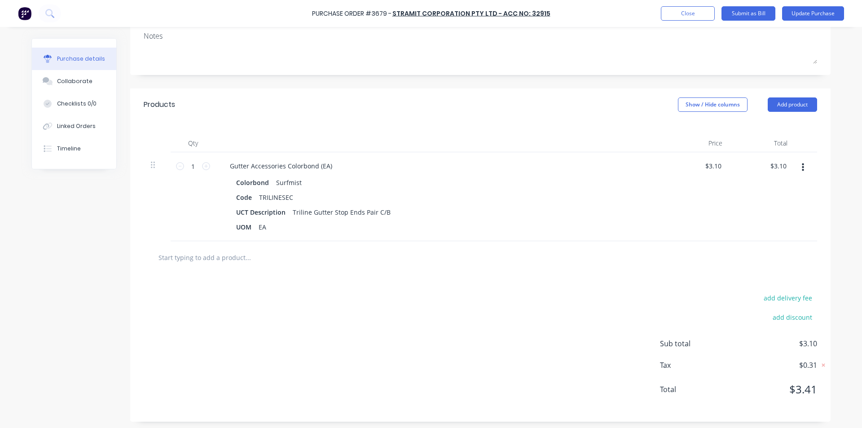
click at [536, 295] on div "add delivery fee add discount Sub total $3.10 Tax $0.31 Total $3.41" at bounding box center [480, 348] width 700 height 148
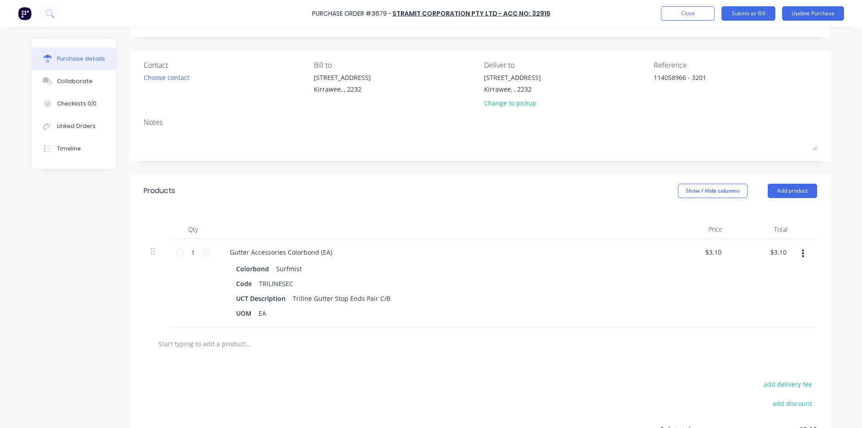
scroll to position [0, 0]
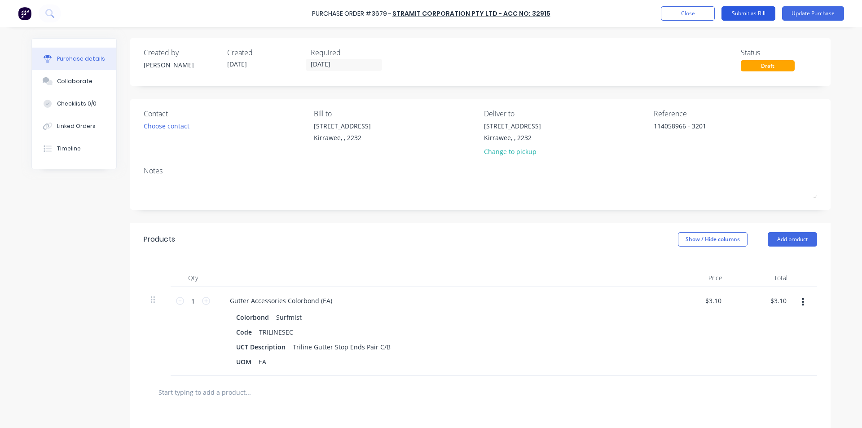
click at [758, 14] on button "Submit as Bill" at bounding box center [748, 13] width 54 height 14
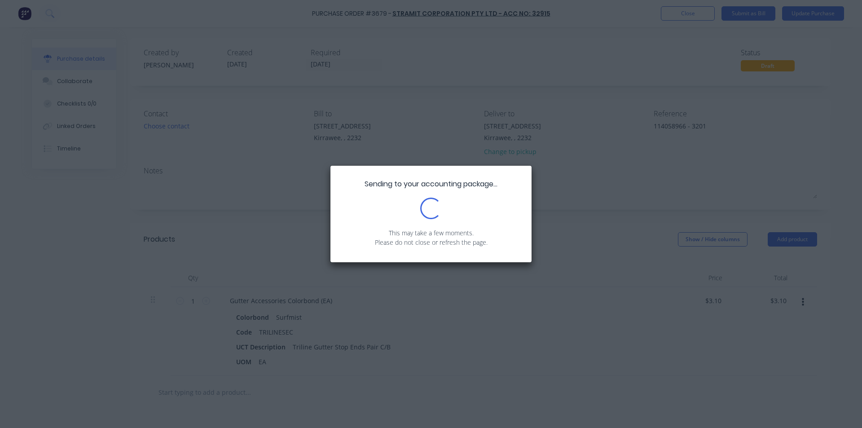
type textarea "x"
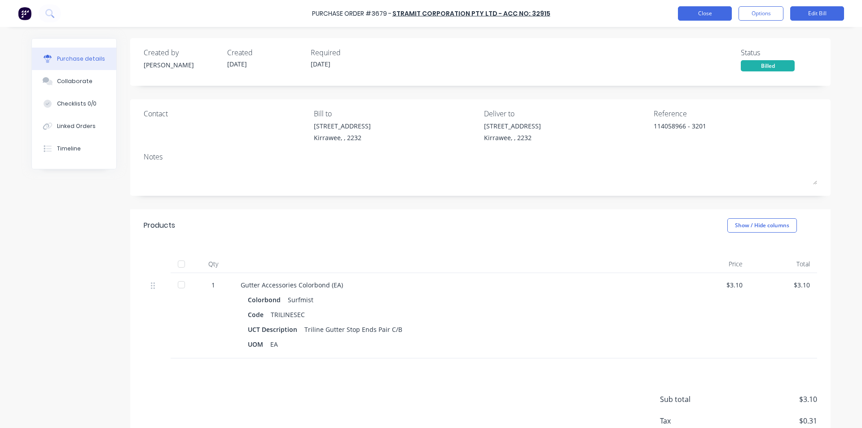
click at [702, 13] on button "Close" at bounding box center [705, 13] width 54 height 14
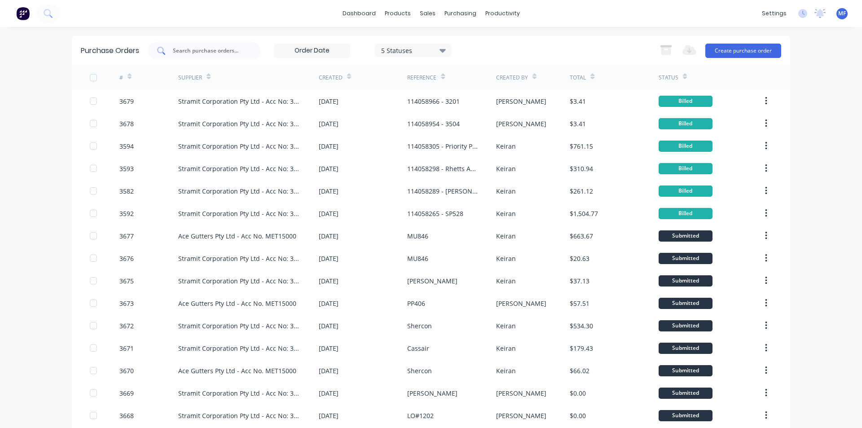
click at [198, 49] on input "text" at bounding box center [209, 50] width 75 height 9
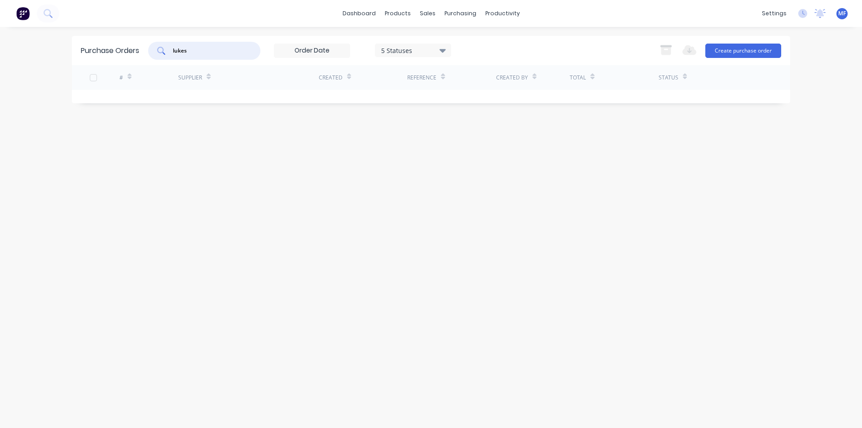
click at [205, 51] on input "lukes" at bounding box center [209, 50] width 75 height 9
type input "cash"
click at [451, 61] on div "Customers" at bounding box center [458, 61] width 32 height 8
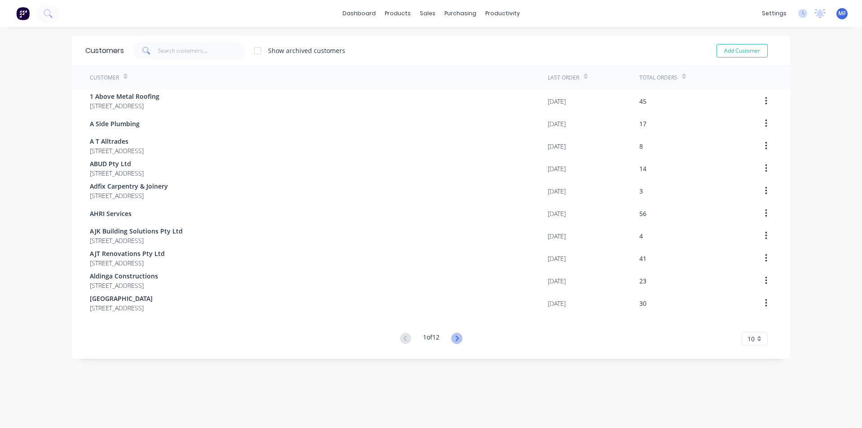
click at [452, 339] on icon at bounding box center [456, 338] width 11 height 11
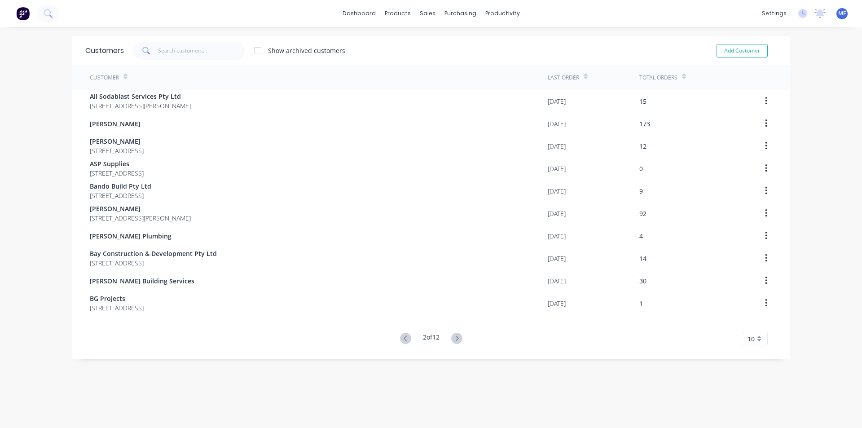
click at [452, 339] on icon at bounding box center [456, 338] width 11 height 11
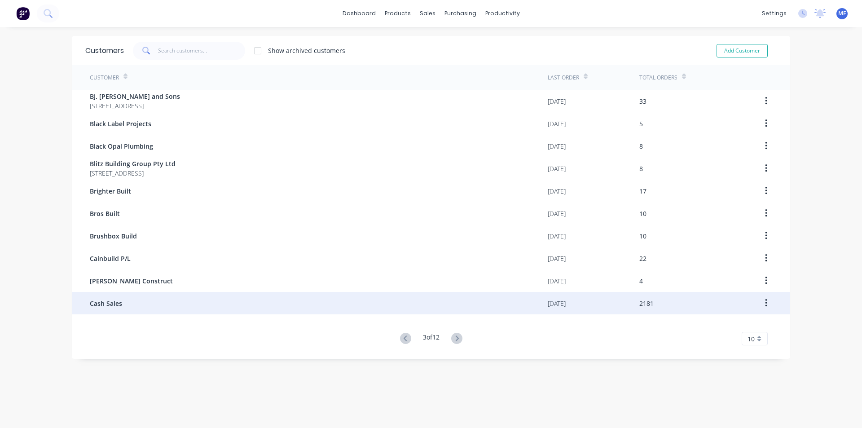
click at [140, 304] on div "Cash Sales" at bounding box center [319, 303] width 458 height 22
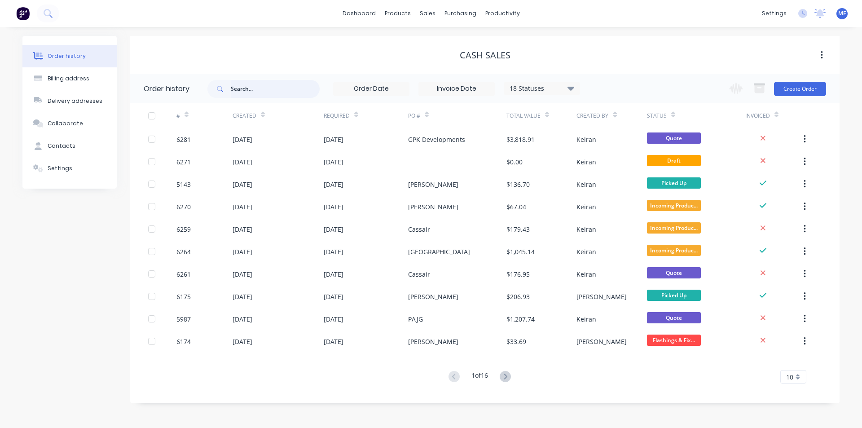
click at [269, 90] on input "text" at bounding box center [275, 89] width 89 height 18
type input "lukes"
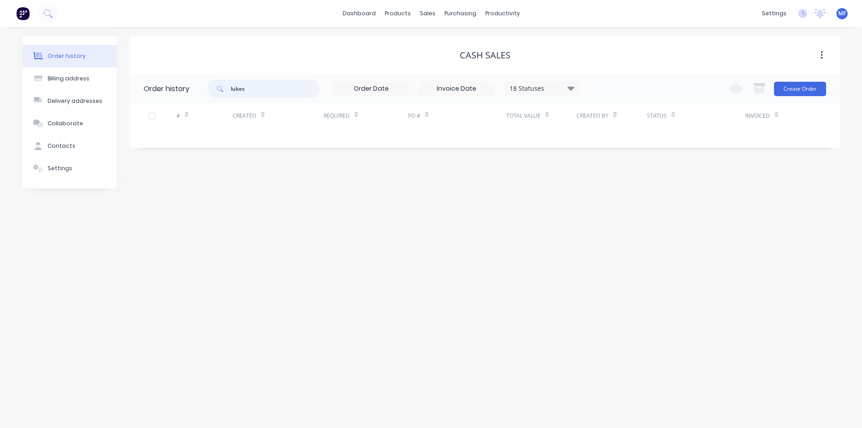
click at [269, 89] on input "lukes" at bounding box center [275, 89] width 89 height 18
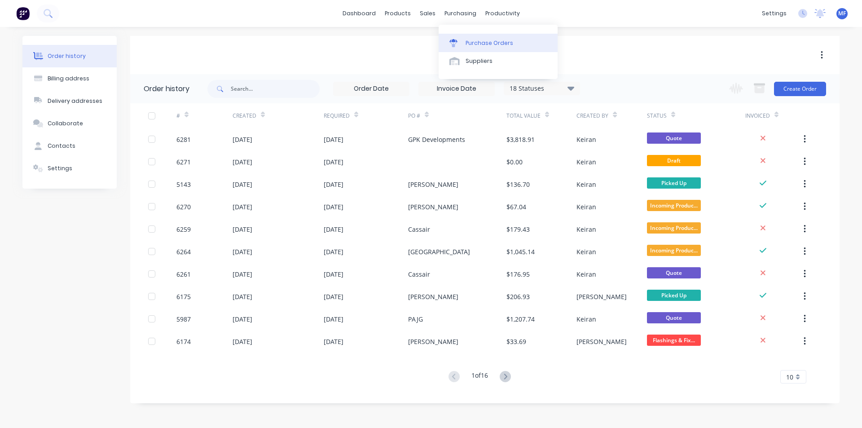
click at [480, 41] on div "Purchase Orders" at bounding box center [489, 43] width 48 height 8
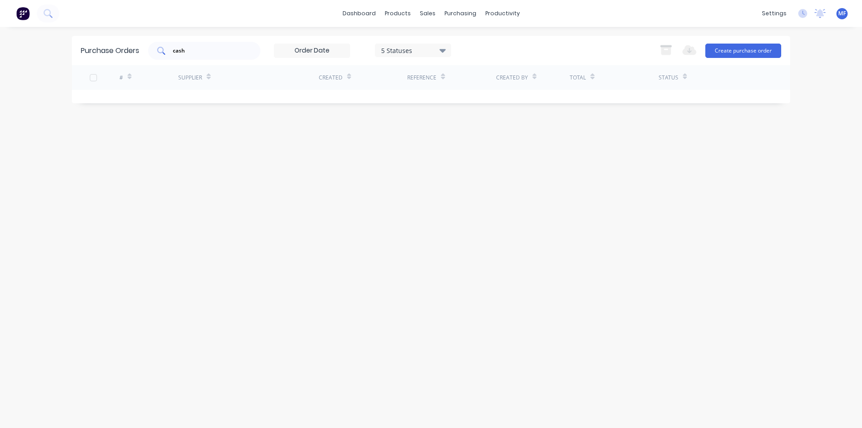
click at [197, 51] on input "cash" at bounding box center [209, 50] width 75 height 9
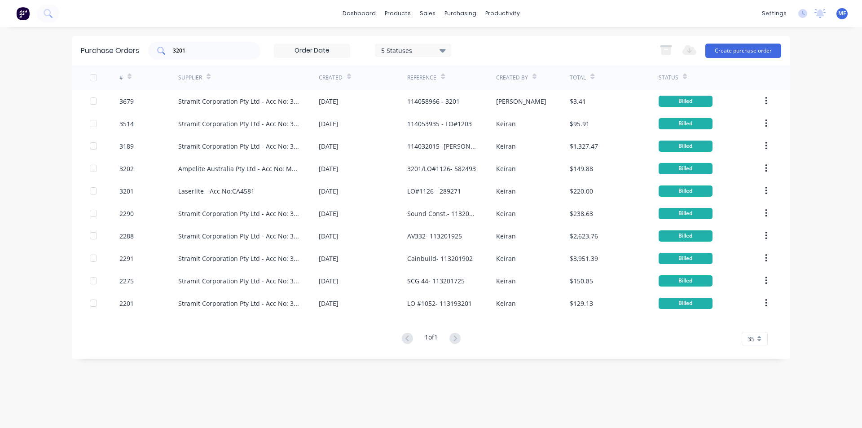
click at [201, 53] on input "3201" at bounding box center [209, 50] width 75 height 9
click at [201, 54] on input "3201" at bounding box center [209, 50] width 75 height 9
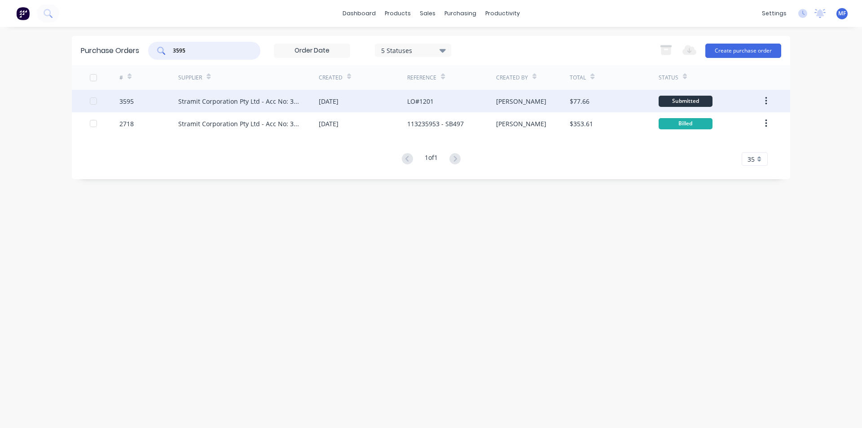
type input "3595"
click at [242, 103] on div "Stramit Corporation Pty Ltd - Acc No: 32915" at bounding box center [239, 101] width 123 height 9
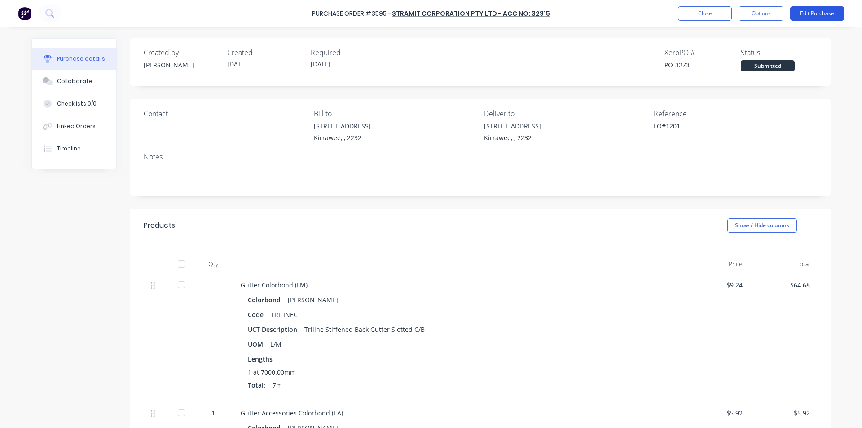
click at [812, 12] on button "Edit Purchase" at bounding box center [817, 13] width 54 height 14
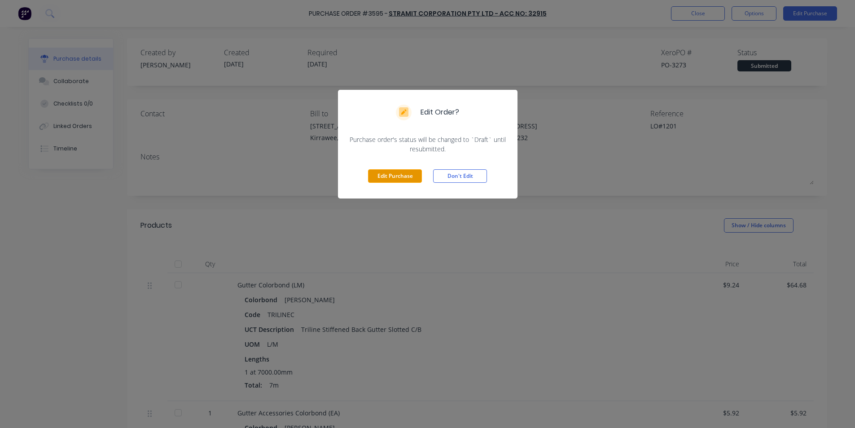
click at [391, 177] on button "Edit Purchase" at bounding box center [395, 175] width 54 height 13
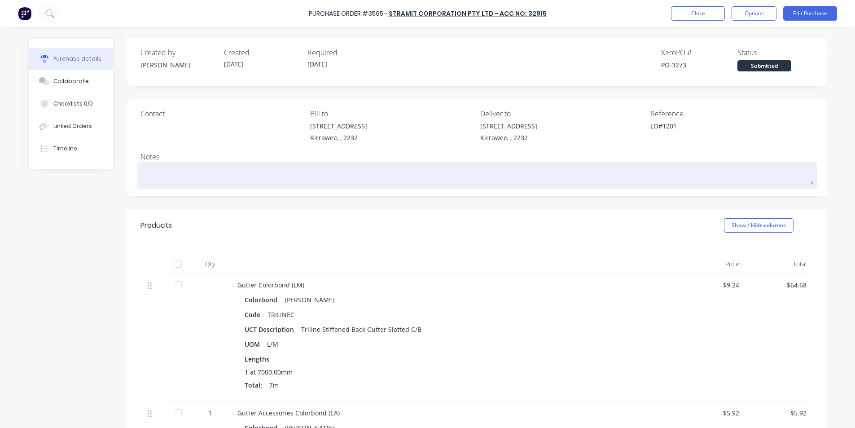
type textarea "x"
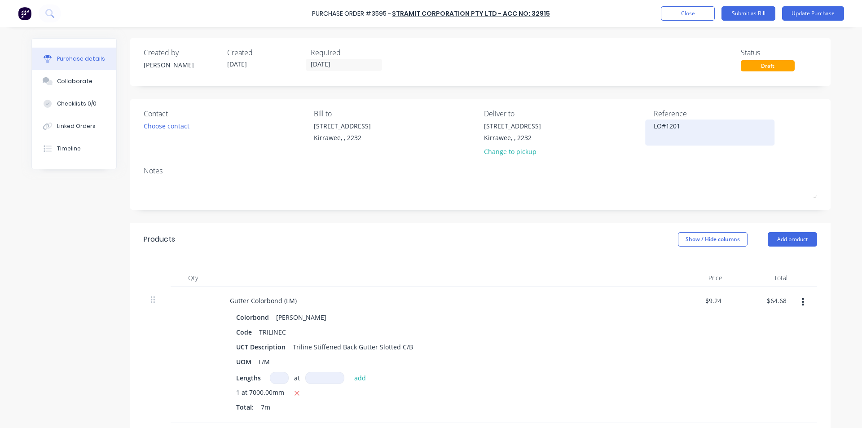
click at [654, 127] on textarea "LO#1201" at bounding box center [710, 131] width 112 height 20
type textarea "114059201 - LO#1201"
type textarea "x"
type textarea "114059201 - LO#1201"
click at [574, 291] on div "Gutter Colorbond (LM) Colorbond Shale Grey Code TRILINEC UCT Description Trilin…" at bounding box center [439, 355] width 449 height 136
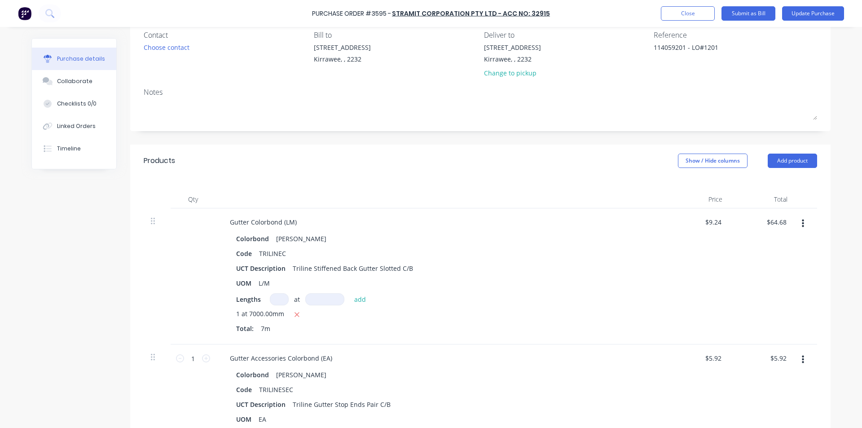
scroll to position [90, 0]
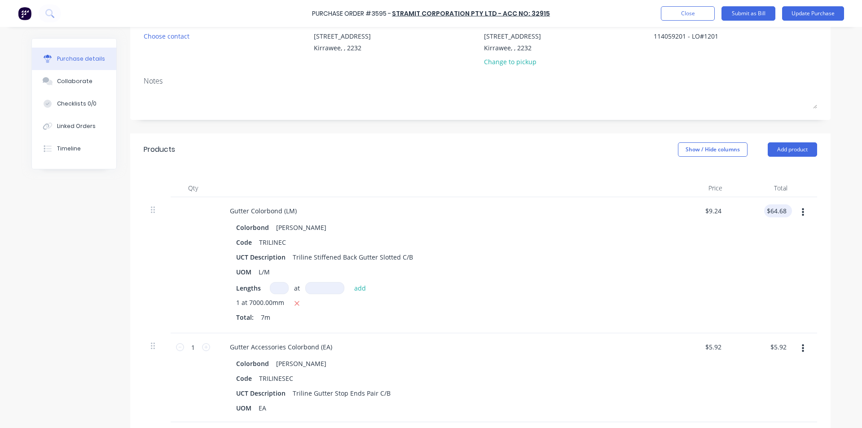
type textarea "x"
type input "64.68"
click at [780, 209] on input "64.68" at bounding box center [776, 210] width 24 height 13
type textarea "x"
click at [781, 209] on input "64.68" at bounding box center [778, 210] width 21 height 13
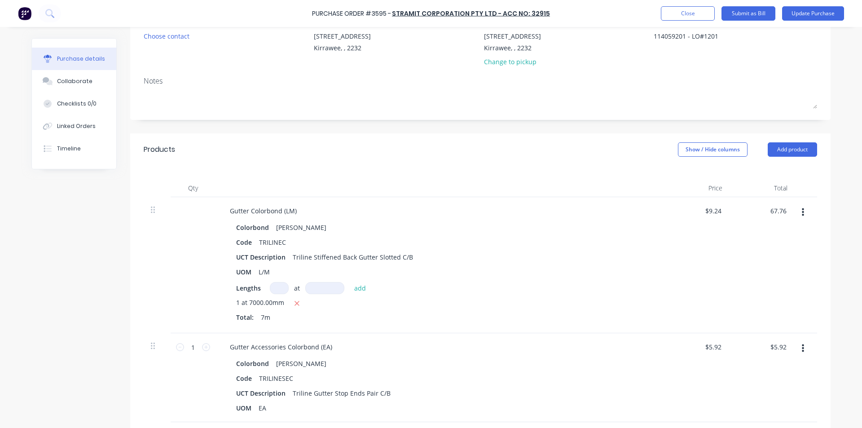
type input "67.76"
type textarea "x"
type input "$9.68"
type input "$67.76"
click at [758, 234] on div "$67.76 67.76" at bounding box center [761, 265] width 65 height 136
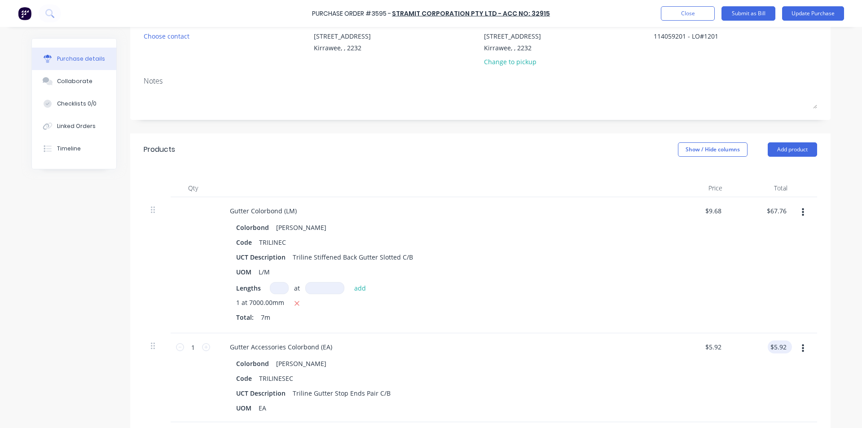
type textarea "x"
type input "5.92"
click at [776, 345] on input "5.92" at bounding box center [779, 346] width 17 height 13
type textarea "x"
click at [776, 345] on input "5.92" at bounding box center [779, 346] width 17 height 13
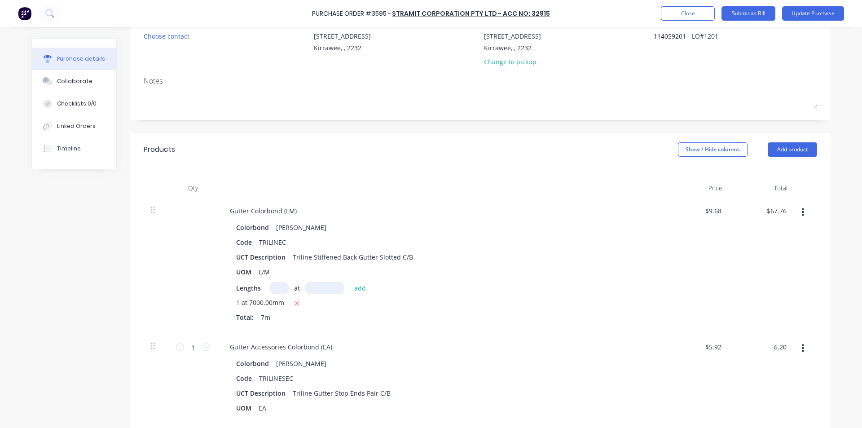
type input "6.20"
type textarea "x"
type input "$6.20"
click at [688, 297] on div "$9.68 $9.68" at bounding box center [696, 265] width 65 height 136
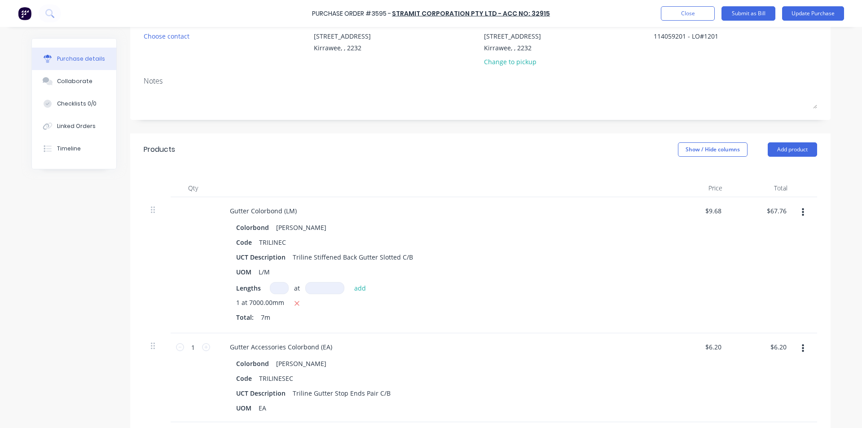
scroll to position [273, 0]
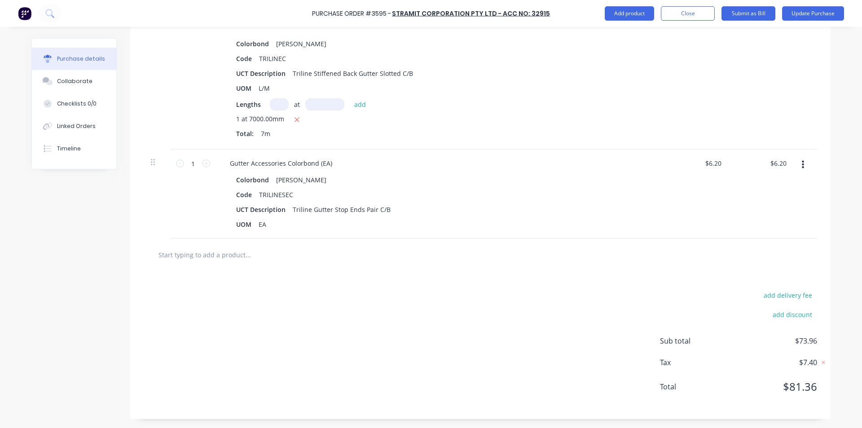
click at [214, 254] on input "text" at bounding box center [248, 255] width 180 height 18
type textarea "x"
type input "s"
type textarea "x"
type input "sb"
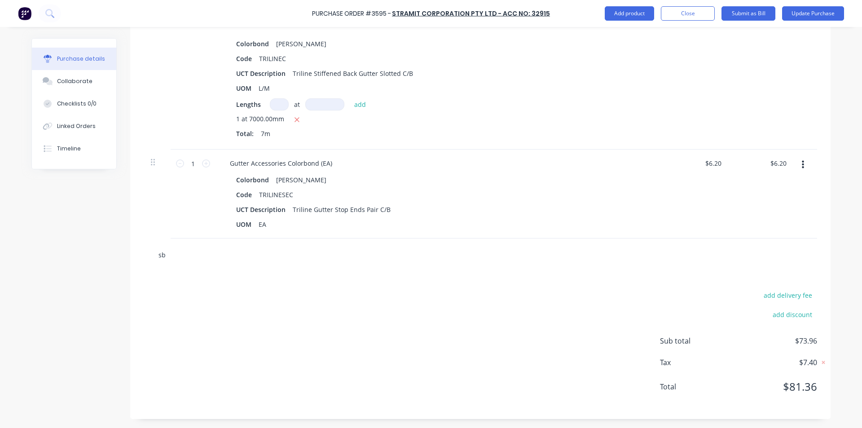
type textarea "x"
type input "sbt"
type textarea "x"
type input "sbth"
type textarea "x"
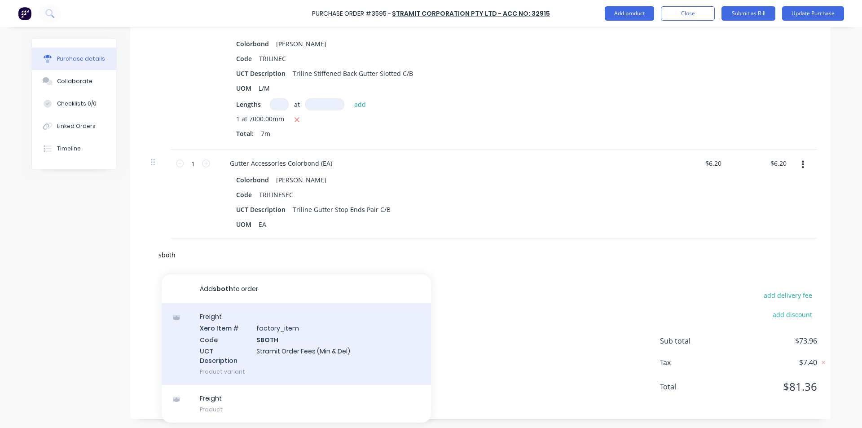
click at [312, 347] on div "Freight Xero Item # factory_item Code SBOTH UCT Description Stramit Order Fees …" at bounding box center [296, 344] width 269 height 82
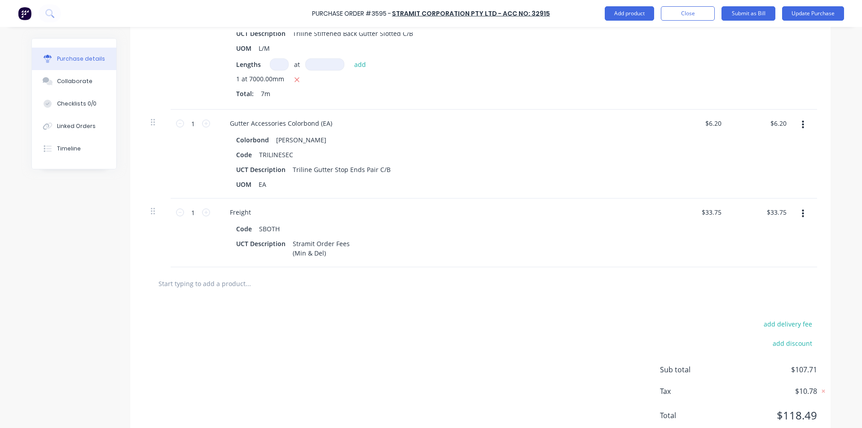
scroll to position [342, 0]
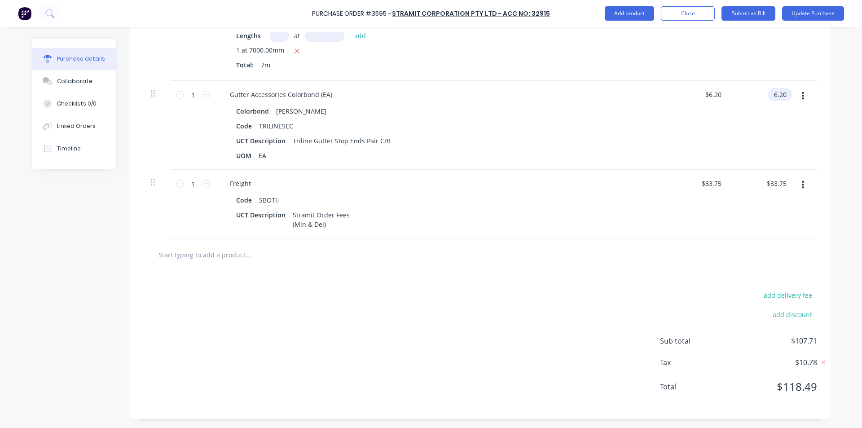
click at [779, 96] on input "6.20" at bounding box center [778, 94] width 21 height 13
click at [779, 96] on input "6.20" at bounding box center [779, 94] width 17 height 13
click at [772, 106] on div "$6.19 6.19" at bounding box center [761, 125] width 65 height 89
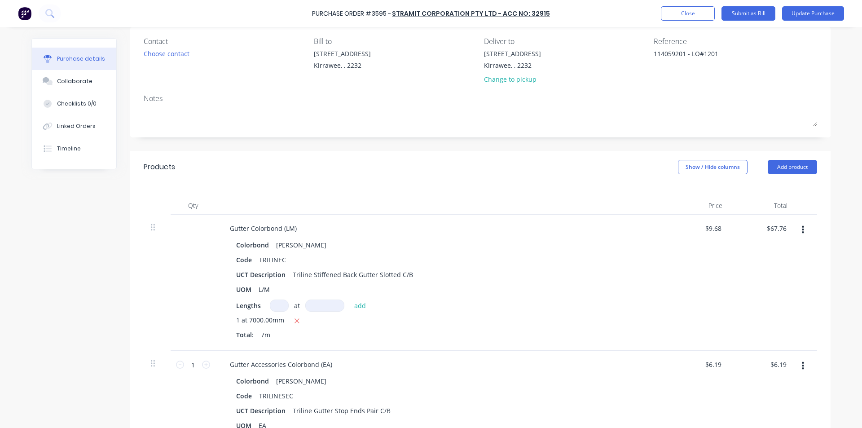
scroll to position [0, 0]
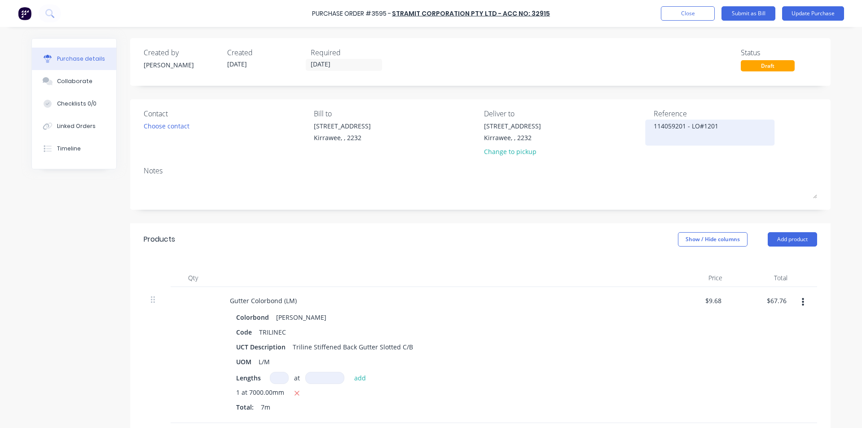
click at [752, 142] on div "114059201 - LO#1201" at bounding box center [710, 132] width 112 height 22
click at [744, 11] on button "Submit as Bill" at bounding box center [748, 13] width 54 height 14
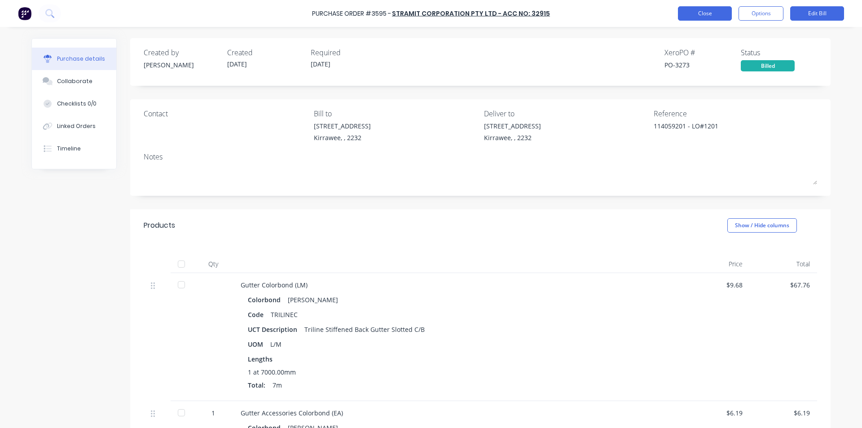
click at [697, 9] on button "Close" at bounding box center [705, 13] width 54 height 14
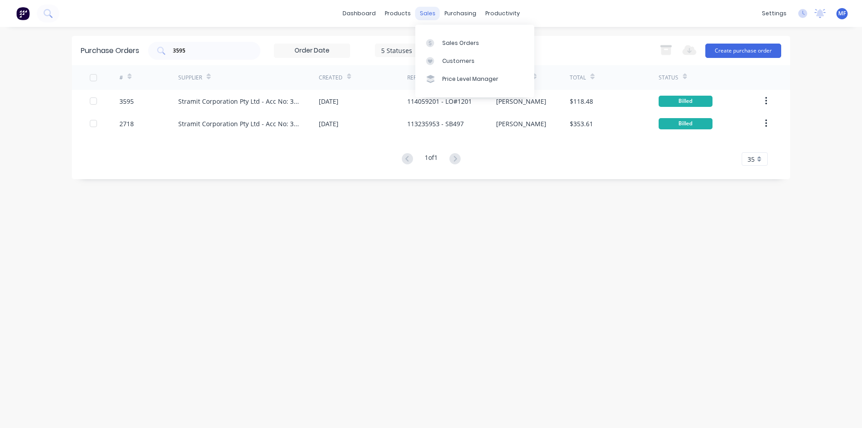
click at [427, 12] on div "sales" at bounding box center [427, 13] width 25 height 13
click at [463, 44] on div "Sales Orders" at bounding box center [460, 43] width 37 height 8
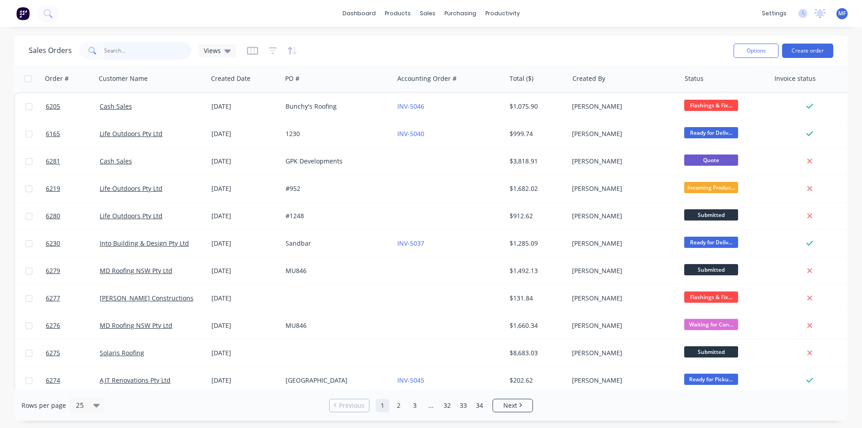
click at [117, 50] on input "text" at bounding box center [148, 51] width 88 height 18
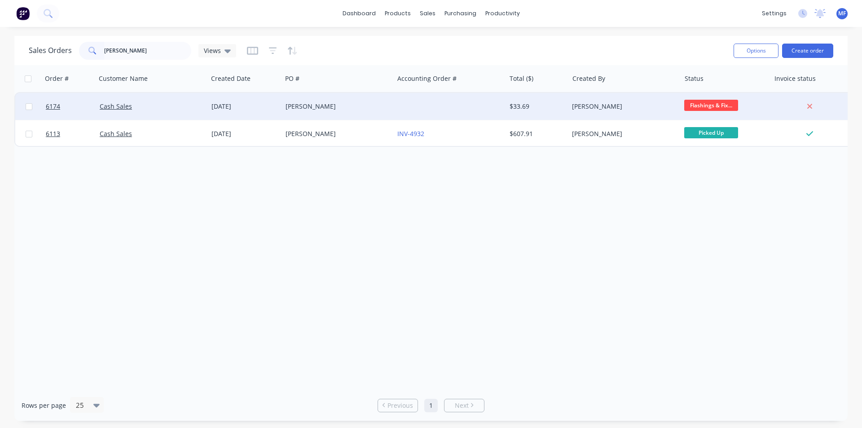
click at [624, 100] on div "[PERSON_NAME]" at bounding box center [624, 106] width 112 height 27
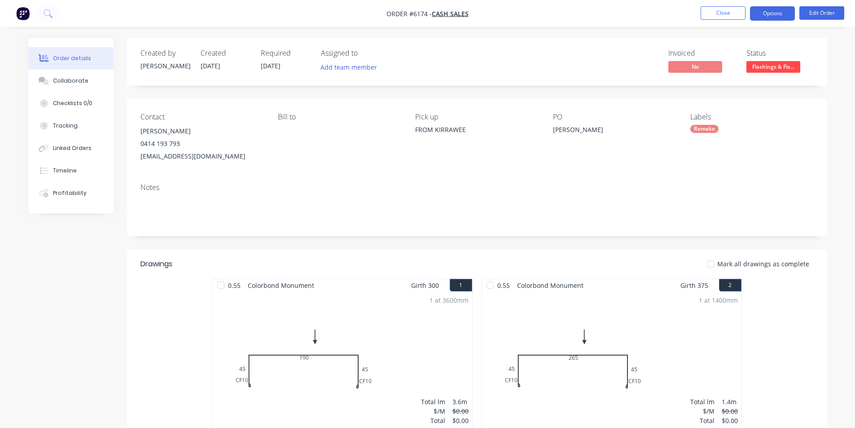
click at [778, 18] on button "Options" at bounding box center [772, 13] width 45 height 14
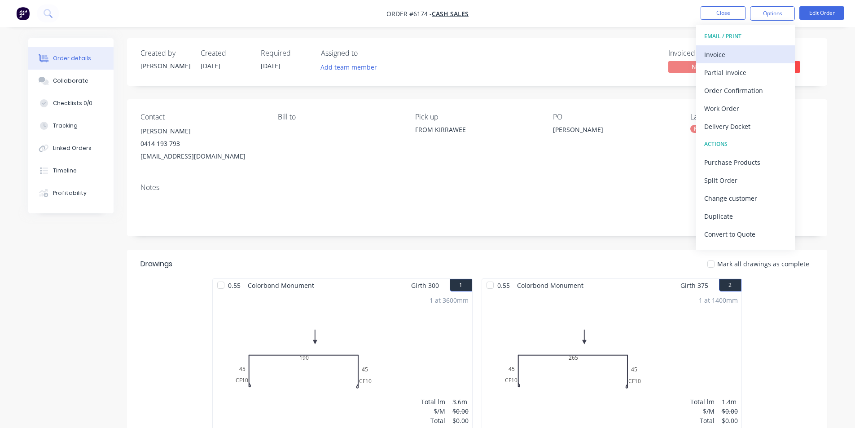
click at [743, 51] on div "Invoice" at bounding box center [745, 54] width 83 height 13
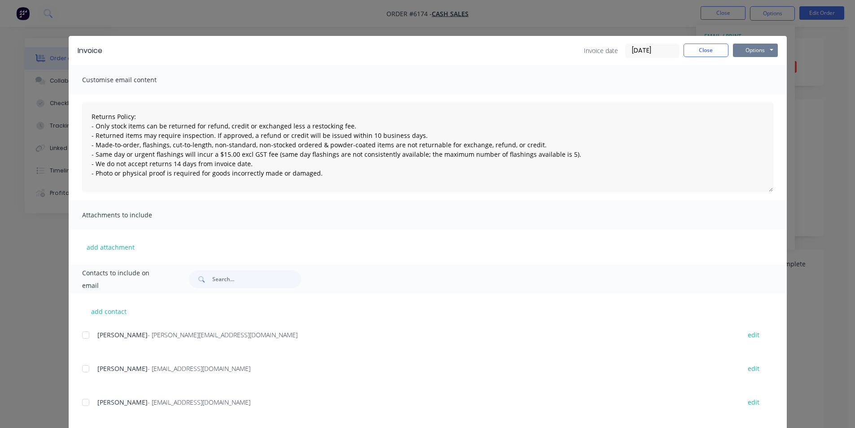
click at [757, 46] on button "Options" at bounding box center [755, 50] width 45 height 13
click at [746, 77] on button "Print" at bounding box center [761, 81] width 57 height 15
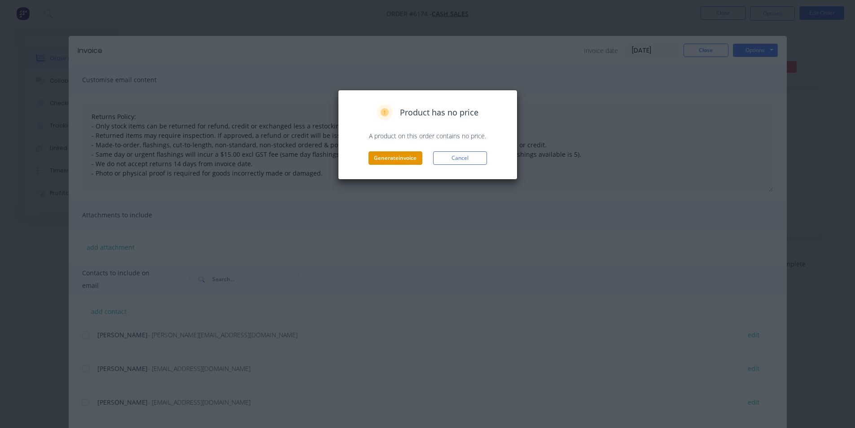
click at [407, 153] on button "Generate invoice" at bounding box center [396, 157] width 54 height 13
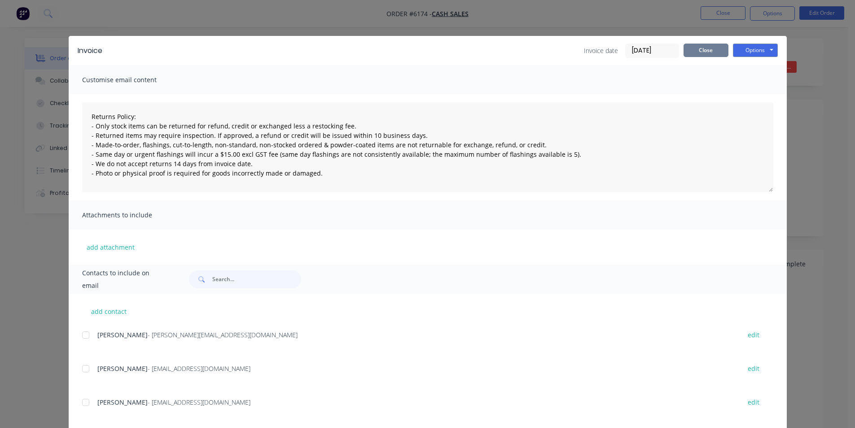
click at [700, 48] on button "Close" at bounding box center [706, 50] width 45 height 13
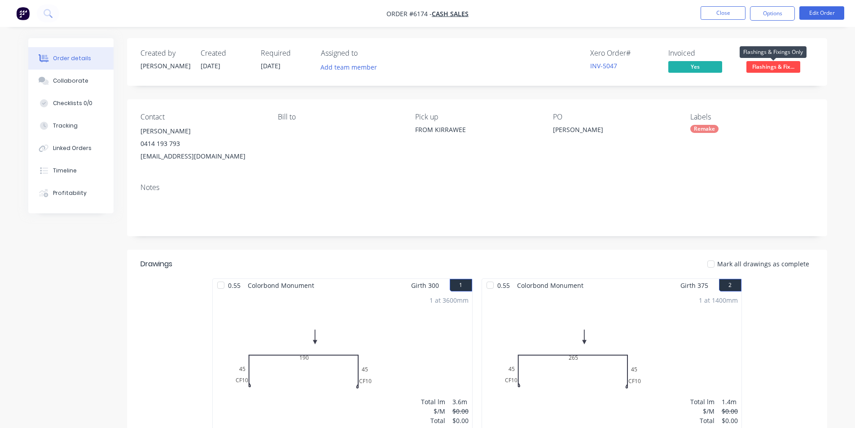
click at [778, 69] on span "Flashings & Fix..." at bounding box center [773, 66] width 54 height 11
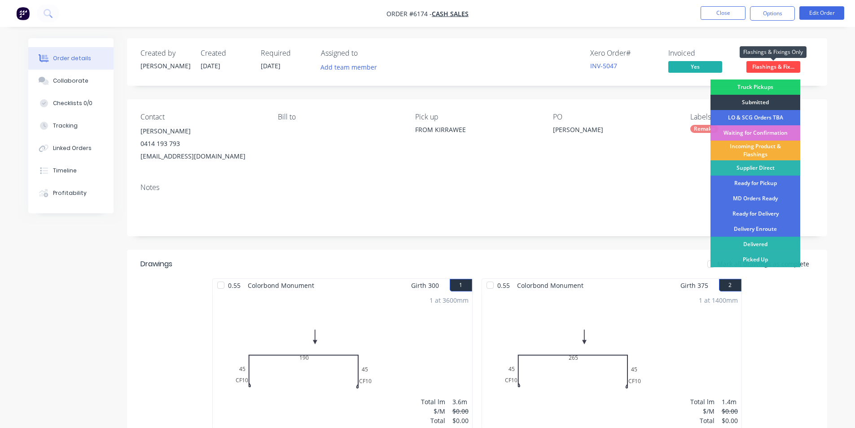
click at [778, 69] on span "Flashings & Fix..." at bounding box center [773, 66] width 54 height 11
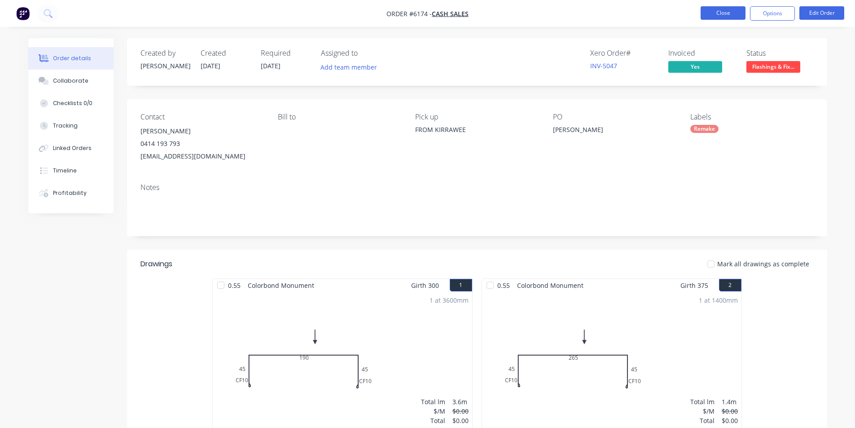
click at [718, 12] on button "Close" at bounding box center [723, 12] width 45 height 13
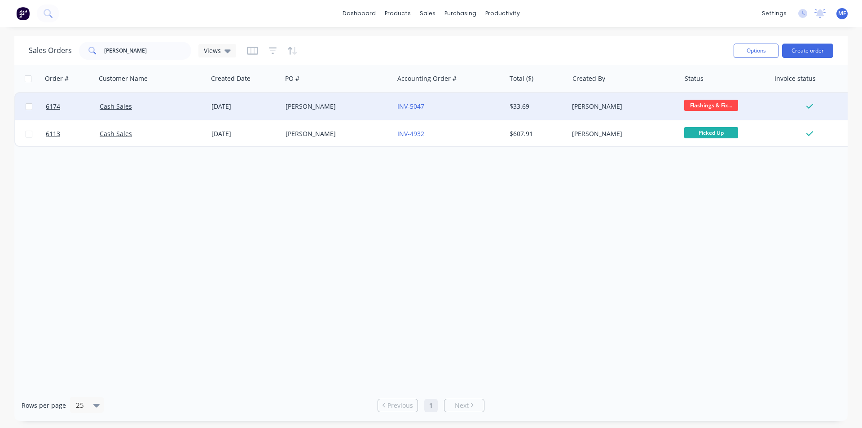
click at [442, 105] on div "INV-5047" at bounding box center [447, 106] width 100 height 9
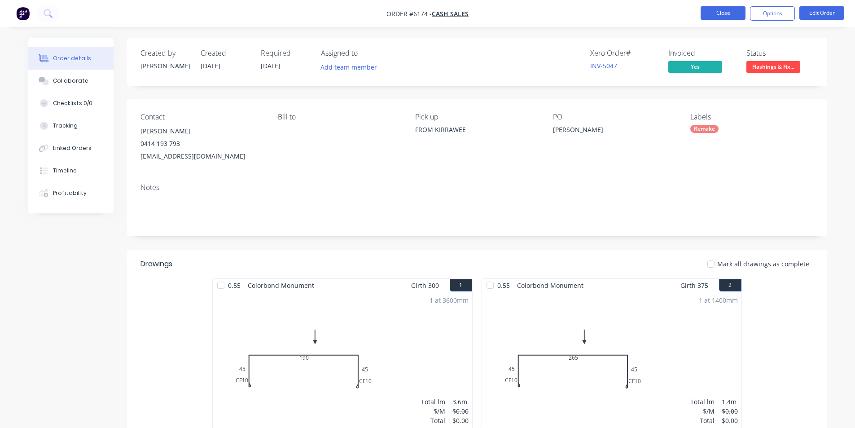
click at [712, 15] on button "Close" at bounding box center [723, 12] width 45 height 13
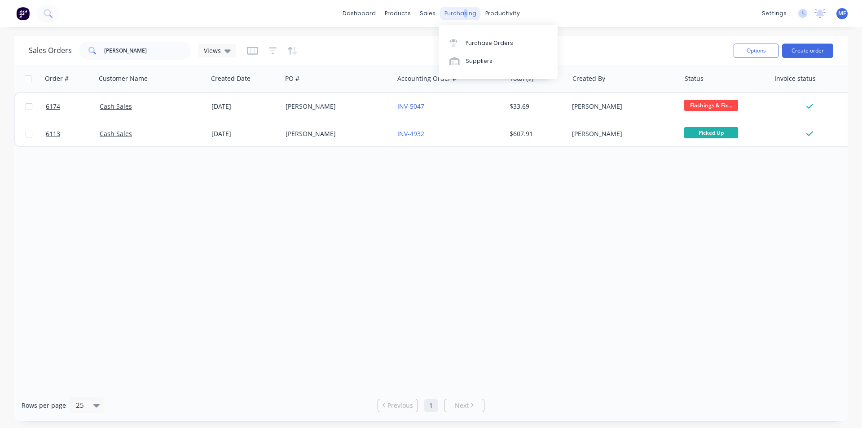
click at [464, 18] on div "purchasing" at bounding box center [460, 13] width 41 height 13
click at [425, 11] on div "sales" at bounding box center [427, 13] width 25 height 13
click at [600, 307] on div "Order # Customer Name Created Date PO # Accounting Order # Total ($) Created By…" at bounding box center [430, 227] width 833 height 325
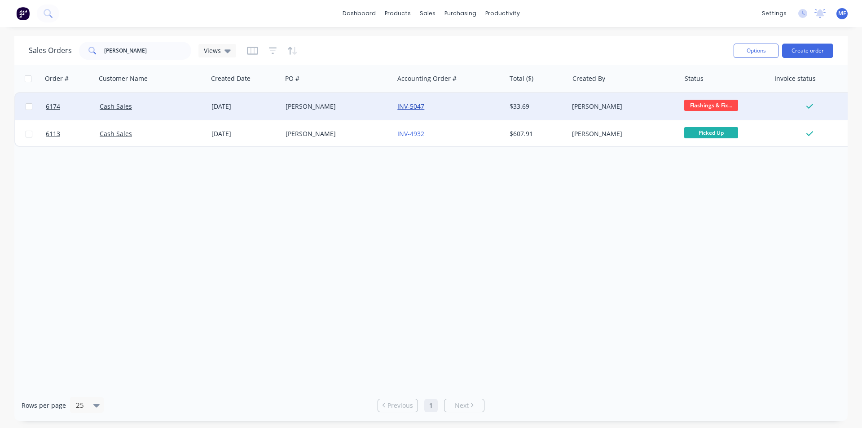
click at [413, 107] on link "INV-5047" at bounding box center [410, 106] width 27 height 9
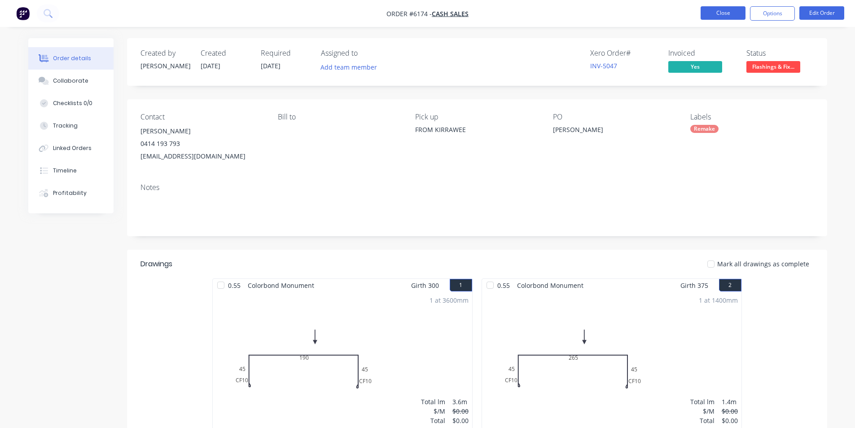
click at [728, 14] on button "Close" at bounding box center [723, 12] width 45 height 13
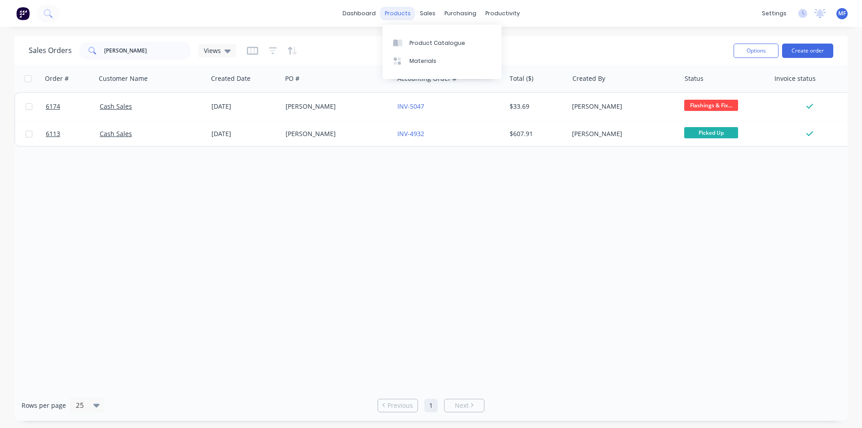
click at [408, 12] on div "products" at bounding box center [397, 13] width 35 height 13
click at [472, 42] on div "Purchase Orders" at bounding box center [489, 43] width 48 height 8
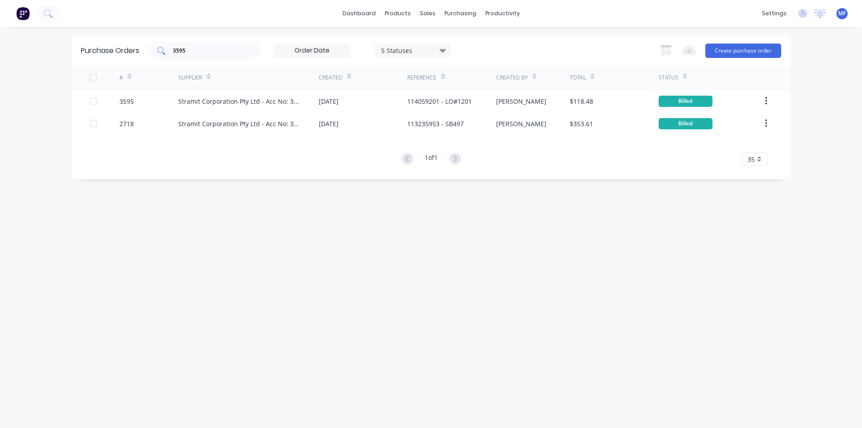
click at [215, 55] on input "3595" at bounding box center [209, 50] width 75 height 9
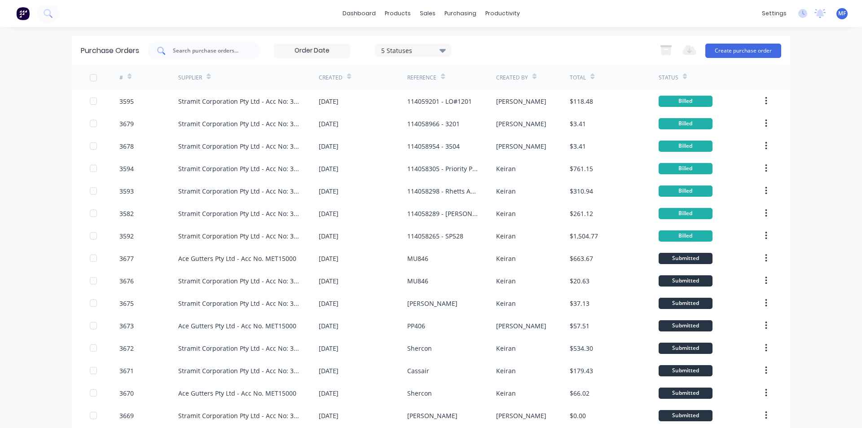
click at [231, 50] on input "text" at bounding box center [209, 50] width 75 height 9
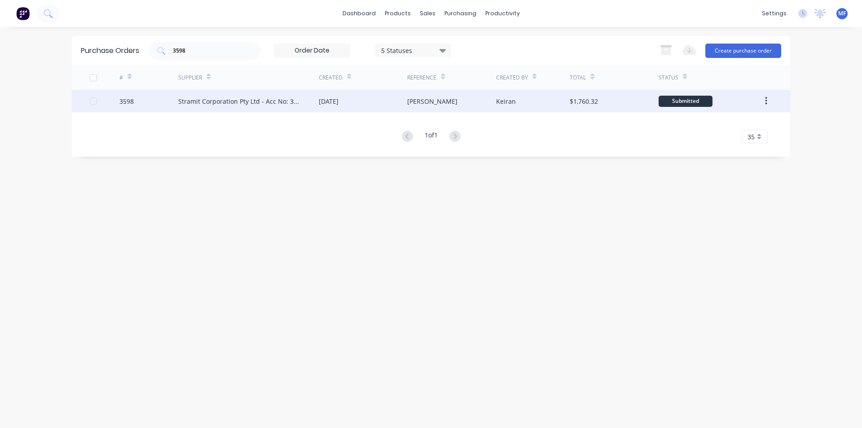
click at [265, 98] on div "Stramit Corporation Pty Ltd - Acc No: 32915" at bounding box center [239, 101] width 123 height 9
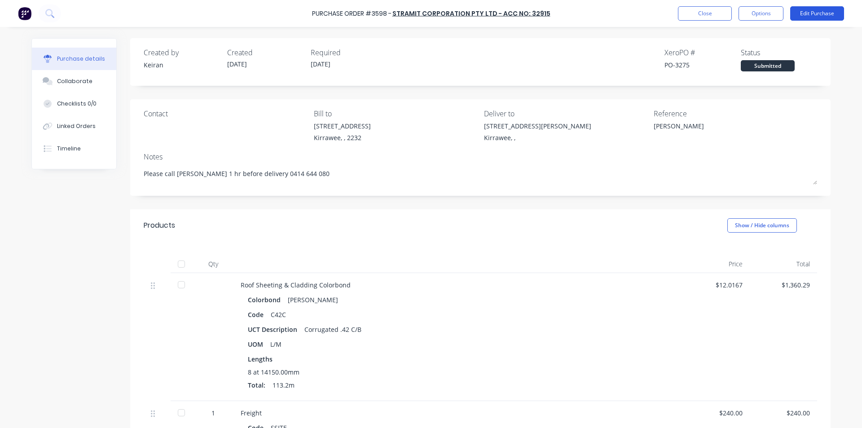
click at [812, 16] on button "Edit Purchase" at bounding box center [817, 13] width 54 height 14
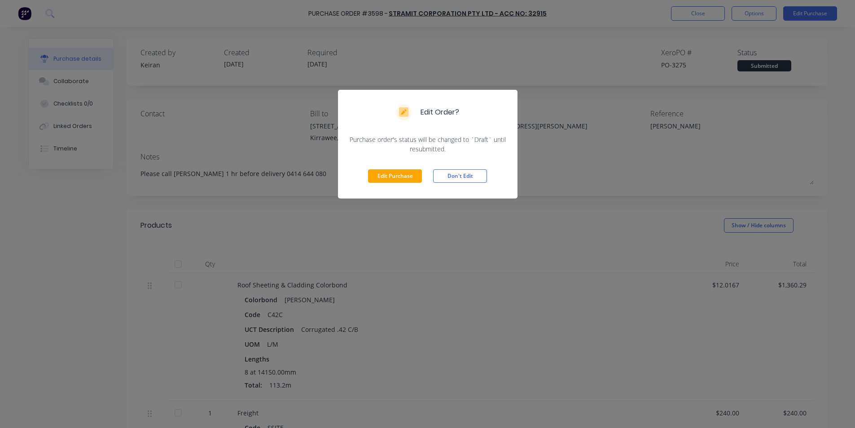
drag, startPoint x: 383, startPoint y: 174, endPoint x: 571, endPoint y: 149, distance: 190.1
click at [384, 174] on button "Edit Purchase" at bounding box center [395, 175] width 54 height 13
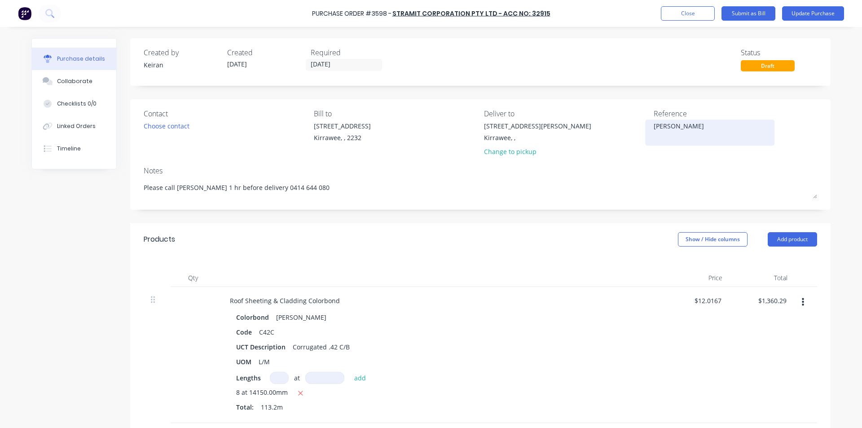
click at [654, 127] on textarea "[PERSON_NAME]" at bounding box center [710, 131] width 112 height 20
click at [615, 307] on div "Roof Sheeting & Cladding Colorbond Colorbond Shale Grey Code C42C UCT Descripti…" at bounding box center [439, 355] width 449 height 136
click at [772, 307] on input "1360.29" at bounding box center [771, 300] width 33 height 13
drag, startPoint x: 772, startPoint y: 307, endPoint x: 767, endPoint y: 303, distance: 6.7
click at [772, 308] on div "1360.29 1360.29" at bounding box center [761, 355] width 65 height 136
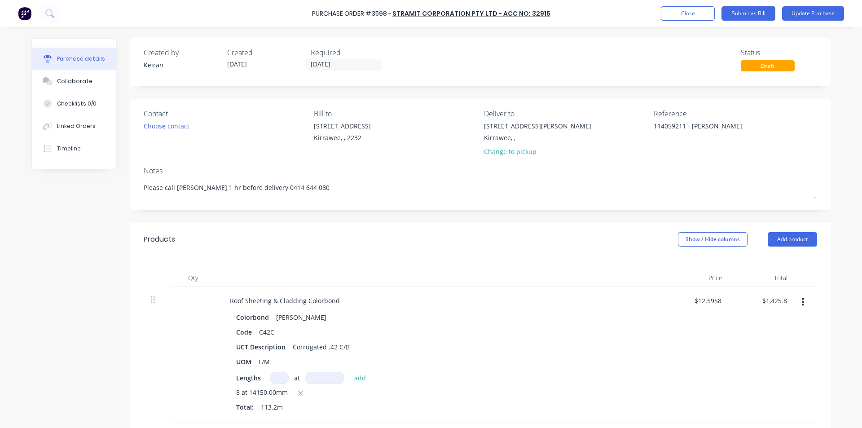
click at [763, 309] on div "$1,425.85 1425.85" at bounding box center [761, 355] width 65 height 136
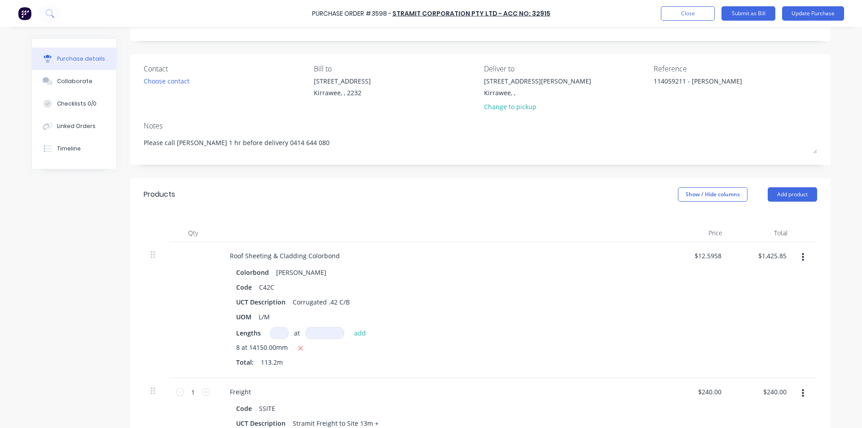
scroll to position [180, 0]
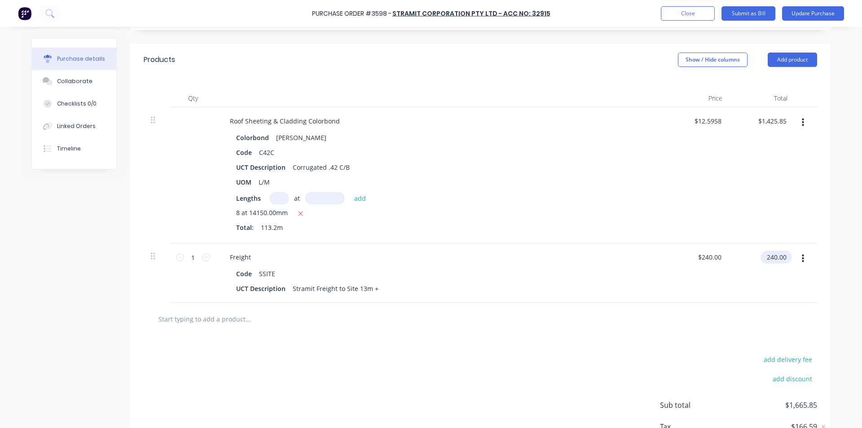
click at [761, 258] on input "240.00" at bounding box center [774, 256] width 28 height 13
click at [771, 258] on input "240.00" at bounding box center [776, 256] width 24 height 13
click at [735, 289] on div "$305.00 305.00" at bounding box center [761, 272] width 65 height 59
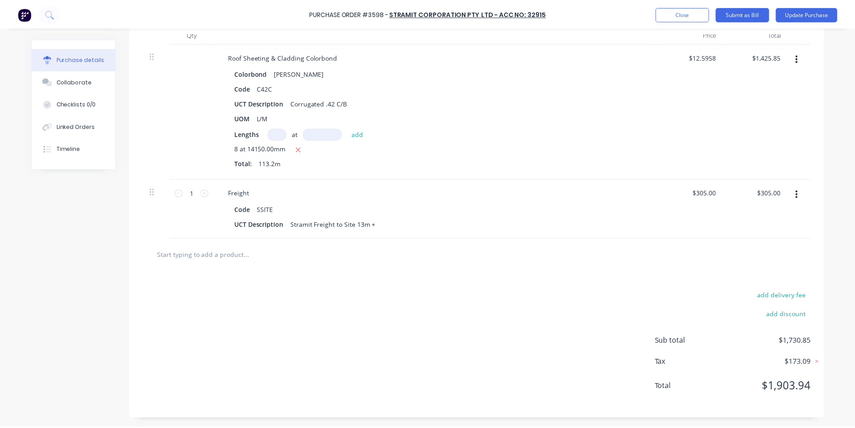
scroll to position [0, 0]
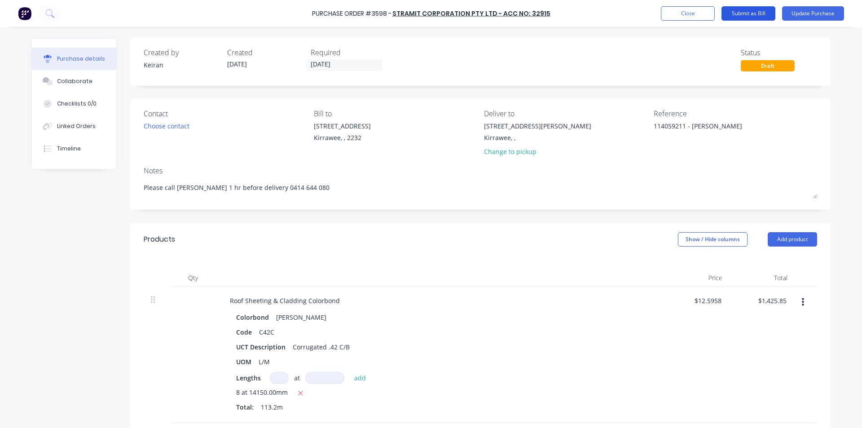
click at [757, 13] on button "Submit as Bill" at bounding box center [748, 13] width 54 height 14
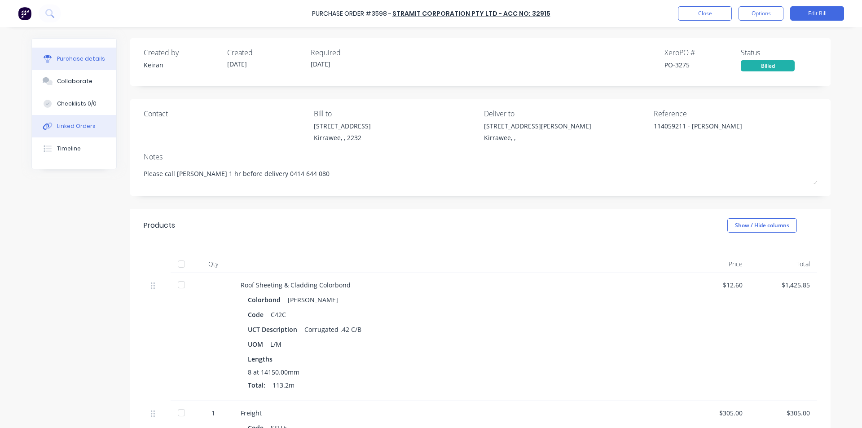
click at [62, 130] on button "Linked Orders" at bounding box center [74, 126] width 84 height 22
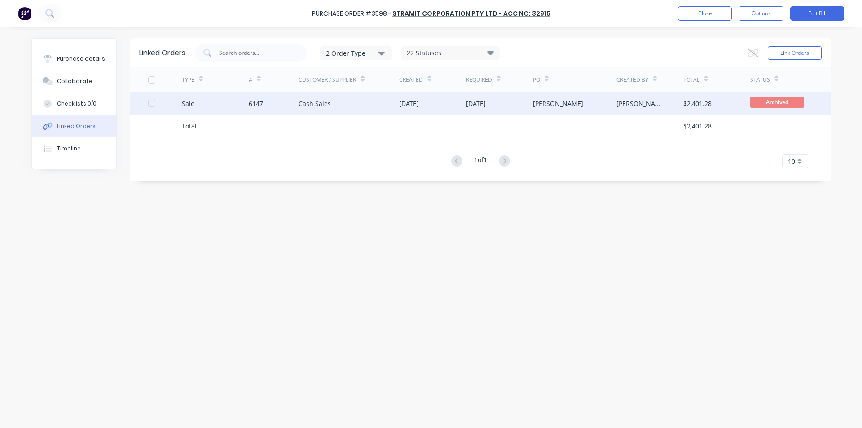
click at [351, 105] on div "Cash Sales" at bounding box center [348, 103] width 101 height 22
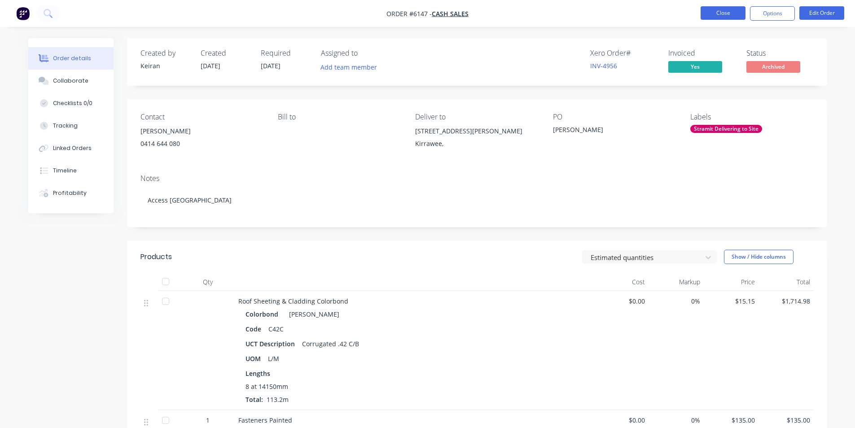
click at [730, 15] on button "Close" at bounding box center [723, 12] width 45 height 13
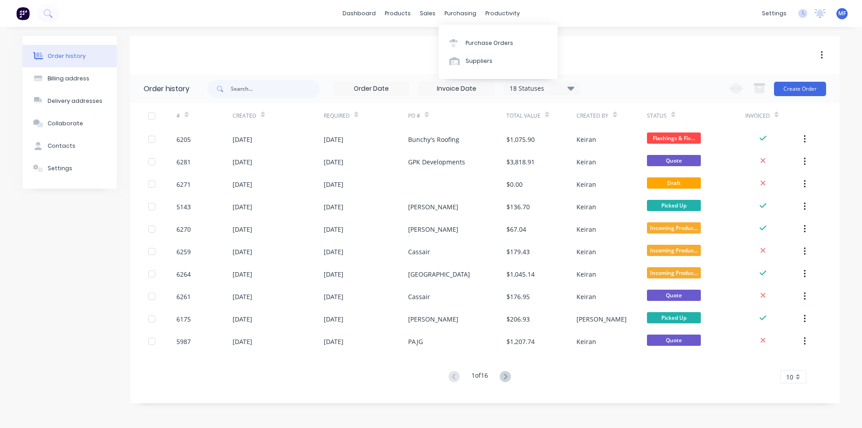
drag, startPoint x: 463, startPoint y: 13, endPoint x: 469, endPoint y: 29, distance: 17.5
click at [463, 13] on div "purchasing" at bounding box center [460, 13] width 41 height 13
click at [487, 39] on div "Purchase Orders" at bounding box center [489, 43] width 48 height 8
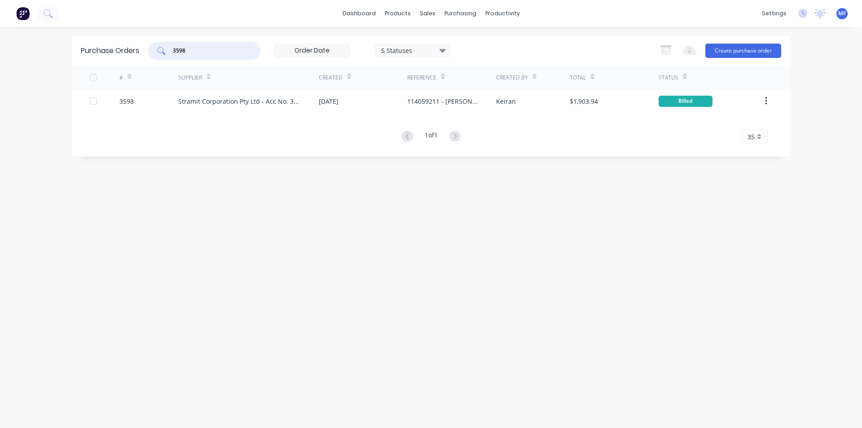
click at [214, 49] on input "3598" at bounding box center [209, 50] width 75 height 9
click at [202, 48] on input "3598" at bounding box center [209, 50] width 75 height 9
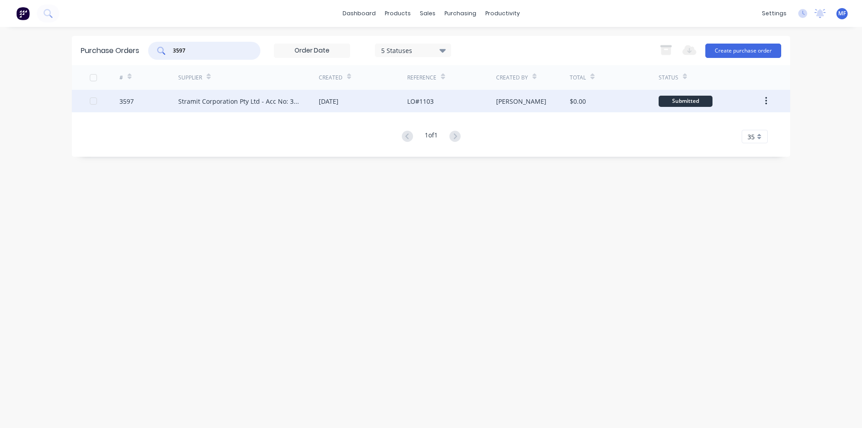
click at [244, 100] on div "Stramit Corporation Pty Ltd - Acc No: 32915" at bounding box center [239, 101] width 123 height 9
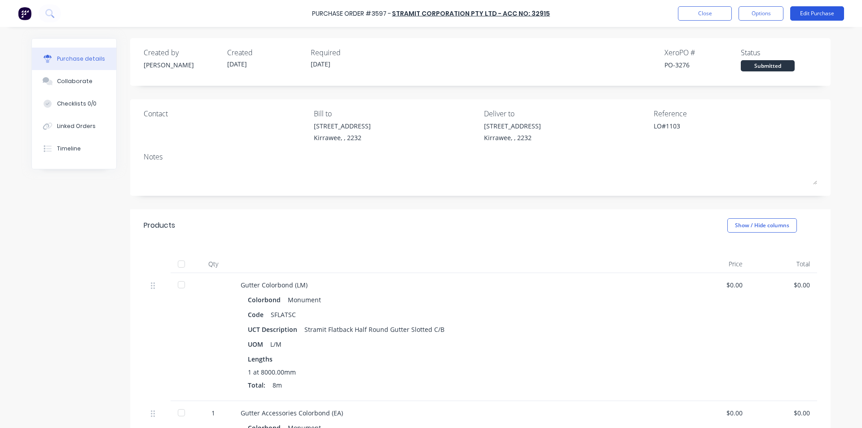
click at [831, 18] on button "Edit Purchase" at bounding box center [817, 13] width 54 height 14
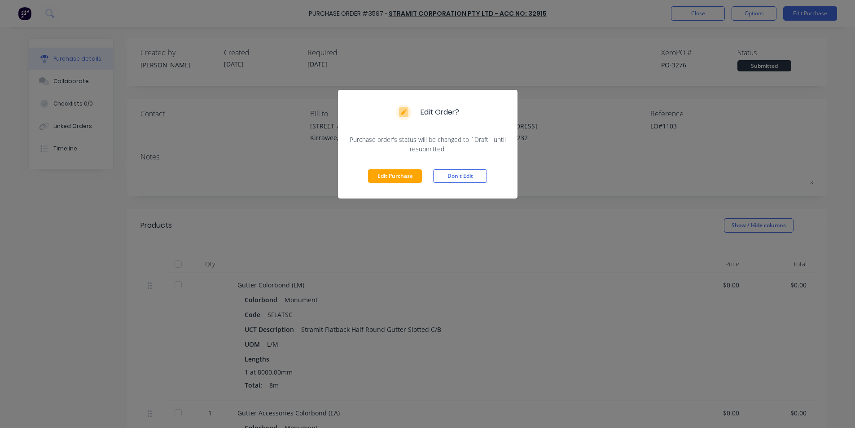
drag, startPoint x: 399, startPoint y: 174, endPoint x: 583, endPoint y: 182, distance: 184.2
click at [399, 172] on button "Edit Purchase" at bounding box center [395, 175] width 54 height 13
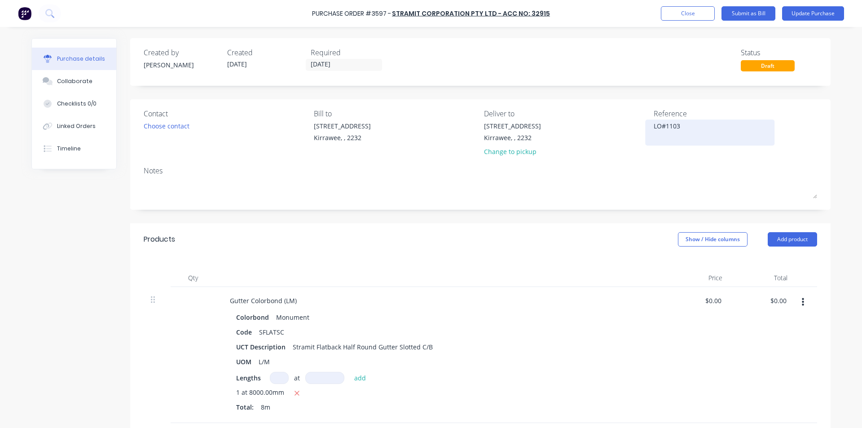
click at [654, 123] on div "LO#1103" at bounding box center [710, 132] width 112 height 22
click at [654, 127] on textarea "LO#1103" at bounding box center [710, 131] width 112 height 20
click at [691, 132] on textarea "LO#1103" at bounding box center [710, 131] width 112 height 20
click at [654, 125] on div "LO#1103" at bounding box center [710, 132] width 112 height 22
click at [654, 125] on textarea "LO#1103" at bounding box center [710, 131] width 112 height 20
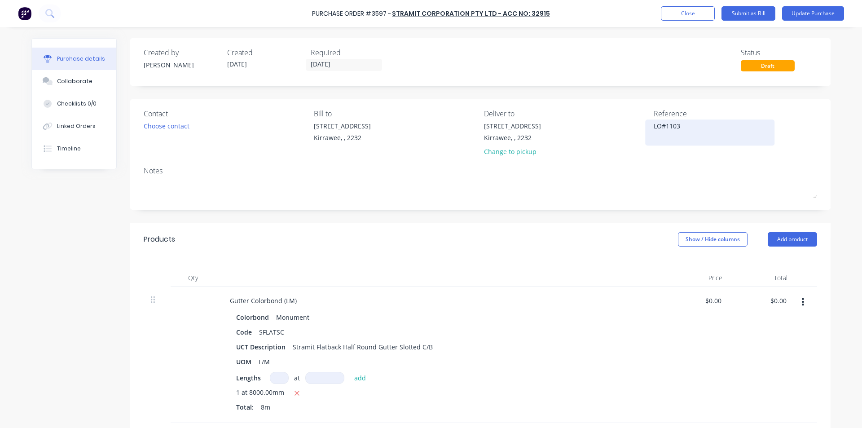
click at [654, 126] on textarea "LO#1103" at bounding box center [710, 131] width 112 height 20
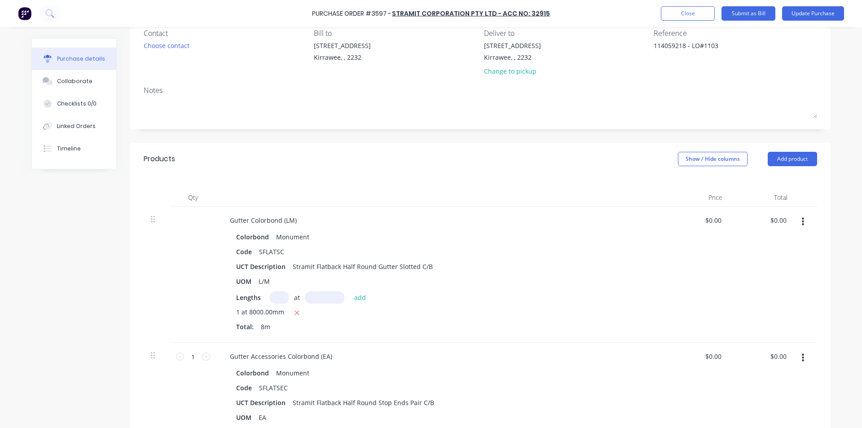
scroll to position [90, 0]
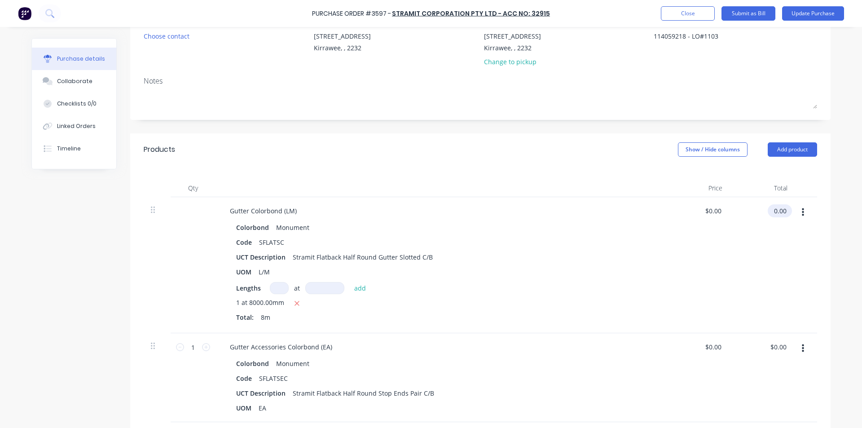
click at [777, 213] on input "0.00" at bounding box center [778, 210] width 21 height 13
click at [777, 213] on input "0.00" at bounding box center [779, 210] width 17 height 13
click at [776, 211] on input "0.00" at bounding box center [779, 210] width 17 height 13
click at [711, 253] on div "$7.65 $7.65" at bounding box center [696, 265] width 65 height 136
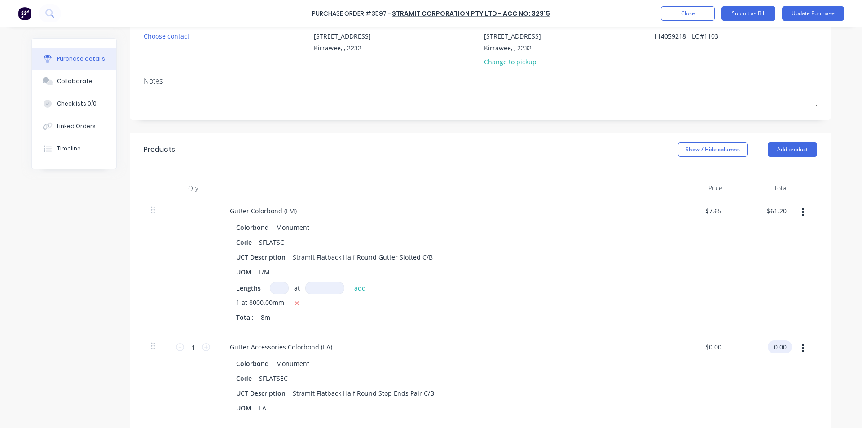
click at [781, 344] on input "0.00" at bounding box center [778, 346] width 21 height 13
click at [781, 342] on input "0.00" at bounding box center [779, 346] width 17 height 13
click at [642, 311] on div "Colorbond Monument Code SFLATSC UCT Description Stramit Flatback Half Round Gut…" at bounding box center [440, 273] width 434 height 105
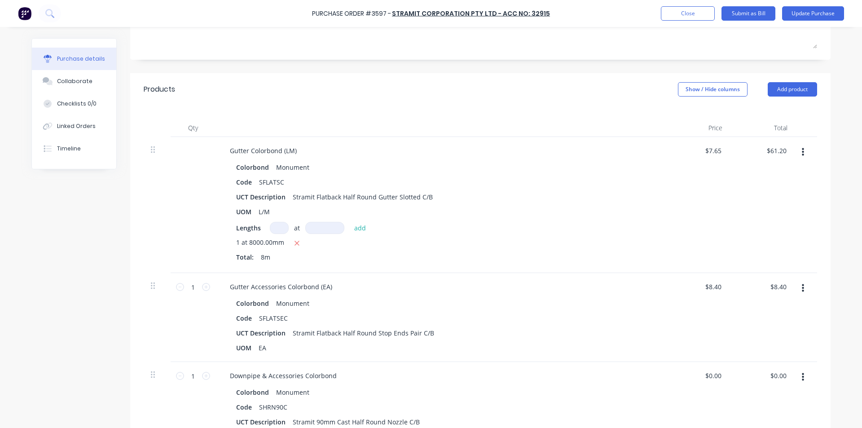
scroll to position [224, 0]
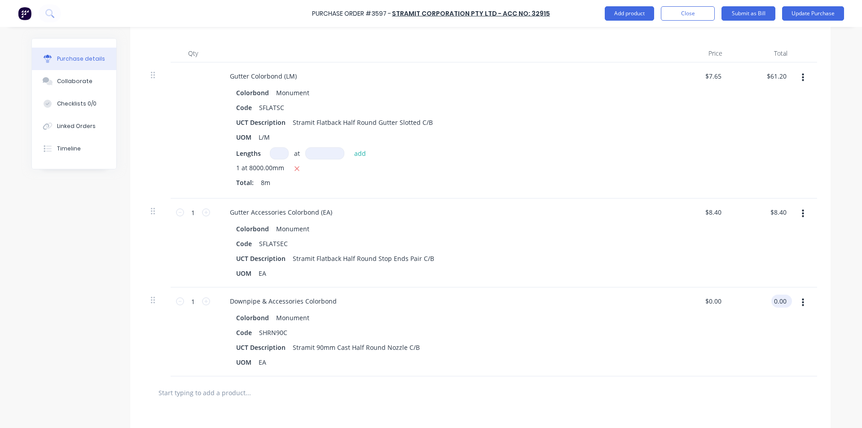
click at [779, 302] on input "0.00" at bounding box center [779, 300] width 17 height 13
click at [771, 299] on input "0.00" at bounding box center [779, 300] width 17 height 13
click at [700, 279] on div "$8.40 $8.40" at bounding box center [696, 242] width 65 height 89
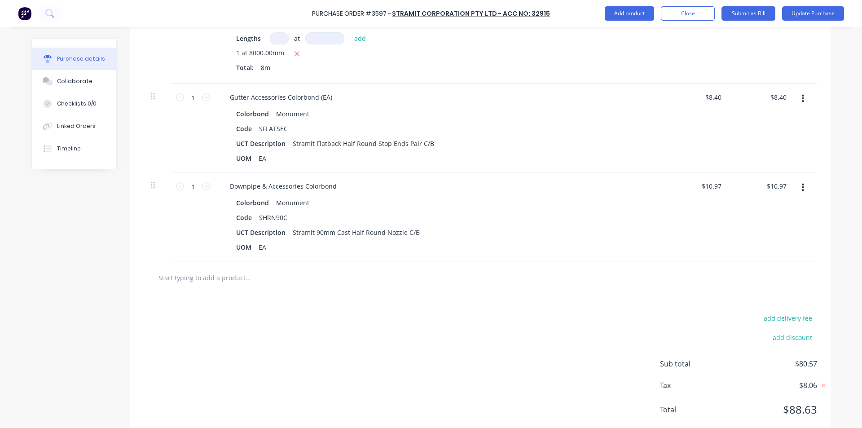
scroll to position [362, 0]
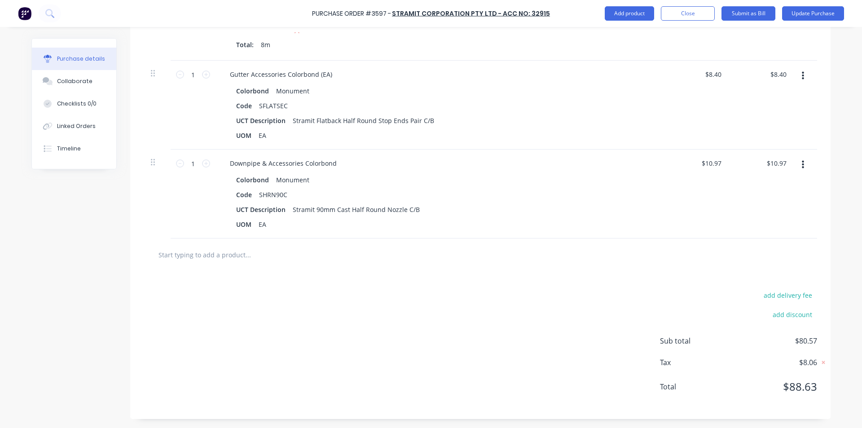
click at [212, 251] on input "text" at bounding box center [248, 255] width 180 height 18
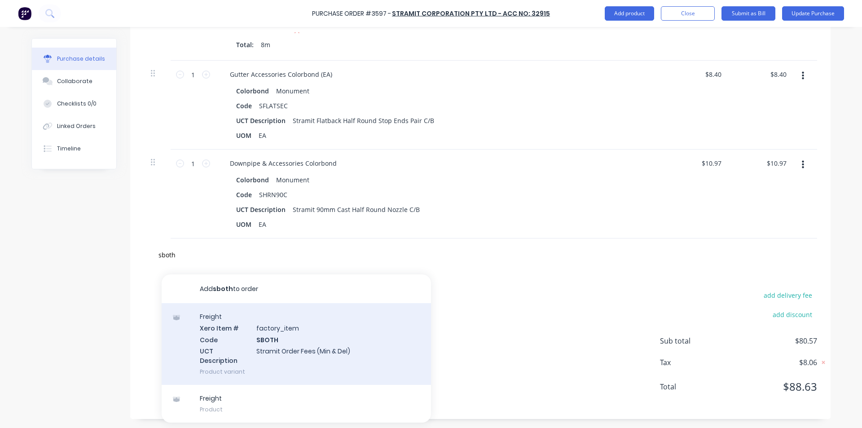
click at [302, 343] on div "Freight Xero Item # factory_item Code SBOTH UCT Description Stramit Order Fees …" at bounding box center [296, 344] width 269 height 82
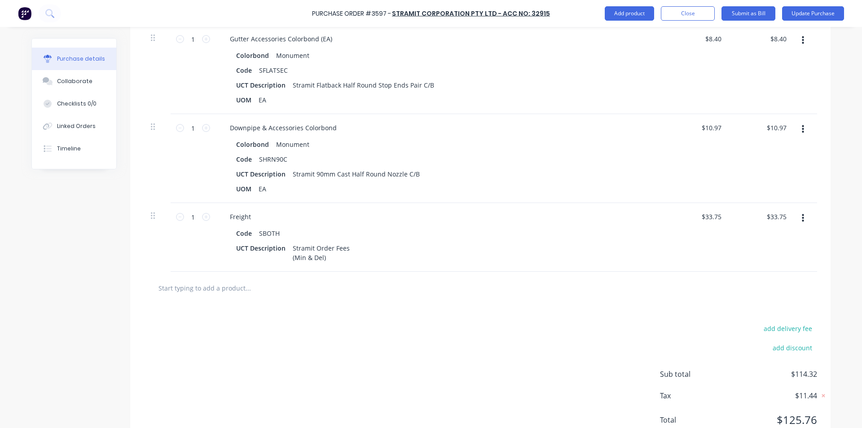
scroll to position [431, 0]
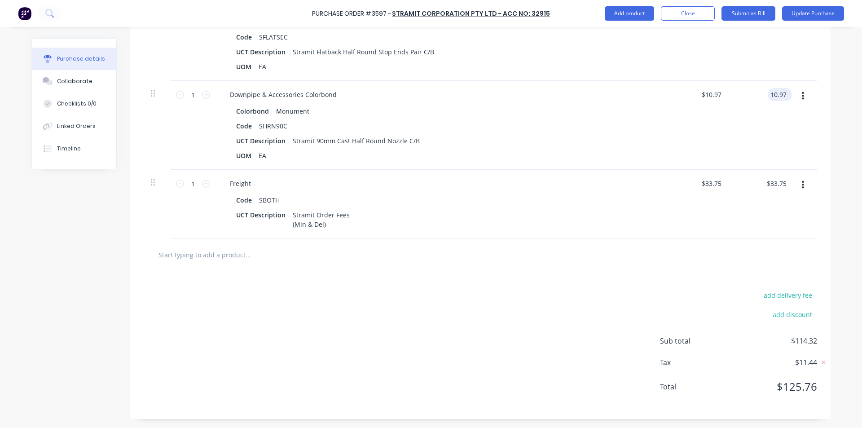
click at [776, 93] on input "10.97" at bounding box center [778, 94] width 21 height 13
click at [740, 110] on div "$10.96 10.96" at bounding box center [761, 125] width 65 height 89
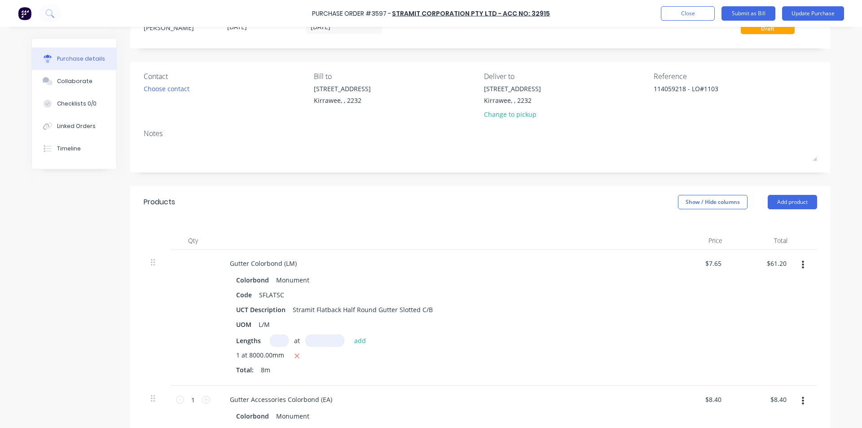
scroll to position [0, 0]
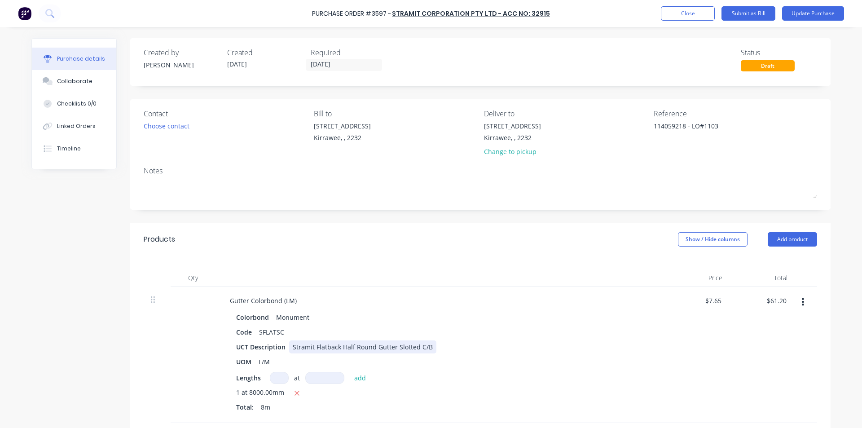
drag, startPoint x: 588, startPoint y: 340, endPoint x: 584, endPoint y: 352, distance: 13.2
click at [587, 340] on div "Colorbond Monument Code SFLATSC UCT Description Stramit Flatback Half Round Gut…" at bounding box center [440, 363] width 434 height 105
click at [756, 14] on button "Submit as Bill" at bounding box center [748, 13] width 54 height 14
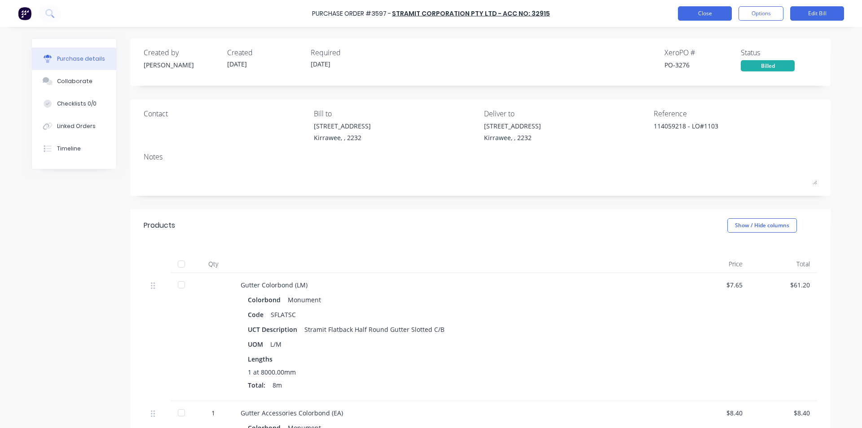
click at [698, 15] on button "Close" at bounding box center [705, 13] width 54 height 14
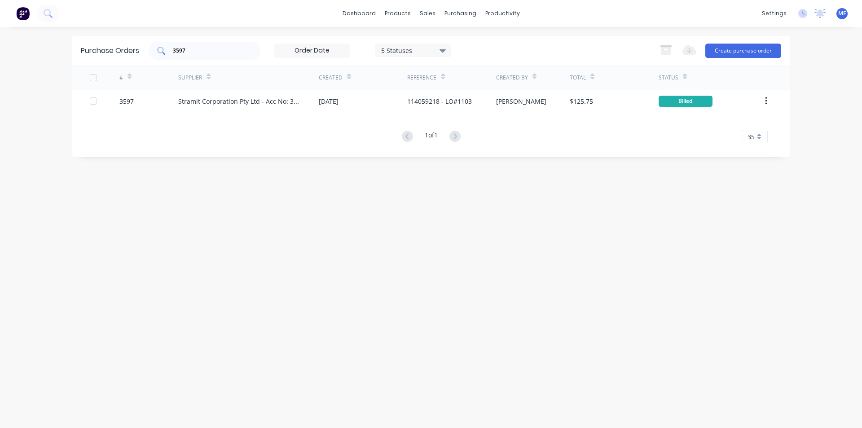
click at [206, 51] on input "3597" at bounding box center [209, 50] width 75 height 9
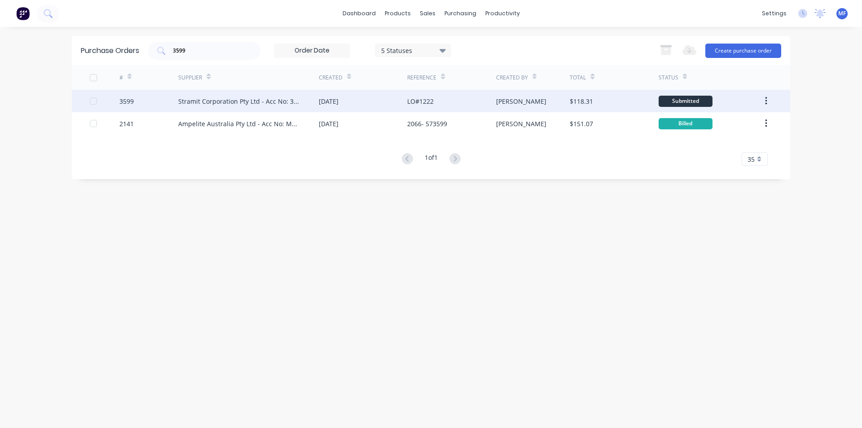
click at [338, 100] on div "[DATE]" at bounding box center [329, 101] width 20 height 9
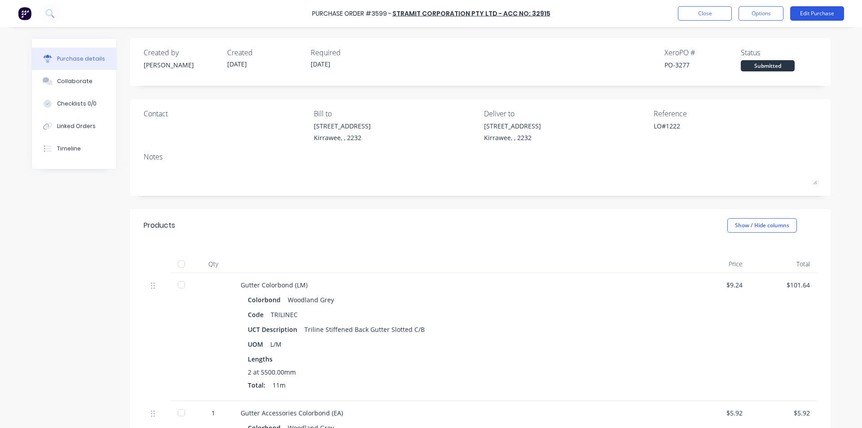
click at [809, 16] on button "Edit Purchase" at bounding box center [817, 13] width 54 height 14
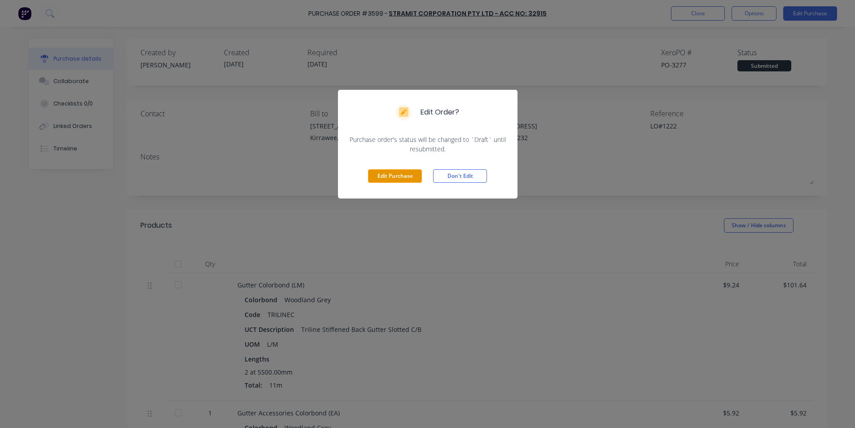
click at [392, 176] on button "Edit Purchase" at bounding box center [395, 175] width 54 height 13
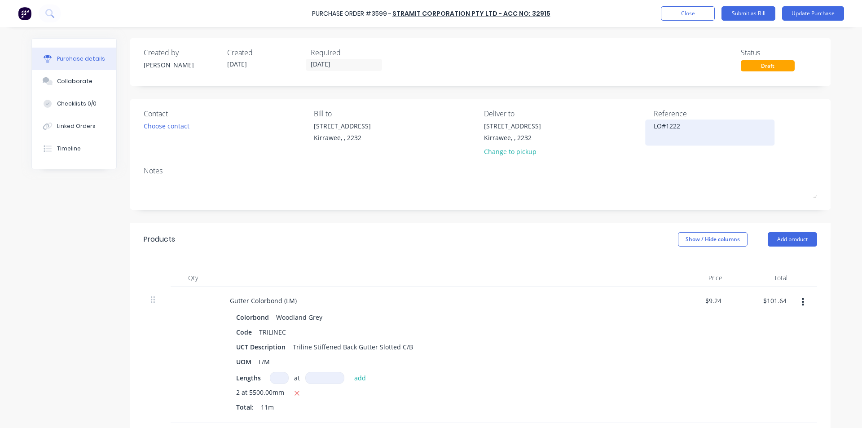
click at [654, 128] on textarea "LO#1222" at bounding box center [710, 131] width 112 height 20
click at [550, 325] on div "Colorbond Woodland Grey Code TRILINEC UCT Description Triline Stiffened Back Gu…" at bounding box center [440, 363] width 434 height 105
click at [774, 298] on input "101.64" at bounding box center [774, 300] width 28 height 13
click at [774, 298] on input "101.64" at bounding box center [776, 300] width 24 height 13
click at [708, 334] on div "$9.68 $9.68" at bounding box center [696, 355] width 65 height 136
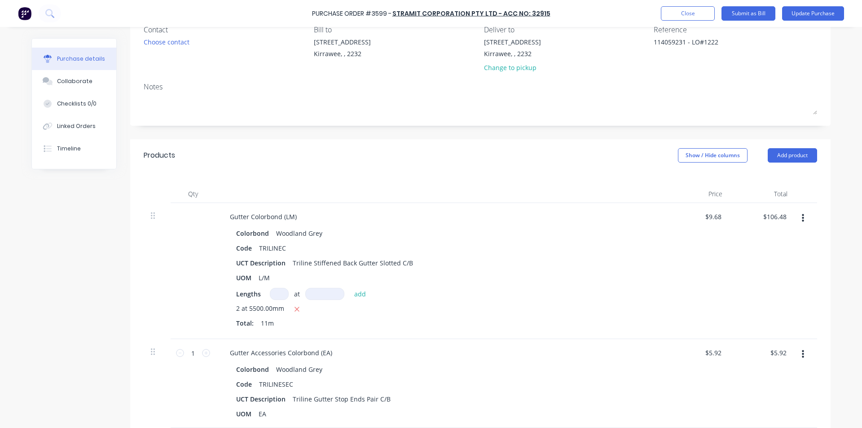
scroll to position [180, 0]
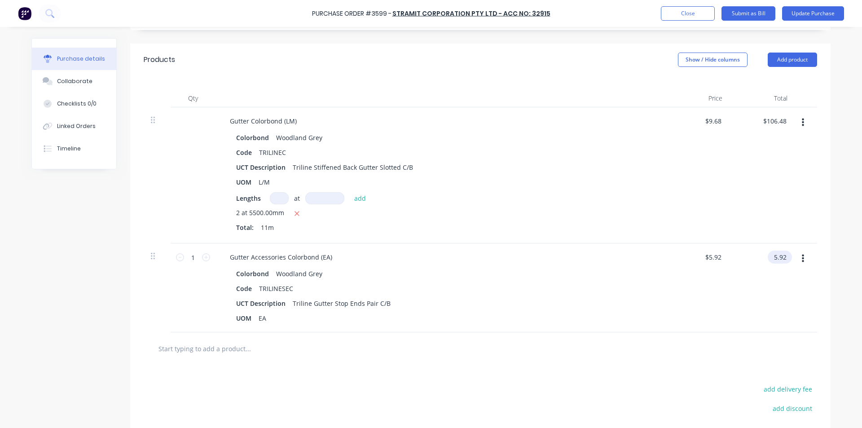
click at [779, 259] on input "5.92" at bounding box center [778, 256] width 21 height 13
click at [779, 259] on input "5.92" at bounding box center [779, 256] width 17 height 13
click at [754, 274] on div "$6.20 6.20" at bounding box center [761, 287] width 65 height 89
click at [232, 349] on input "text" at bounding box center [248, 348] width 180 height 18
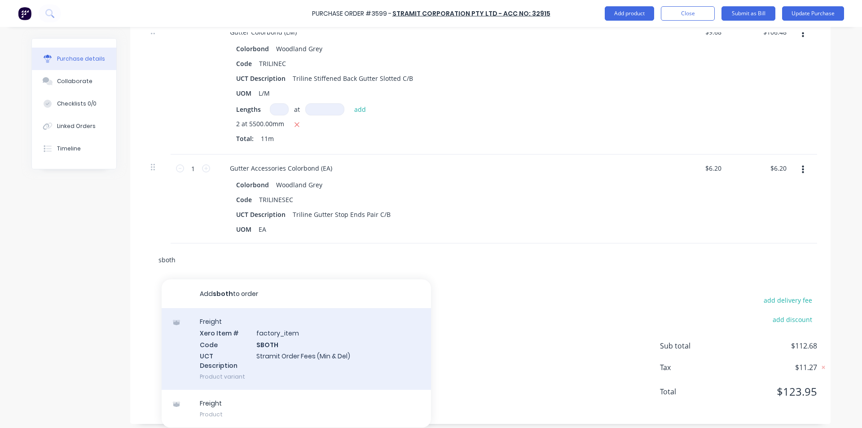
scroll to position [273, 0]
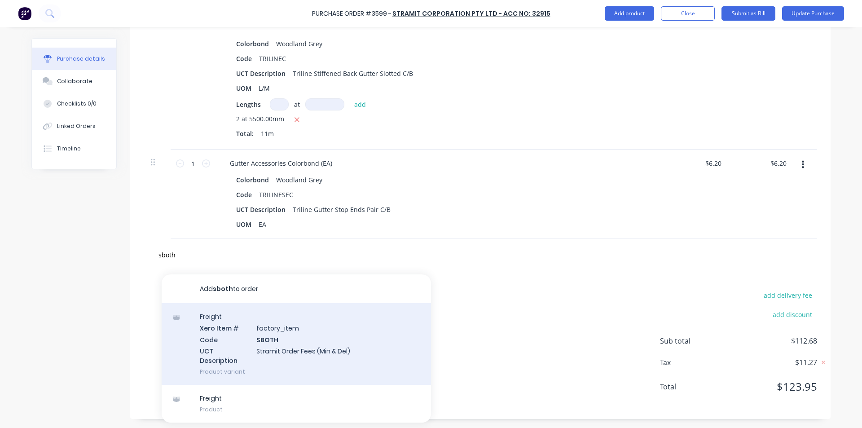
click at [306, 348] on div "Freight Xero Item # factory_item Code SBOTH UCT Description Stramit Order Fees …" at bounding box center [296, 344] width 269 height 82
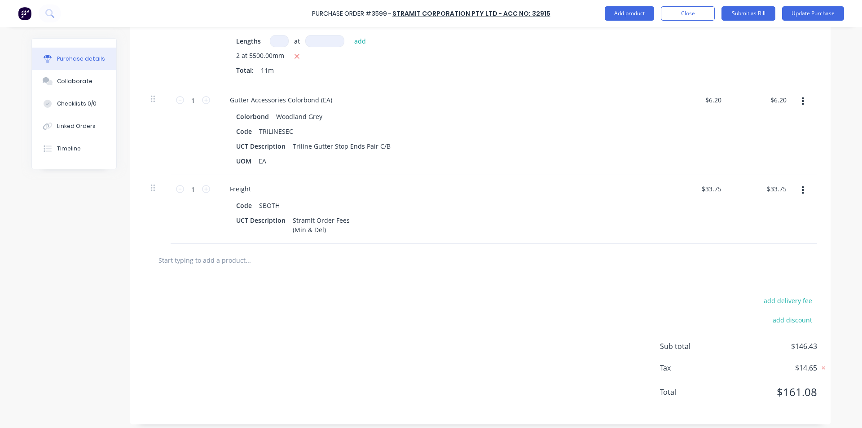
scroll to position [342, 0]
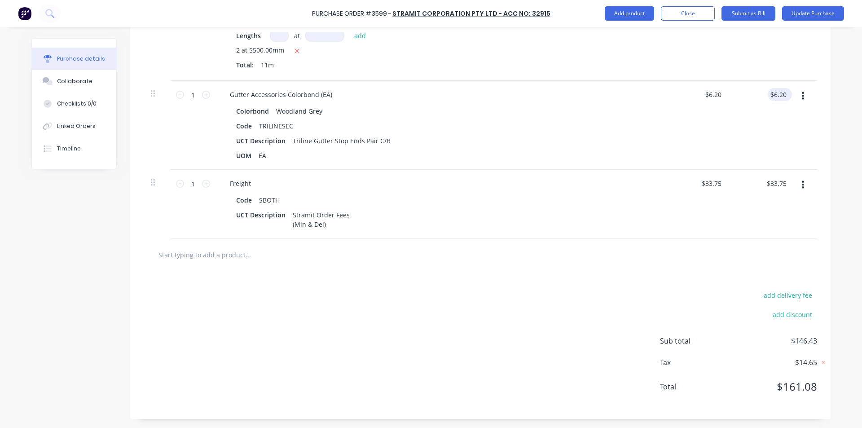
click at [783, 88] on div "$6.20 $6.20" at bounding box center [778, 94] width 21 height 13
click at [777, 97] on input "6.20" at bounding box center [779, 94] width 17 height 13
click at [777, 96] on input "6.20" at bounding box center [779, 94] width 17 height 13
click at [761, 117] on div "$6.19 6.19" at bounding box center [761, 125] width 65 height 89
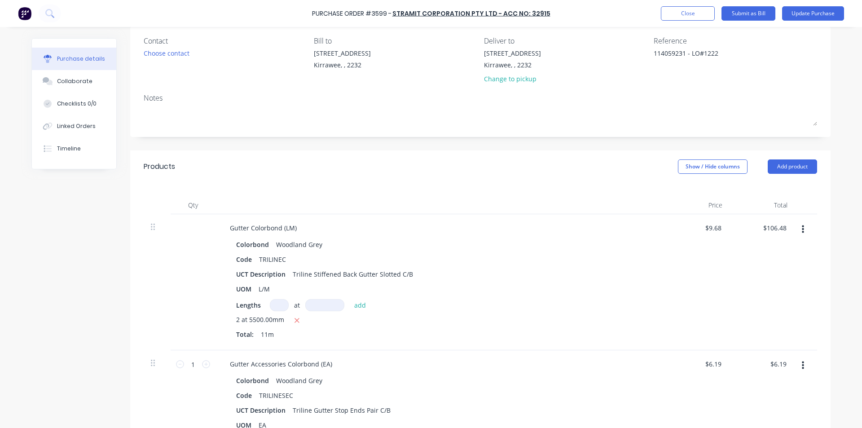
scroll to position [0, 0]
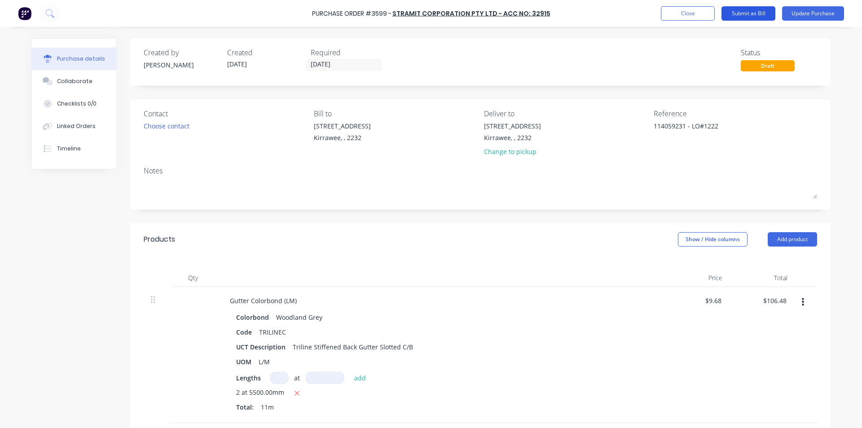
click at [751, 10] on button "Submit as Bill" at bounding box center [748, 13] width 54 height 14
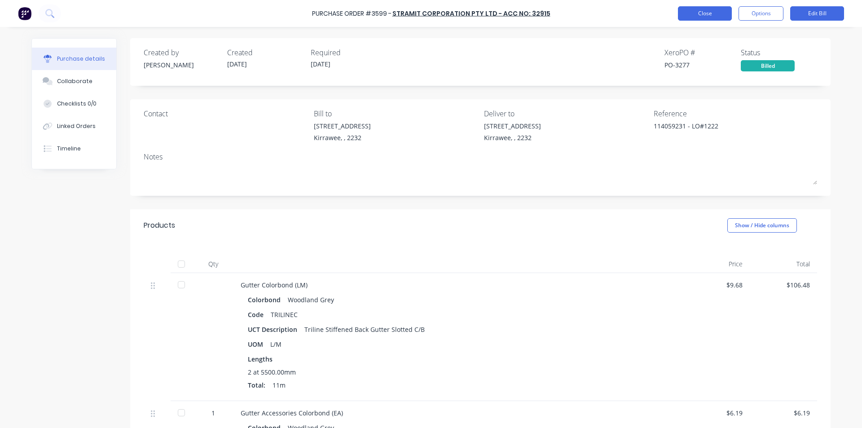
click at [711, 11] on button "Close" at bounding box center [705, 13] width 54 height 14
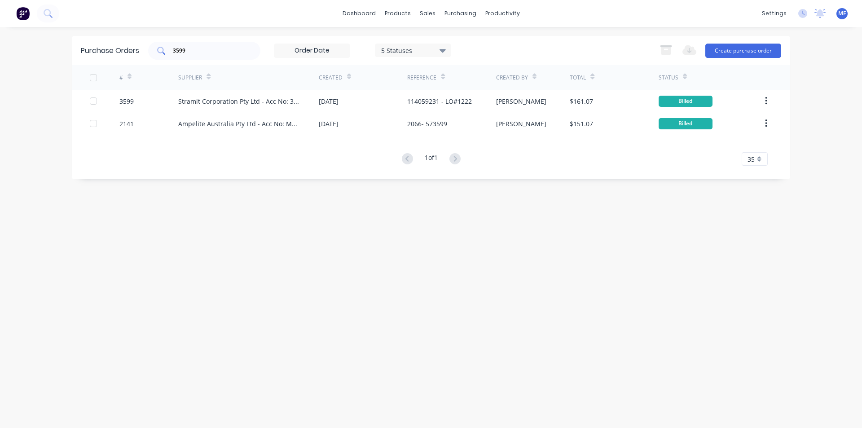
click at [203, 48] on input "3599" at bounding box center [209, 50] width 75 height 9
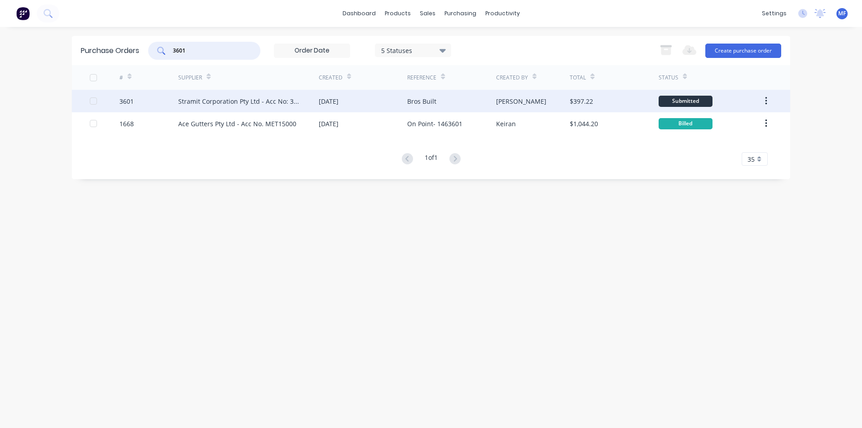
click at [250, 103] on div "Stramit Corporation Pty Ltd - Acc No: 32915" at bounding box center [239, 101] width 123 height 9
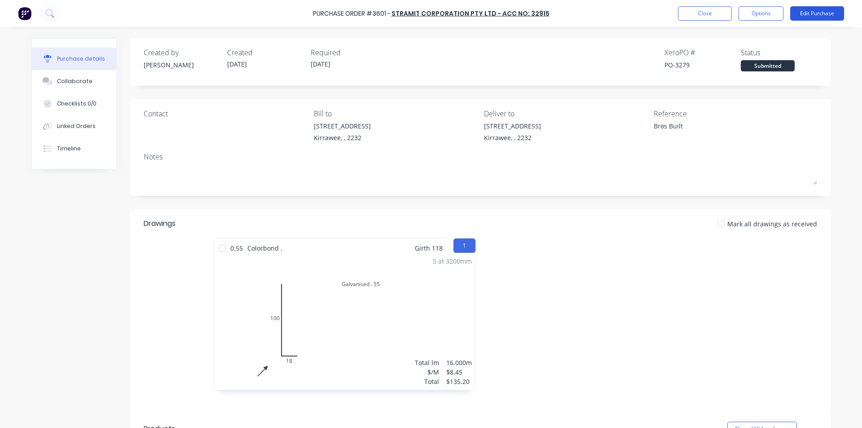
click at [817, 13] on button "Edit Purchase" at bounding box center [817, 13] width 54 height 14
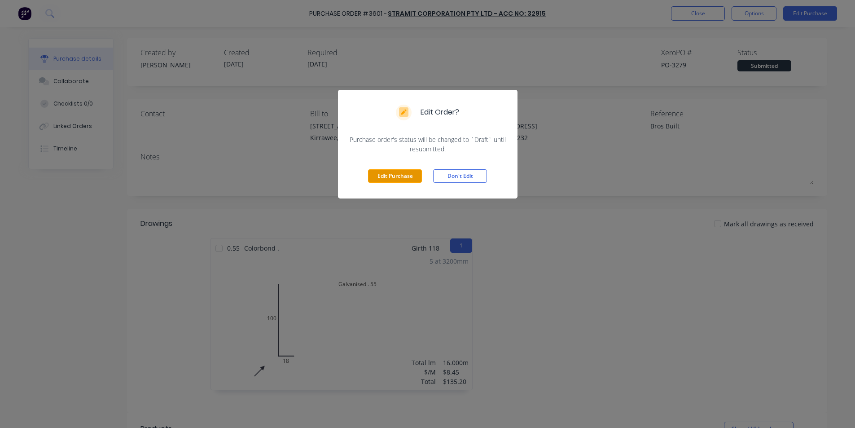
click at [399, 174] on button "Edit Purchase" at bounding box center [395, 175] width 54 height 13
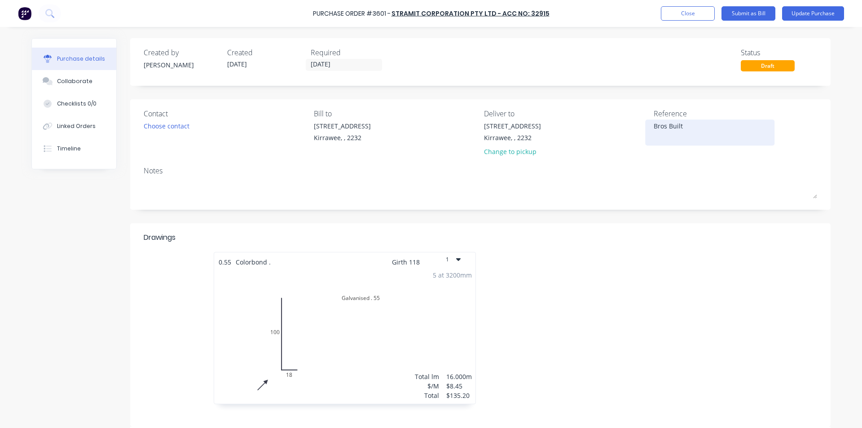
click at [684, 128] on textarea "Bros Built" at bounding box center [710, 131] width 112 height 20
click at [682, 230] on div "Drawings 0.55 Colorbond . Girth 118 1 Galvanised . 55 100 18 5 at 3200mm Total …" at bounding box center [480, 324] width 700 height 203
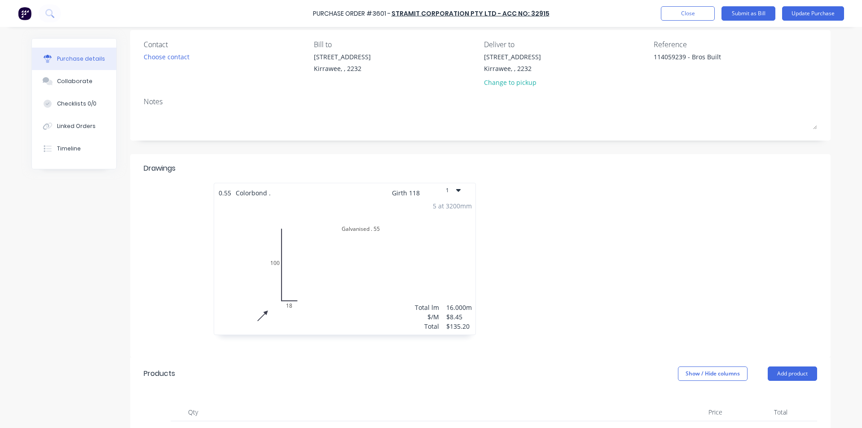
scroll to position [269, 0]
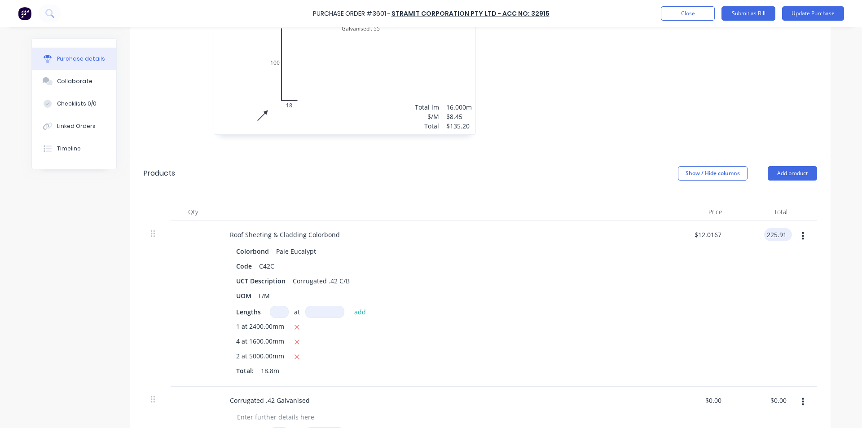
click at [772, 230] on input "225.91" at bounding box center [776, 234] width 24 height 13
click at [772, 235] on input "225.91" at bounding box center [776, 234] width 24 height 13
click at [696, 287] on div "$12.5957 $12.0167" at bounding box center [696, 304] width 65 height 166
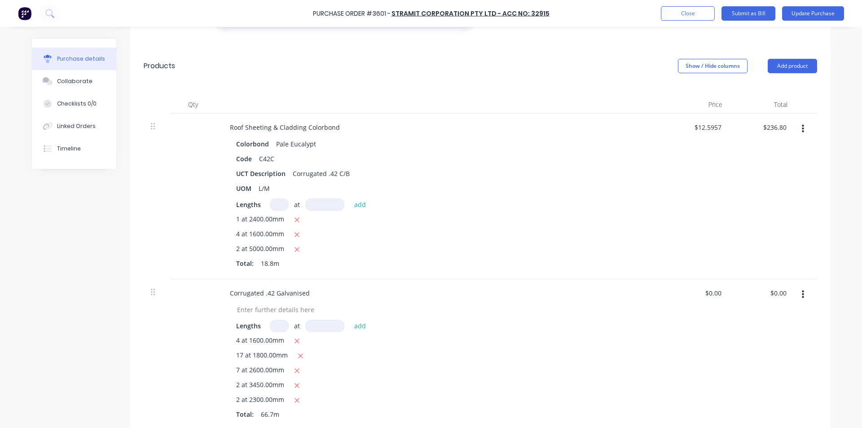
scroll to position [404, 0]
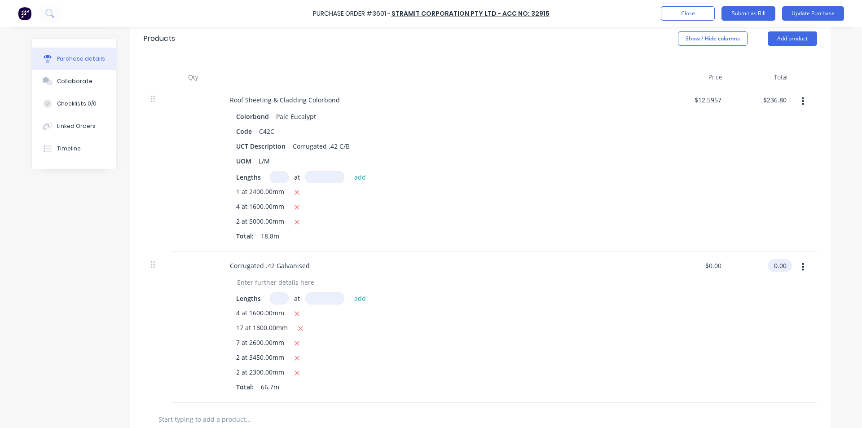
click at [784, 264] on input "0.00" at bounding box center [778, 265] width 21 height 13
click at [784, 264] on input "0.00" at bounding box center [779, 265] width 17 height 13
click at [720, 293] on div "$11.2852 $11.2852" at bounding box center [696, 327] width 65 height 151
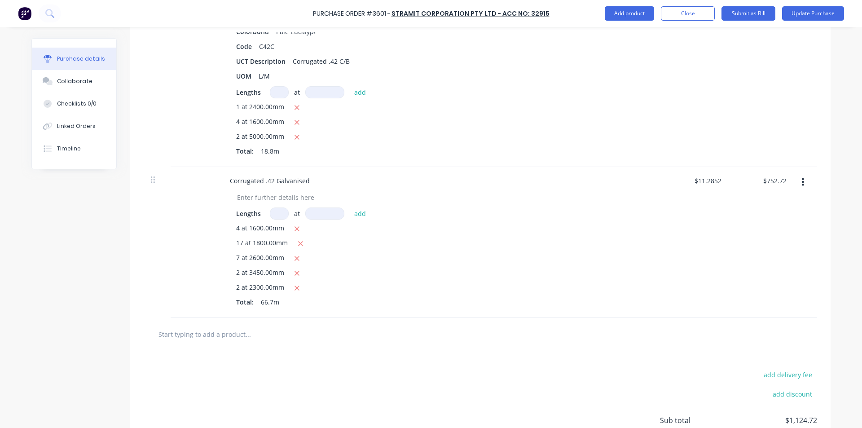
scroll to position [568, 0]
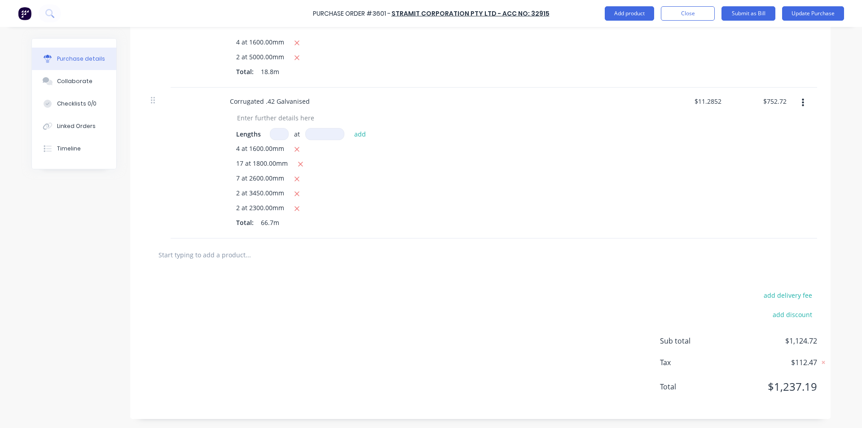
click at [193, 254] on input "text" at bounding box center [248, 255] width 180 height 18
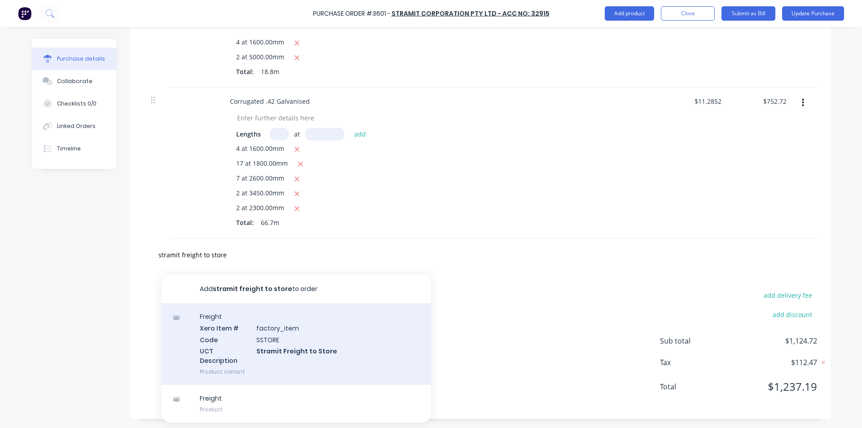
click at [250, 340] on div "Freight Xero Item # factory_item Code SSTORE UCT Description Stramit Freight to…" at bounding box center [296, 344] width 269 height 82
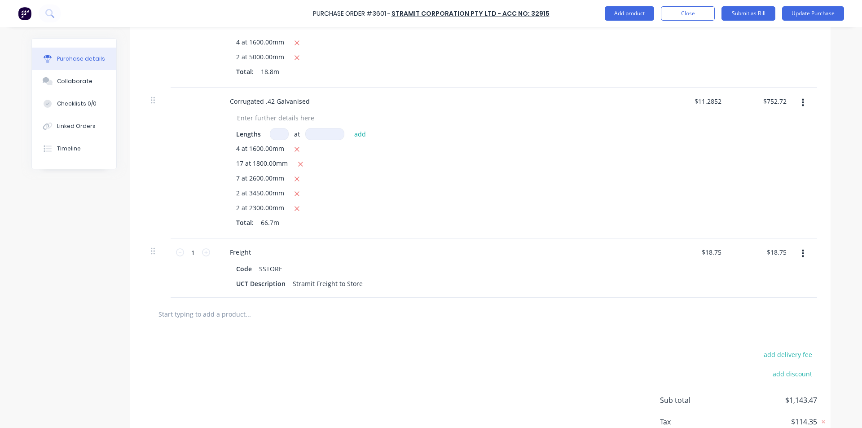
click at [217, 314] on input "text" at bounding box center [248, 314] width 180 height 18
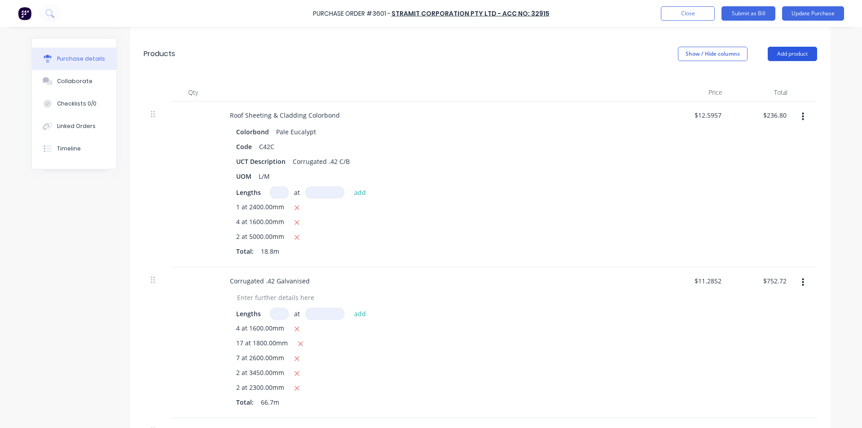
click at [799, 53] on button "Add product" at bounding box center [792, 54] width 49 height 14
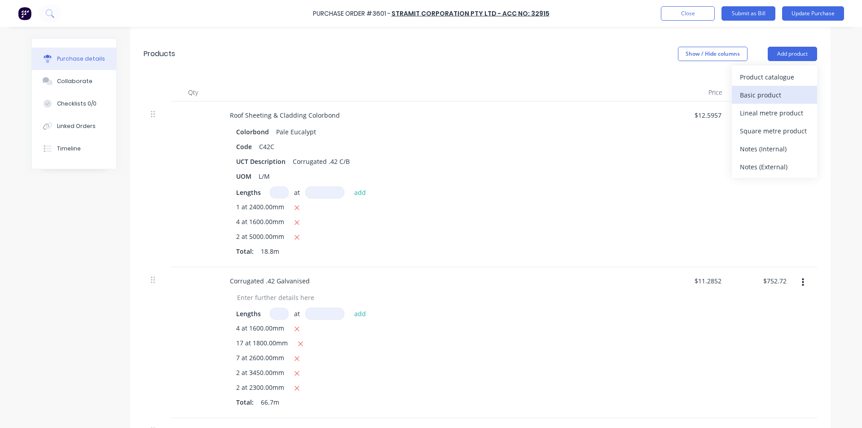
click at [762, 97] on div "Basic product" at bounding box center [774, 94] width 69 height 13
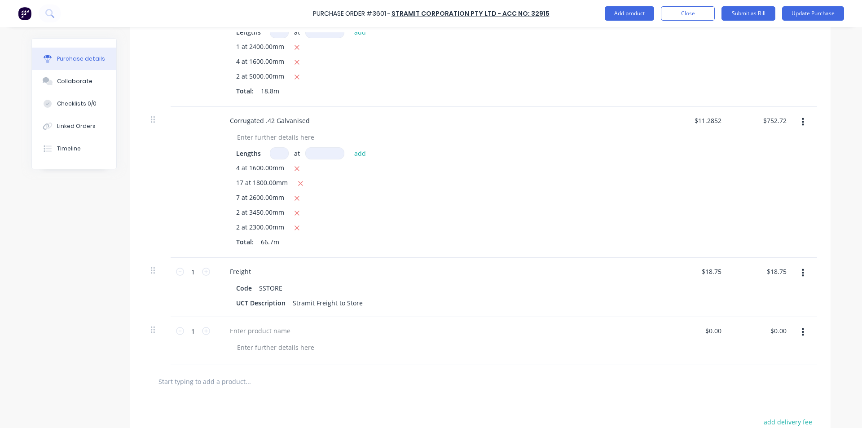
scroll to position [658, 0]
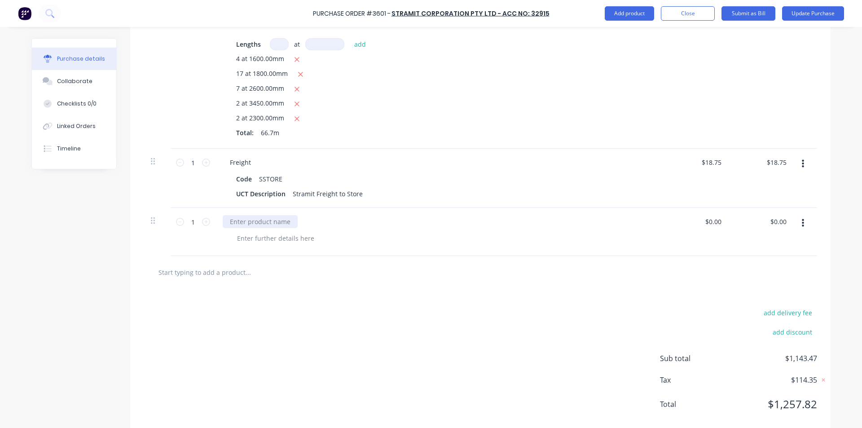
click at [261, 222] on div at bounding box center [260, 221] width 75 height 13
click at [776, 219] on input "0.00" at bounding box center [779, 221] width 17 height 13
click at [641, 249] on div "Less Stramit flashing costs" at bounding box center [439, 232] width 449 height 48
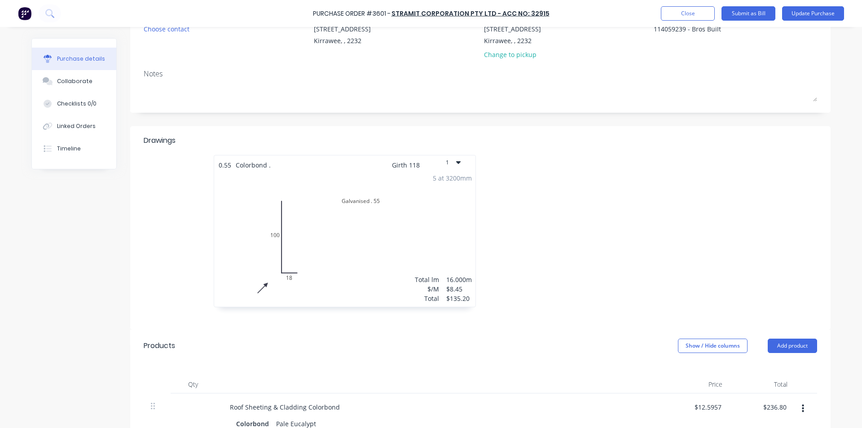
scroll to position [2, 0]
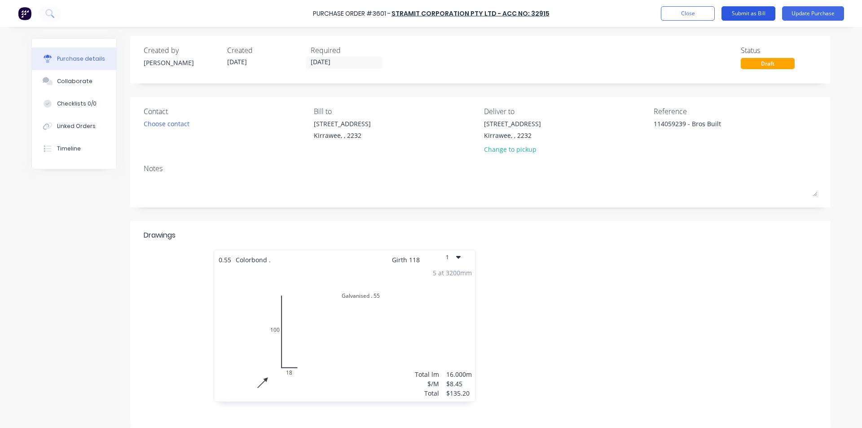
click at [756, 10] on button "Submit as Bill" at bounding box center [748, 13] width 54 height 14
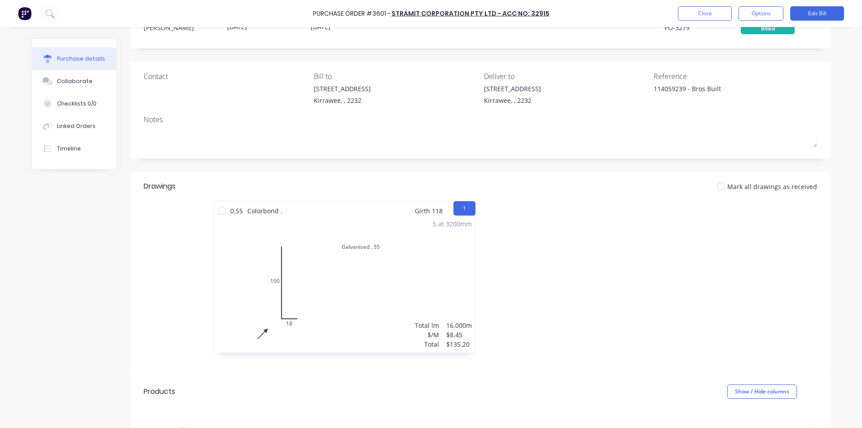
scroll to position [0, 0]
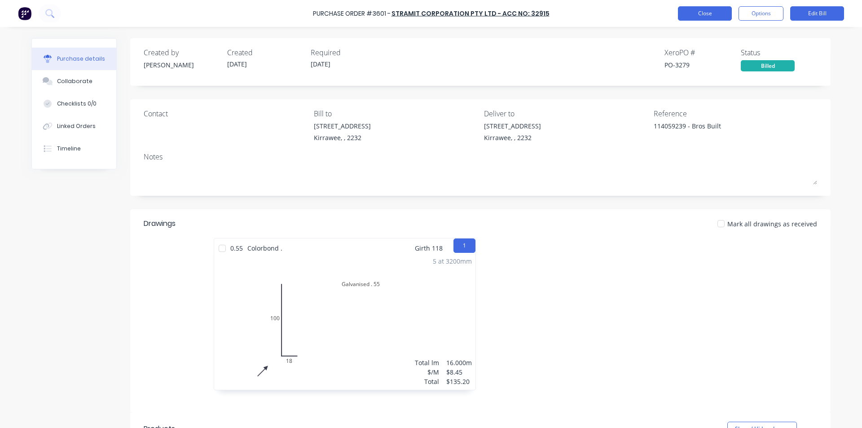
click at [702, 16] on button "Close" at bounding box center [705, 13] width 54 height 14
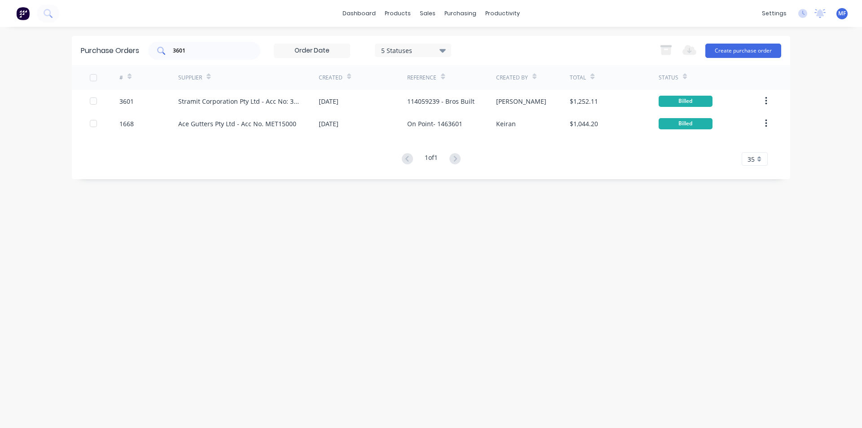
click at [200, 52] on input "3601" at bounding box center [209, 50] width 75 height 9
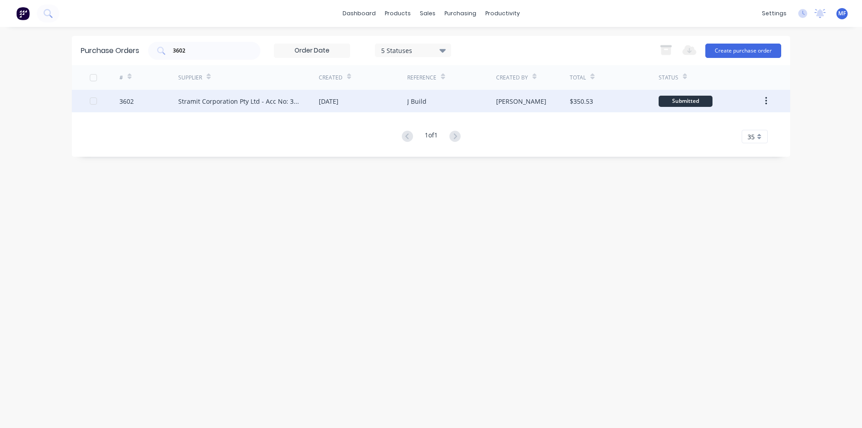
click at [259, 102] on div "Stramit Corporation Pty Ltd - Acc No: 32915" at bounding box center [239, 101] width 123 height 9
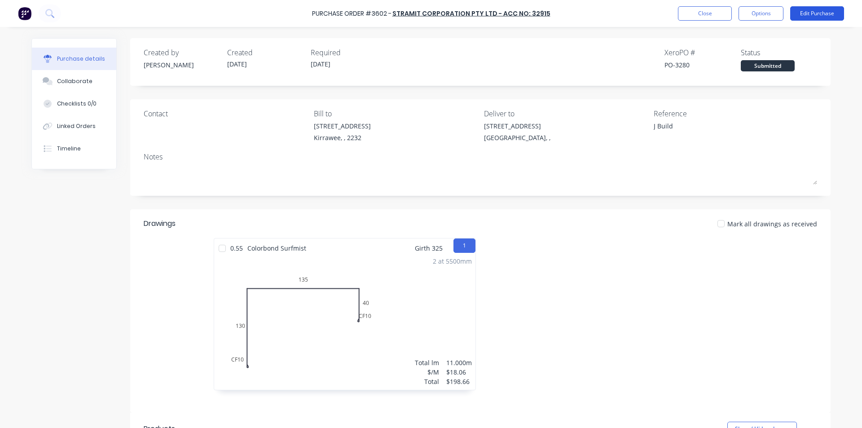
click at [816, 13] on button "Edit Purchase" at bounding box center [817, 13] width 54 height 14
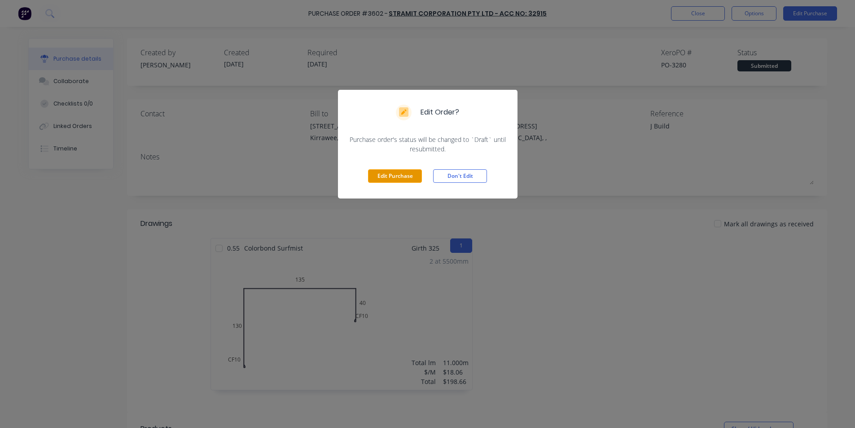
click at [404, 176] on button "Edit Purchase" at bounding box center [395, 175] width 54 height 13
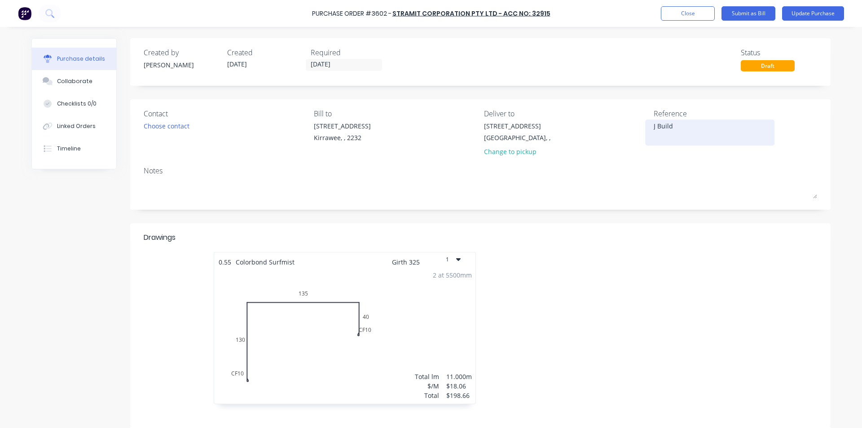
click at [654, 125] on textarea "J Build" at bounding box center [710, 131] width 112 height 20
click at [736, 236] on div "Drawings" at bounding box center [480, 242] width 673 height 20
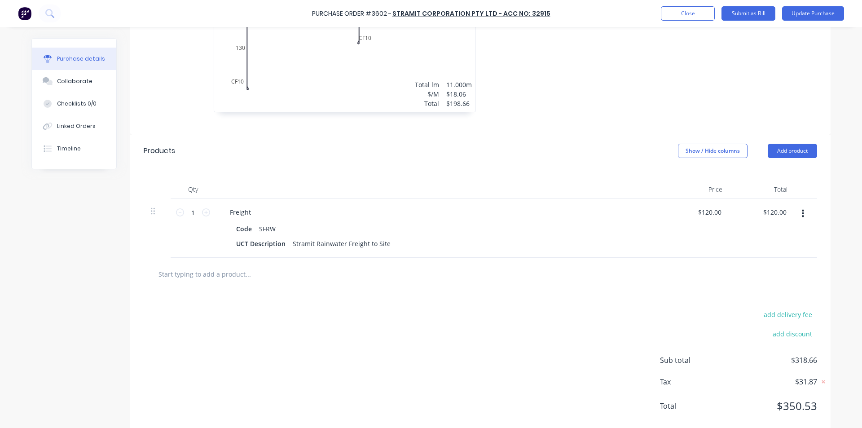
scroll to position [311, 0]
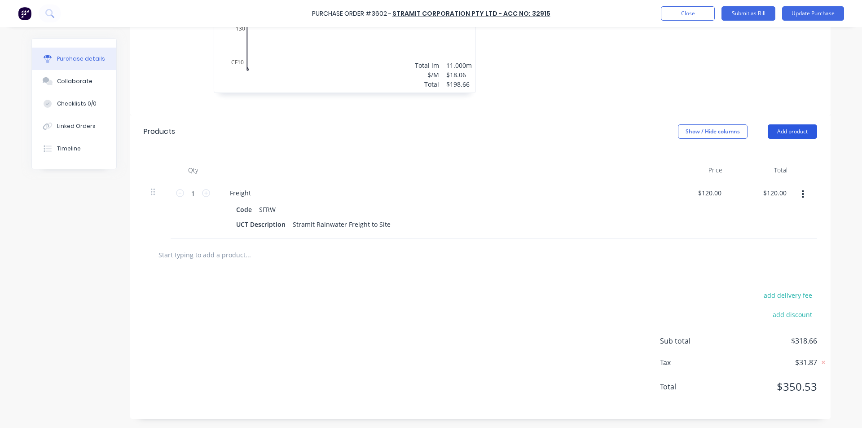
click at [787, 129] on button "Add product" at bounding box center [792, 131] width 49 height 14
click at [776, 172] on div "Basic product" at bounding box center [774, 172] width 69 height 13
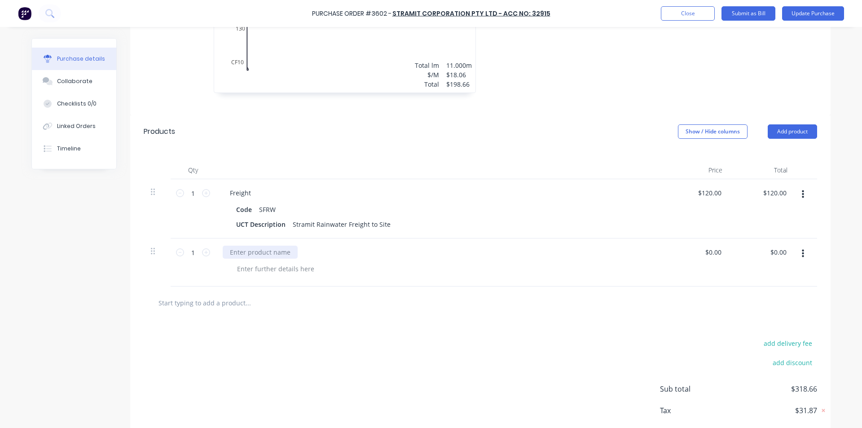
click at [262, 248] on div at bounding box center [260, 252] width 75 height 13
click at [780, 254] on input "0.00" at bounding box center [779, 252] width 17 height 13
click at [570, 321] on div "add delivery fee add discount Sub total $318.66 Tax $31.87 Total $350.53" at bounding box center [480, 393] width 700 height 148
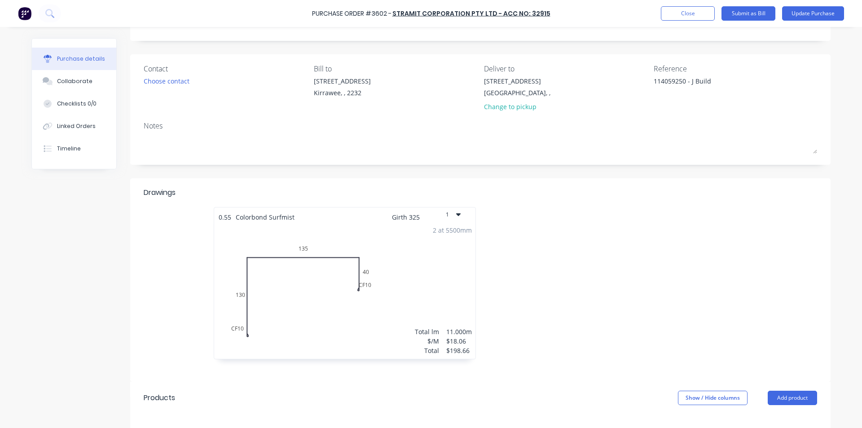
scroll to position [0, 0]
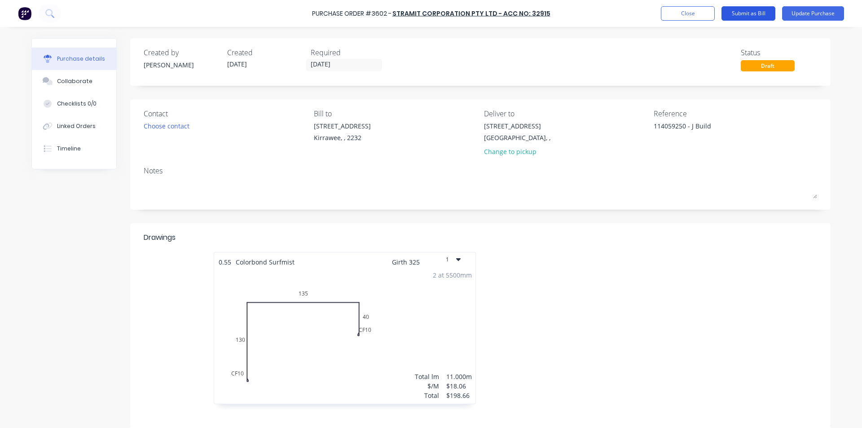
click at [752, 13] on button "Submit as Bill" at bounding box center [748, 13] width 54 height 14
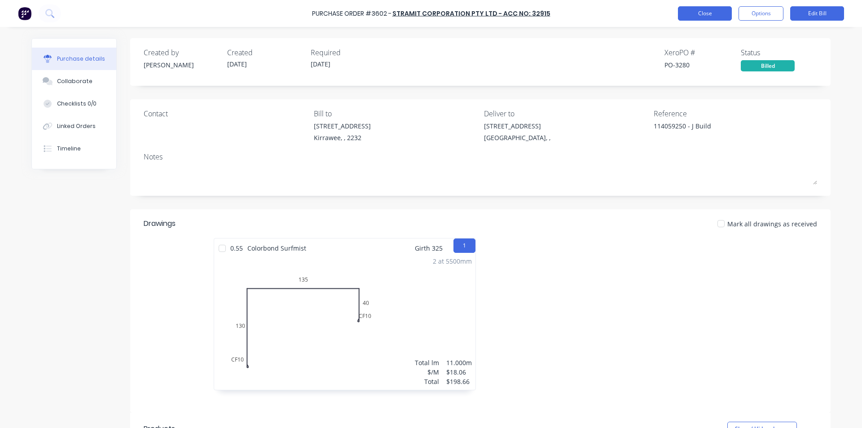
click at [695, 12] on button "Close" at bounding box center [705, 13] width 54 height 14
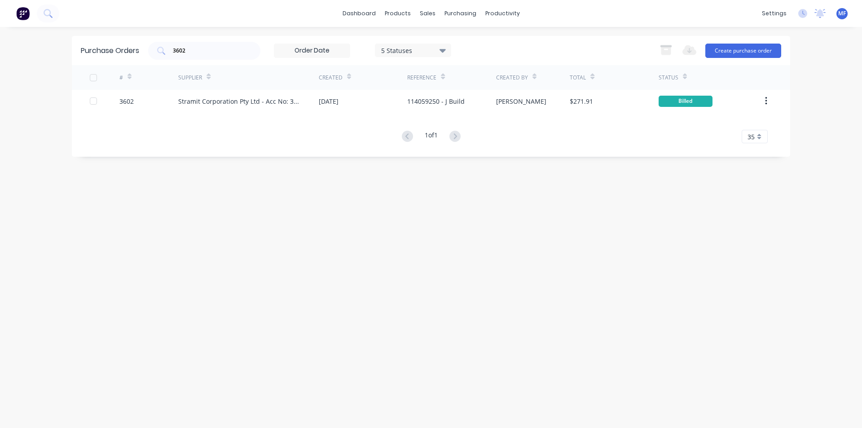
drag, startPoint x: 314, startPoint y: 238, endPoint x: 166, endPoint y: 193, distance: 155.2
click at [314, 238] on div "Purchase Orders 3602 5 Statuses 5 Statuses Export to Excel (XLSX) Create purcha…" at bounding box center [431, 227] width 718 height 383
click at [204, 49] on input "3602" at bounding box center [209, 50] width 75 height 9
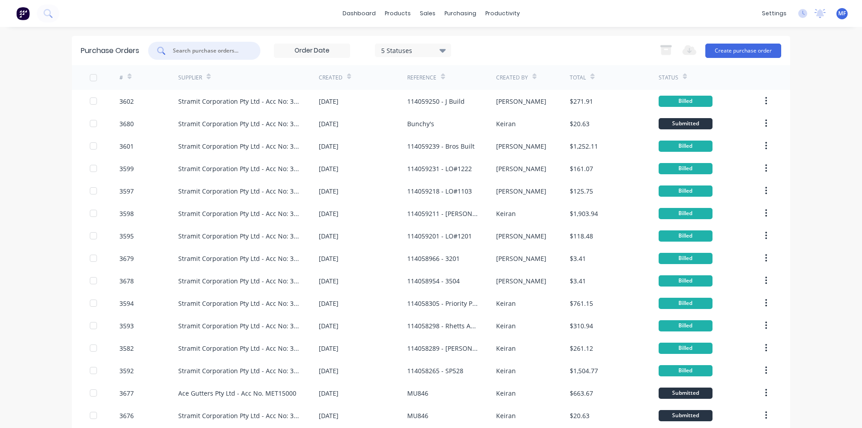
click at [200, 53] on input "text" at bounding box center [209, 50] width 75 height 9
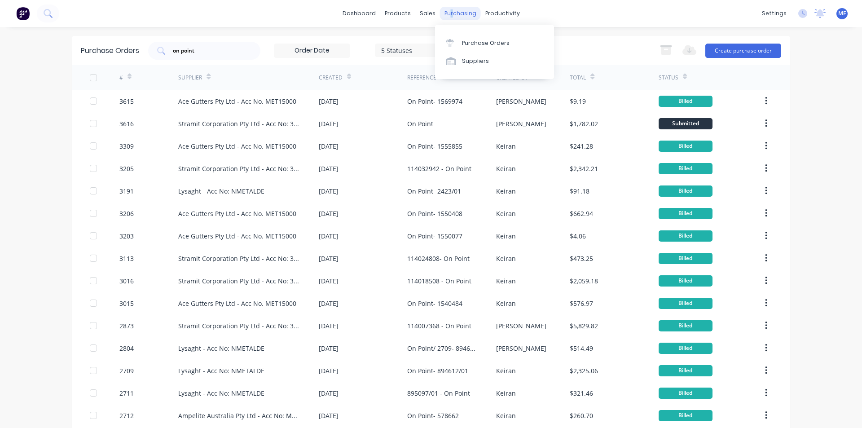
click at [448, 11] on div "purchasing" at bounding box center [460, 13] width 41 height 13
click at [475, 39] on div "Purchase Orders" at bounding box center [486, 43] width 48 height 8
click at [451, 15] on div "purchasing" at bounding box center [460, 13] width 41 height 13
click at [469, 56] on link "Suppliers" at bounding box center [494, 61] width 119 height 18
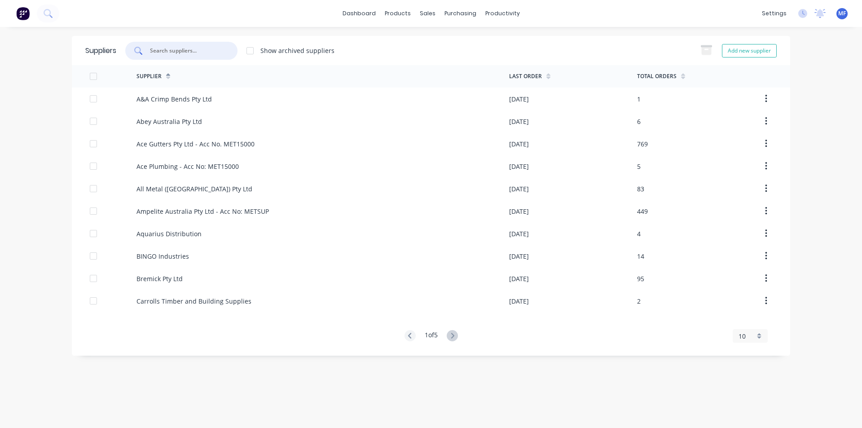
drag, startPoint x: 163, startPoint y: 54, endPoint x: 169, endPoint y: 55, distance: 5.9
click at [163, 53] on input "text" at bounding box center [186, 50] width 75 height 9
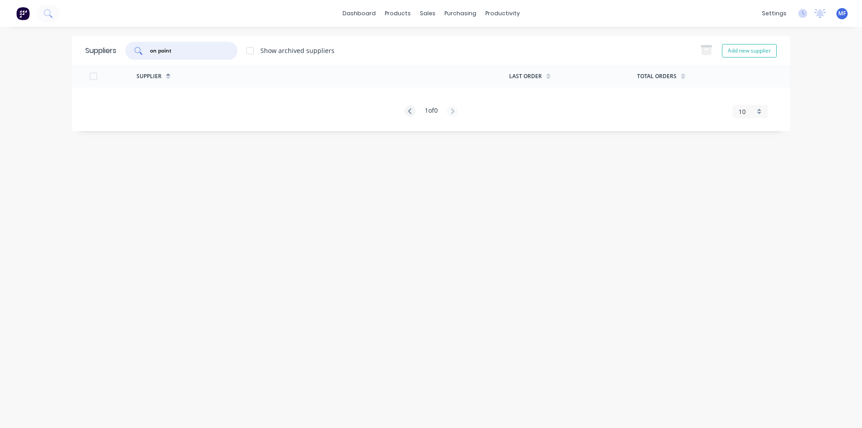
click at [180, 52] on input "on point" at bounding box center [186, 50] width 75 height 9
click at [181, 50] on input "on point" at bounding box center [186, 50] width 75 height 9
click at [188, 50] on input "on point" at bounding box center [186, 50] width 75 height 9
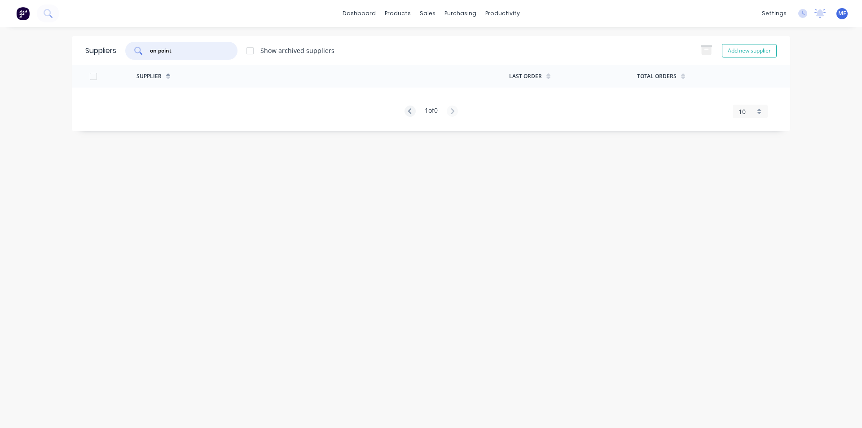
click at [188, 50] on input "on point" at bounding box center [186, 50] width 75 height 9
click at [452, 10] on div "purchasing" at bounding box center [460, 13] width 41 height 13
click at [499, 44] on div "Purchase Orders" at bounding box center [489, 43] width 48 height 8
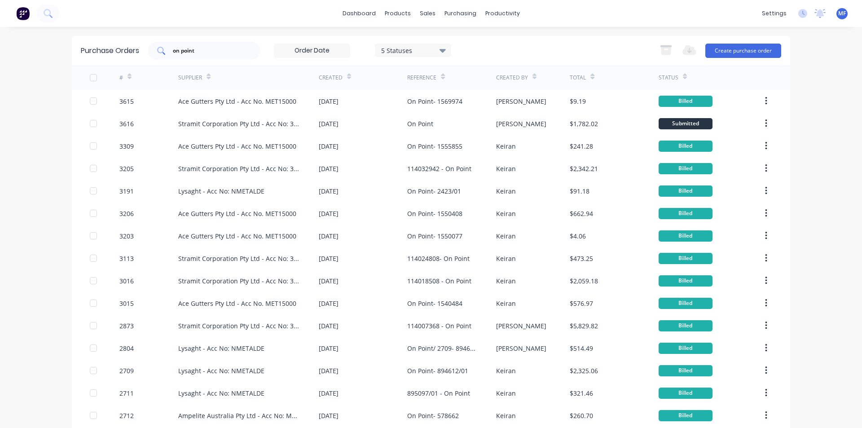
click at [201, 48] on input "on point" at bounding box center [209, 50] width 75 height 9
click at [206, 53] on input "on point" at bounding box center [209, 50] width 75 height 9
click at [201, 53] on input "on point" at bounding box center [209, 50] width 75 height 9
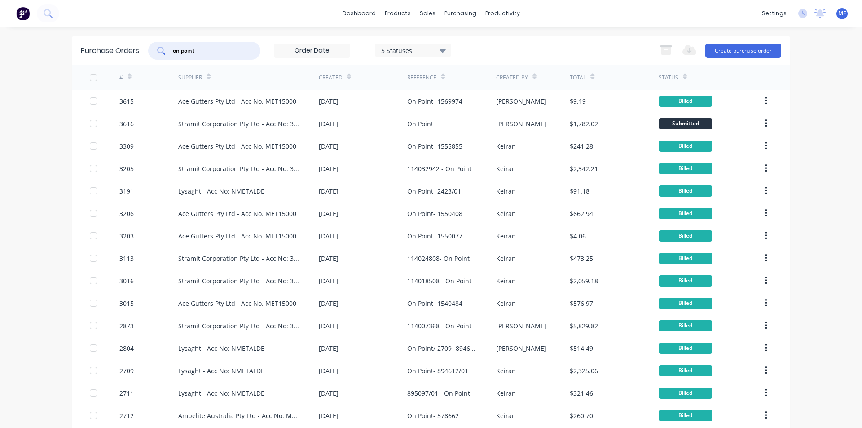
click at [201, 53] on input "on point" at bounding box center [209, 50] width 75 height 9
click at [197, 47] on input "on point" at bounding box center [209, 50] width 75 height 9
click at [197, 46] on input "on point" at bounding box center [209, 50] width 75 height 9
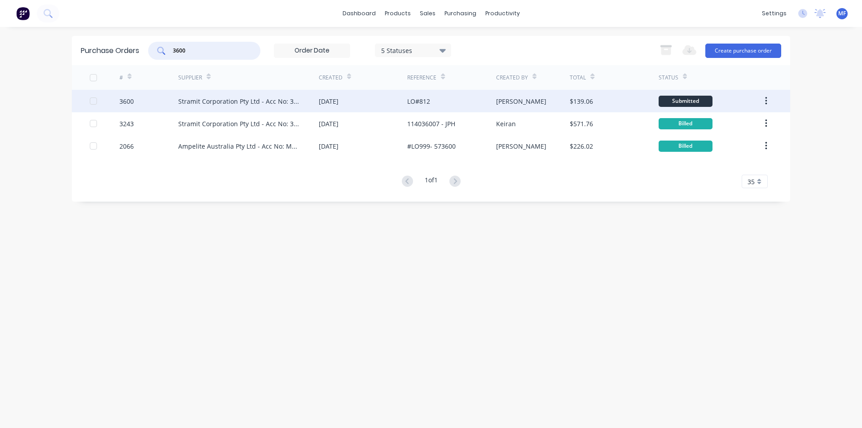
click at [290, 100] on div "Stramit Corporation Pty Ltd - Acc No: 32915" at bounding box center [239, 101] width 123 height 9
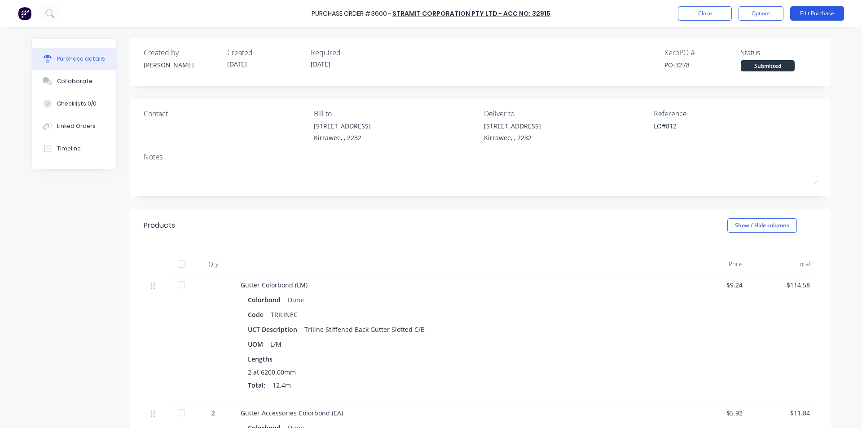
click at [807, 9] on button "Edit Purchase" at bounding box center [817, 13] width 54 height 14
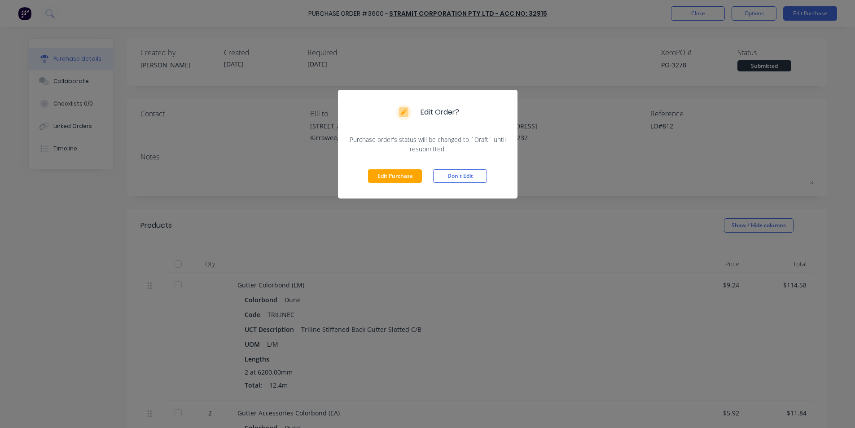
drag, startPoint x: 387, startPoint y: 175, endPoint x: 505, endPoint y: 176, distance: 118.1
click at [387, 175] on button "Edit Purchase" at bounding box center [395, 175] width 54 height 13
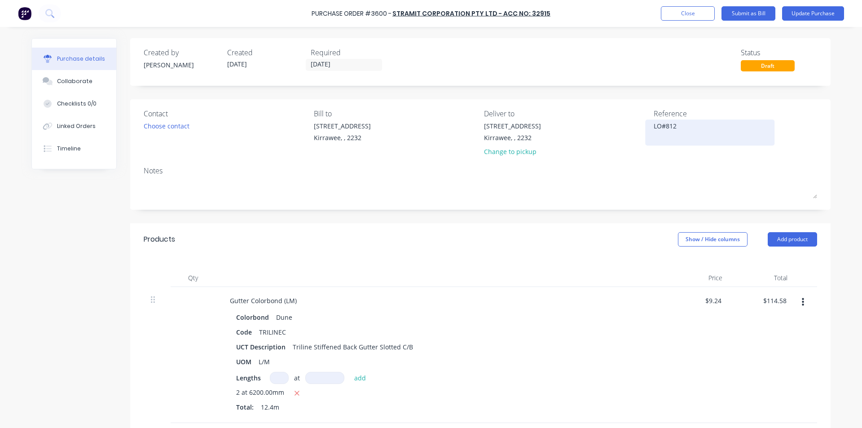
click at [654, 127] on textarea "LO#812" at bounding box center [710, 131] width 112 height 20
click at [776, 303] on input "114.58" at bounding box center [774, 300] width 28 height 13
click at [776, 303] on input "114.58" at bounding box center [776, 300] width 24 height 13
click at [798, 336] on div at bounding box center [805, 355] width 22 height 136
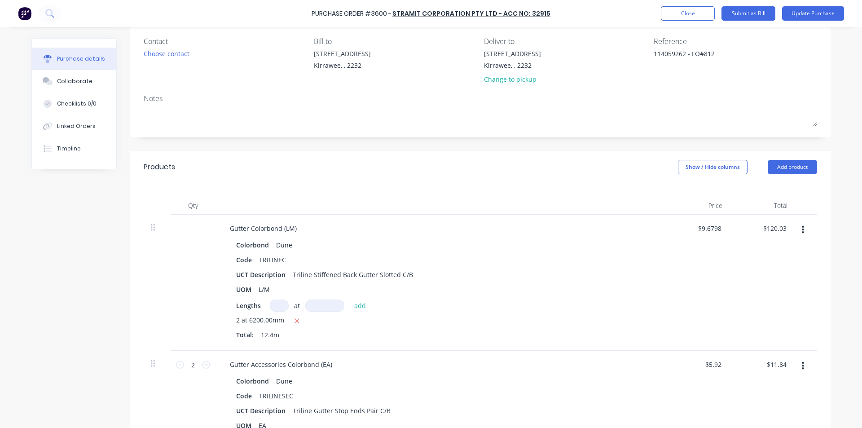
scroll to position [180, 0]
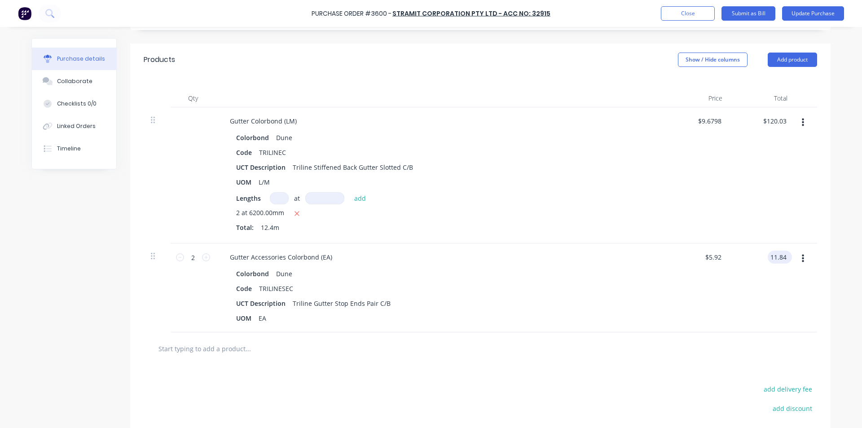
click at [774, 257] on input "11.84" at bounding box center [778, 256] width 21 height 13
click at [777, 257] on input "11.84" at bounding box center [778, 256] width 21 height 13
click at [610, 292] on div "Code TRILINESEC" at bounding box center [438, 288] width 411 height 13
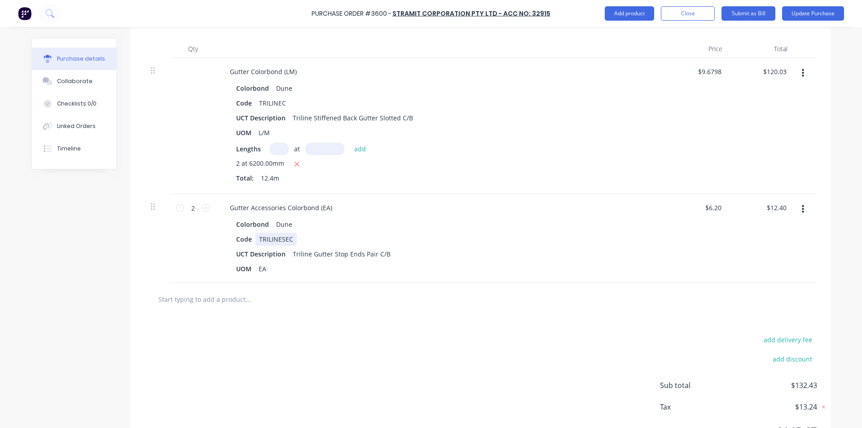
scroll to position [273, 0]
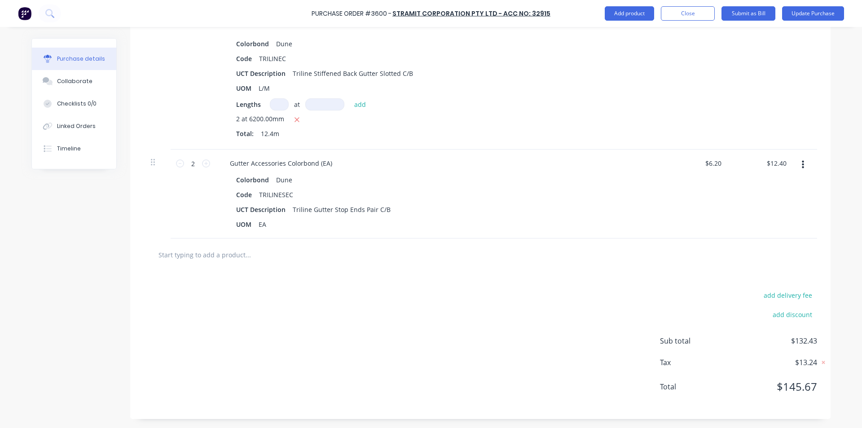
click at [195, 255] on input "text" at bounding box center [248, 255] width 180 height 18
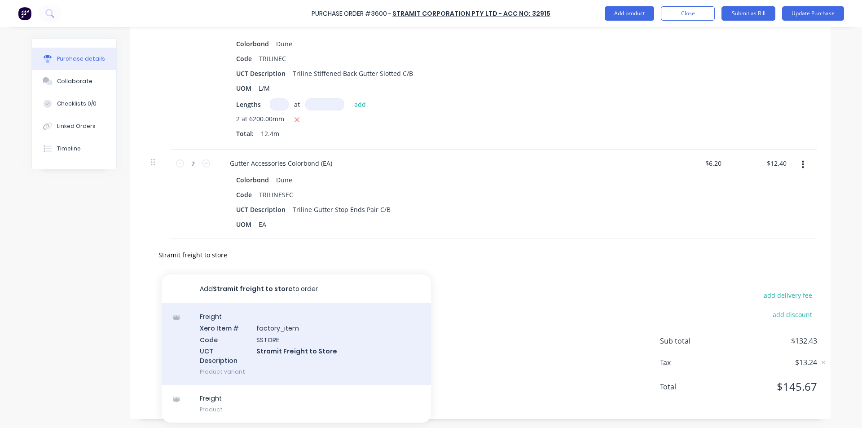
click at [314, 342] on div "Freight Xero Item # factory_item Code SSTORE UCT Description Stramit Freight to…" at bounding box center [296, 344] width 269 height 82
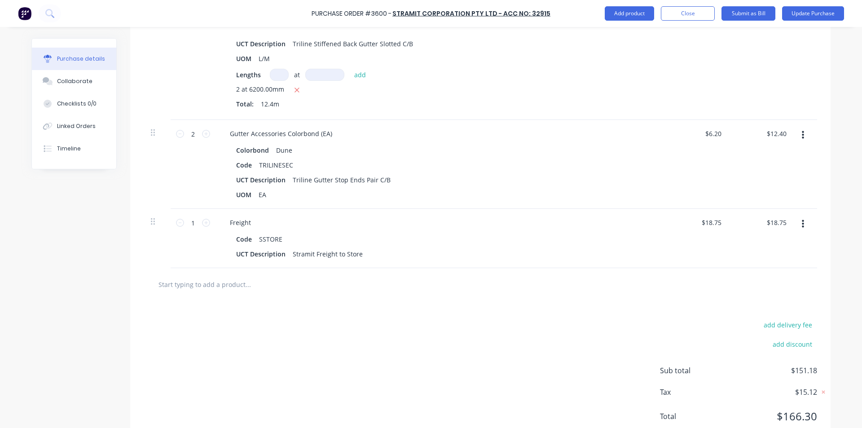
scroll to position [333, 0]
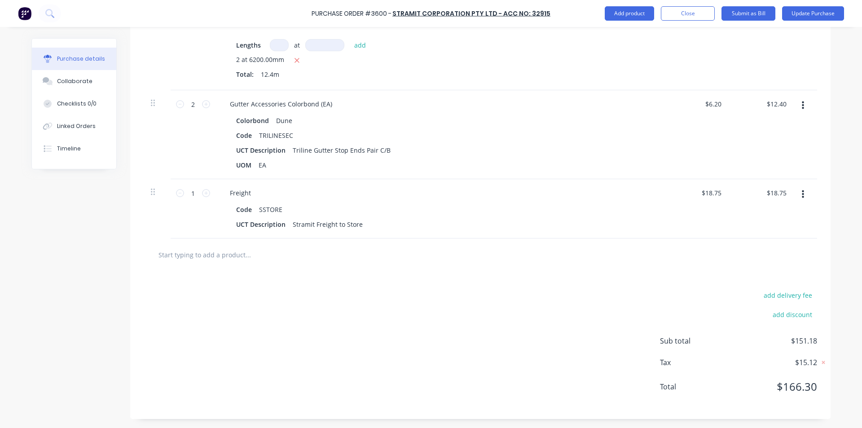
click at [481, 295] on div "add delivery fee add discount Sub total $151.18 Tax $15.12 Total $166.30" at bounding box center [480, 345] width 700 height 148
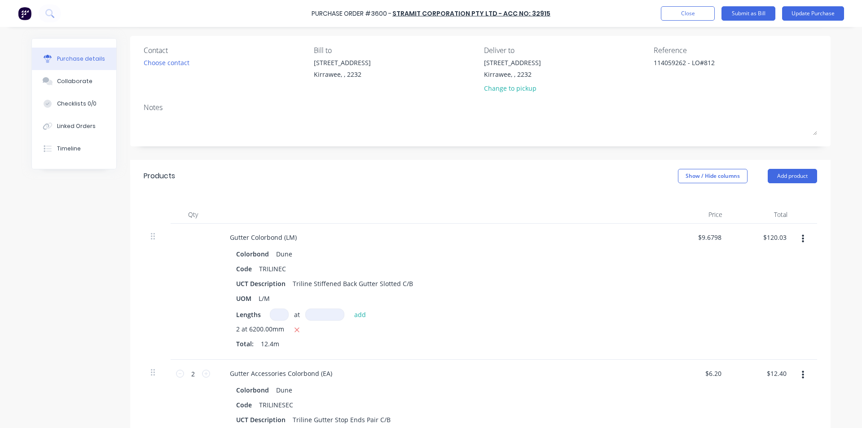
scroll to position [0, 0]
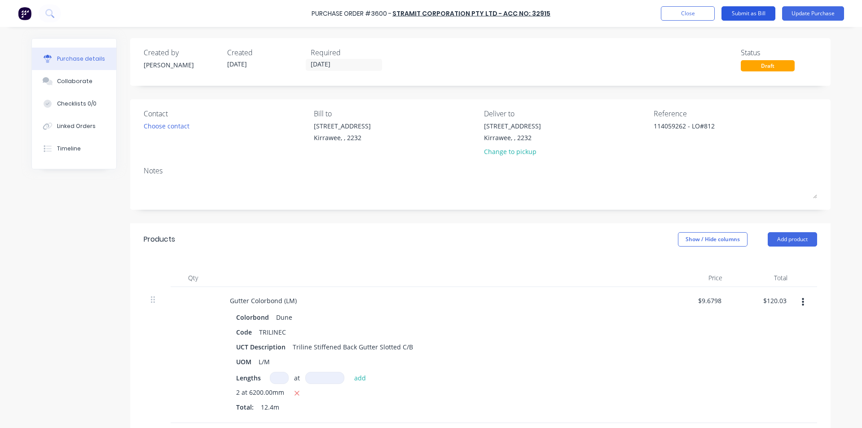
click at [755, 10] on button "Submit as Bill" at bounding box center [748, 13] width 54 height 14
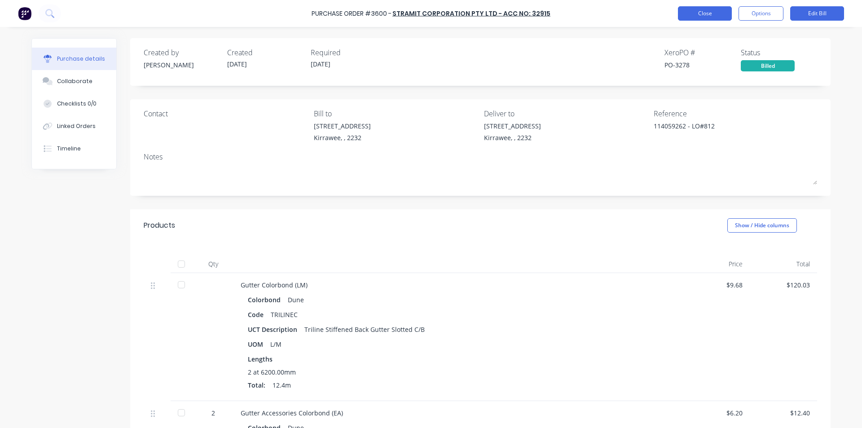
click at [707, 11] on button "Close" at bounding box center [705, 13] width 54 height 14
